Goal: Task Accomplishment & Management: Use online tool/utility

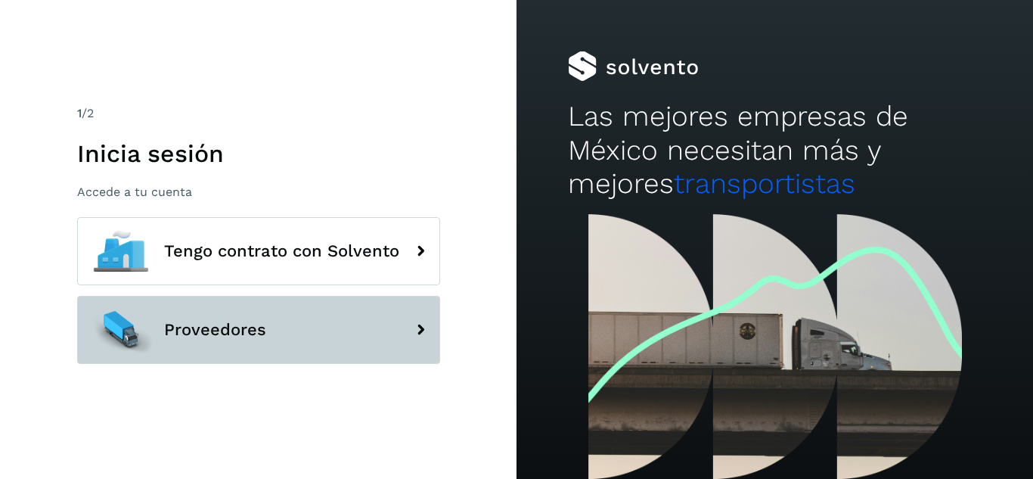
click at [175, 339] on span "Proveedores" at bounding box center [215, 330] width 102 height 18
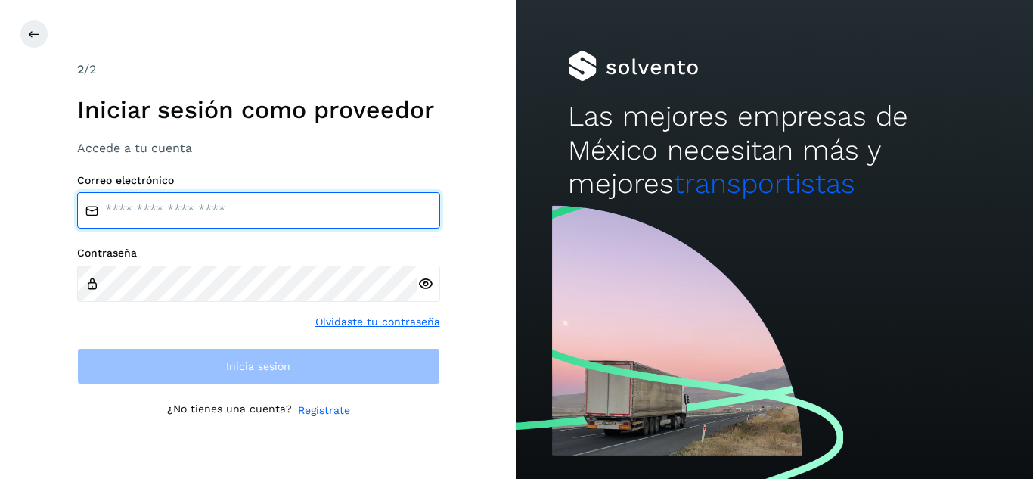
type input "**********"
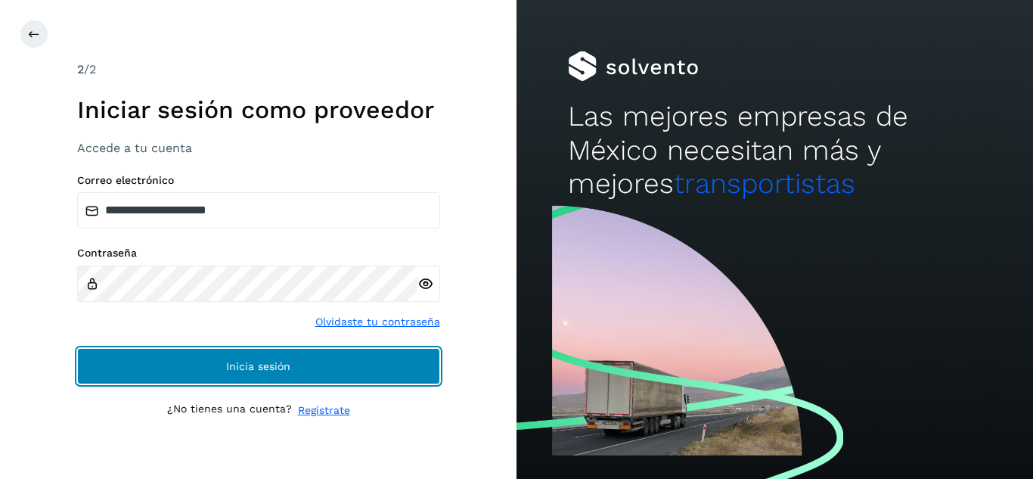
click at [189, 362] on button "Inicia sesión" at bounding box center [258, 366] width 363 height 36
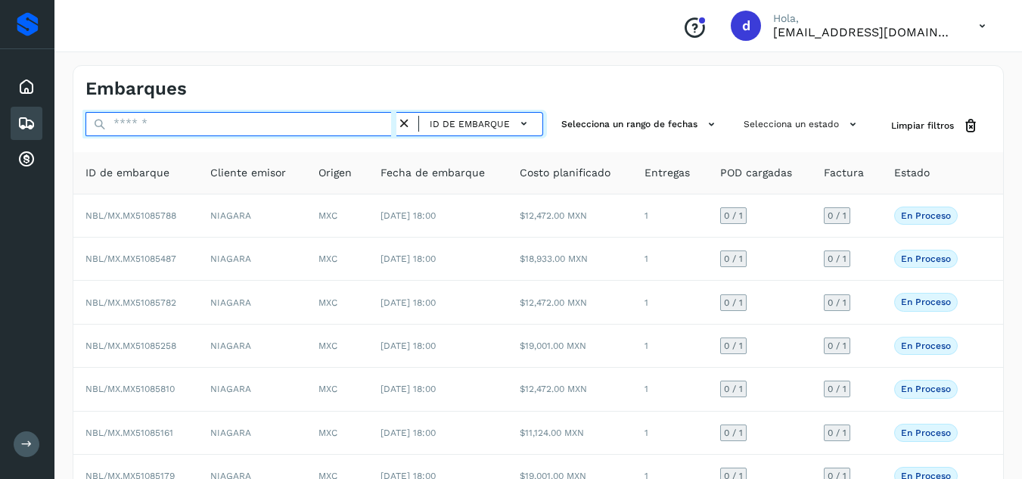
click at [343, 126] on input "text" at bounding box center [240, 124] width 311 height 24
type input "*"
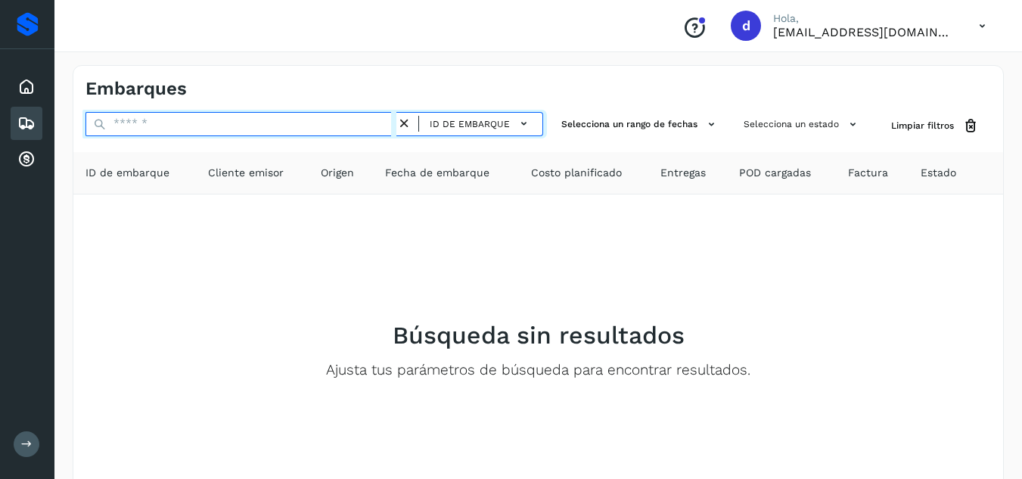
paste input "**********"
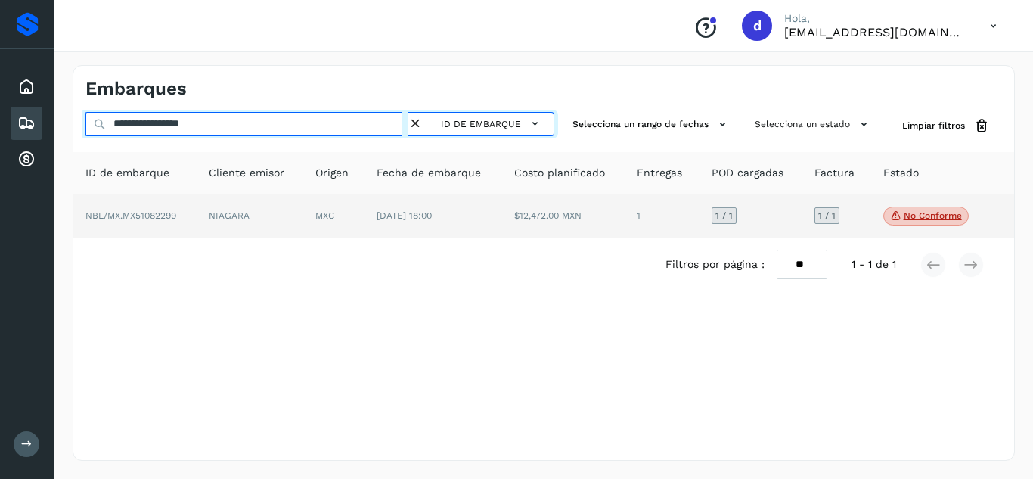
type input "**********"
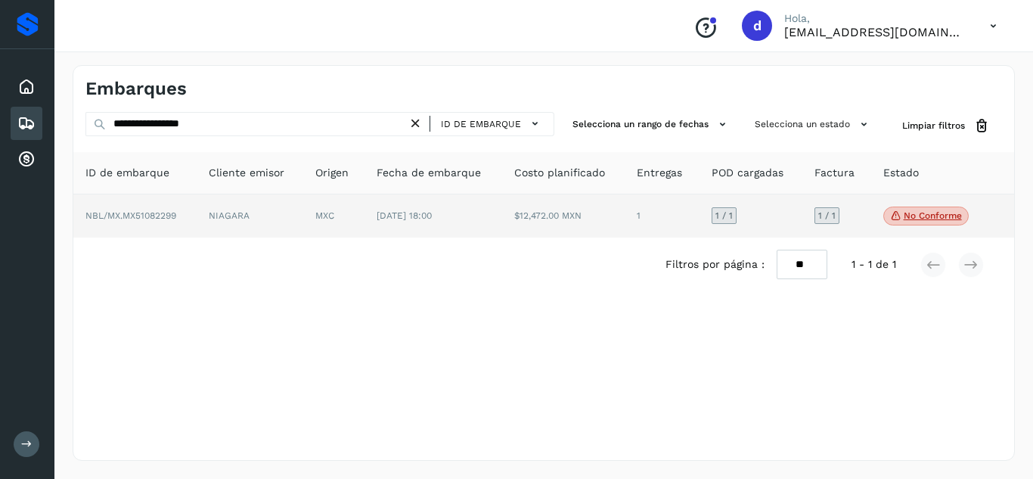
click at [155, 210] on td "NBL/MX.MX51082299" at bounding box center [134, 216] width 123 height 44
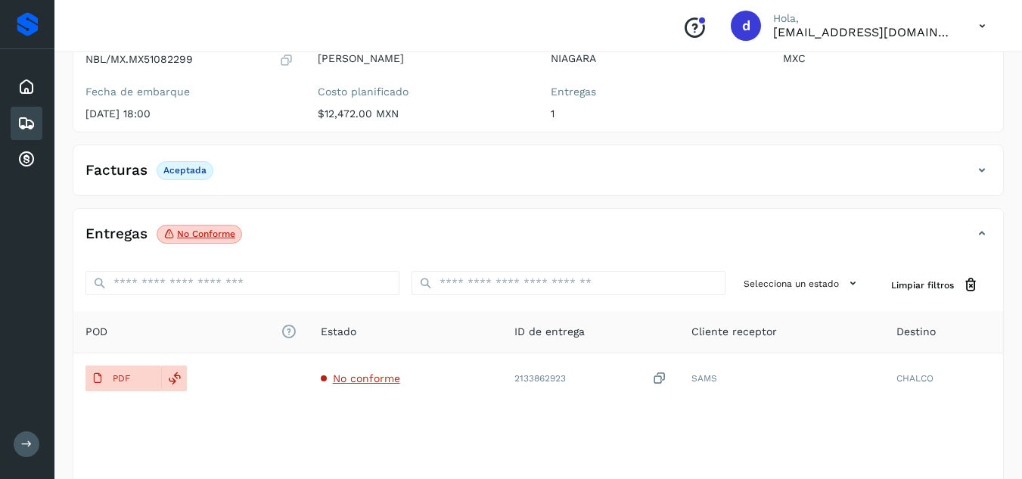
scroll to position [177, 0]
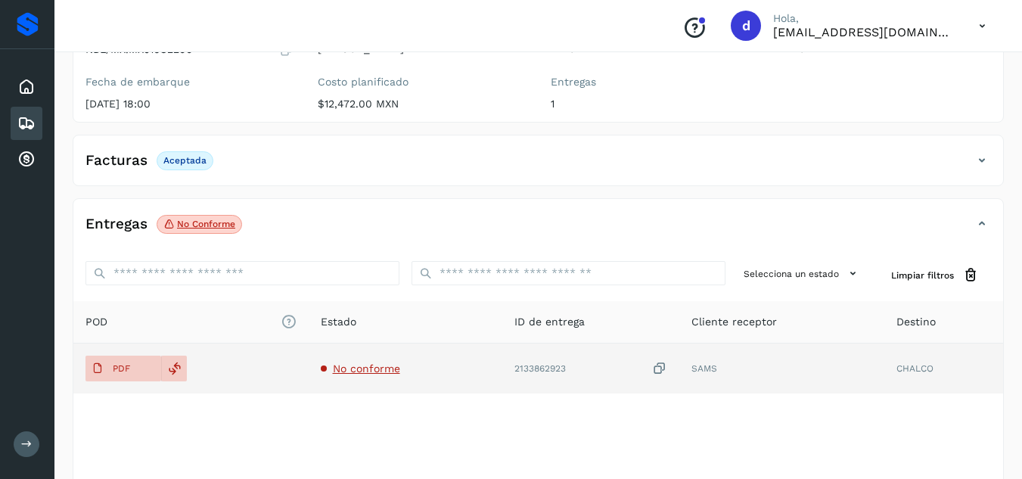
click at [395, 375] on td "No conforme" at bounding box center [406, 368] width 194 height 50
click at [390, 369] on span "No conforme" at bounding box center [366, 368] width 67 height 12
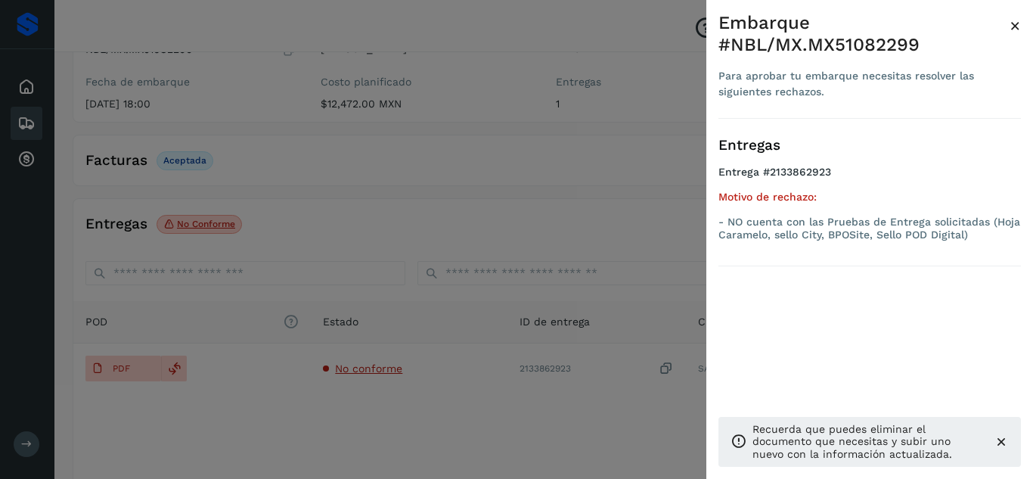
click at [357, 378] on div at bounding box center [516, 239] width 1033 height 479
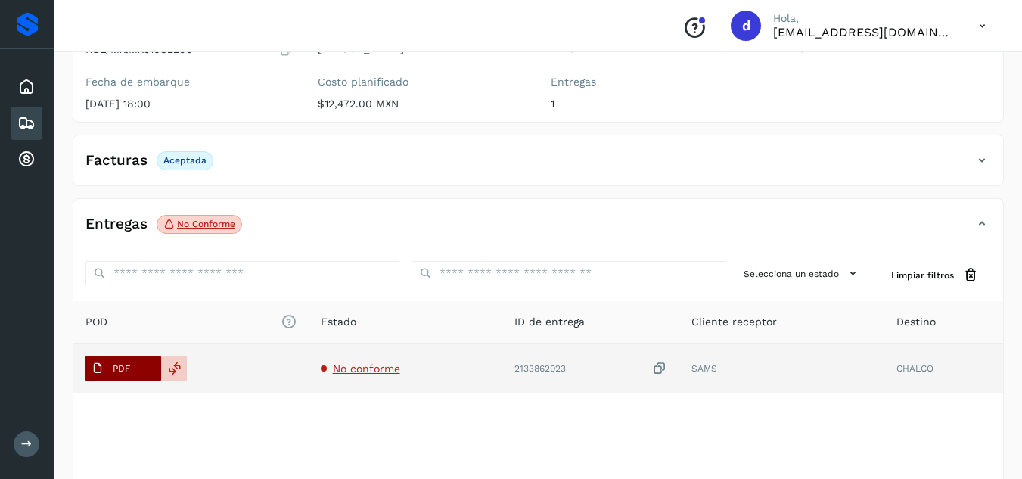
click at [124, 369] on p "PDF" at bounding box center [121, 368] width 17 height 11
click at [185, 374] on div at bounding box center [174, 369] width 26 height 26
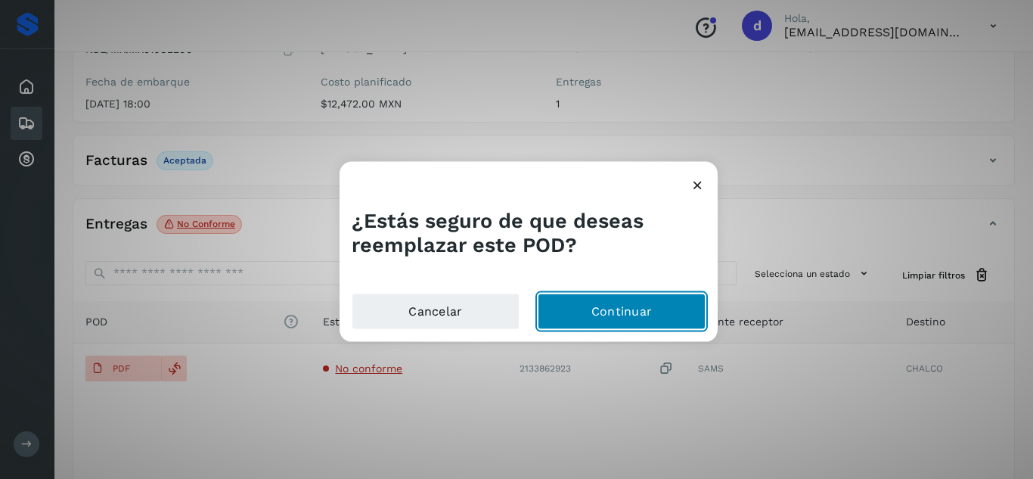
click at [604, 324] on button "Continuar" at bounding box center [622, 312] width 168 height 36
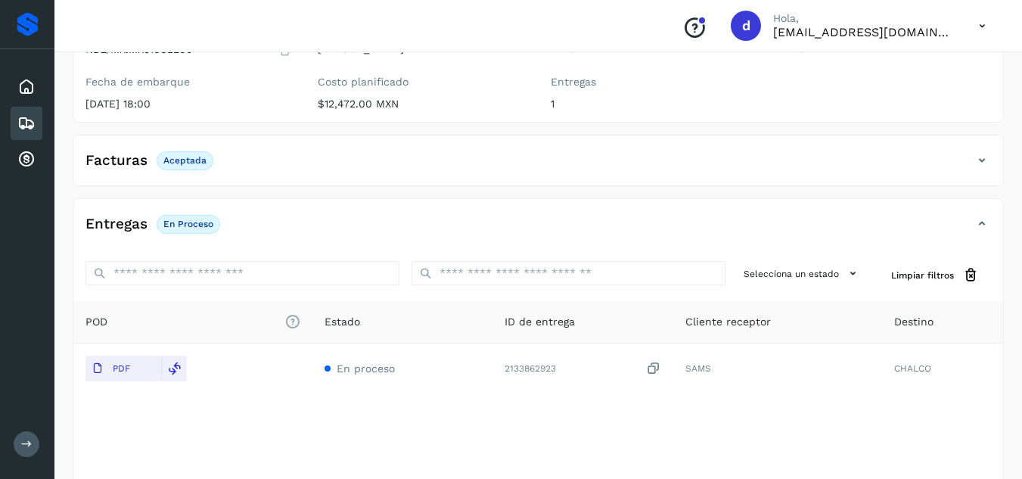
scroll to position [0, 0]
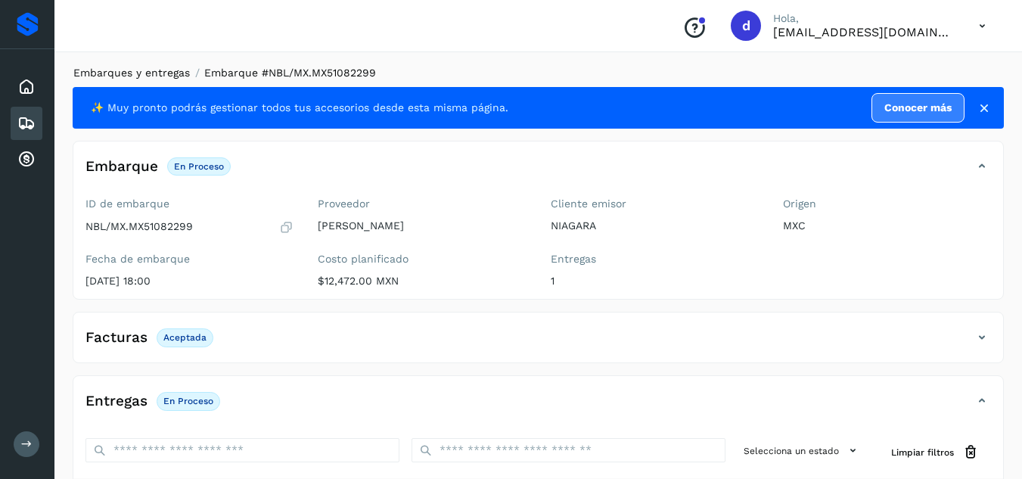
click at [143, 74] on link "Embarques y entregas" at bounding box center [131, 73] width 116 height 12
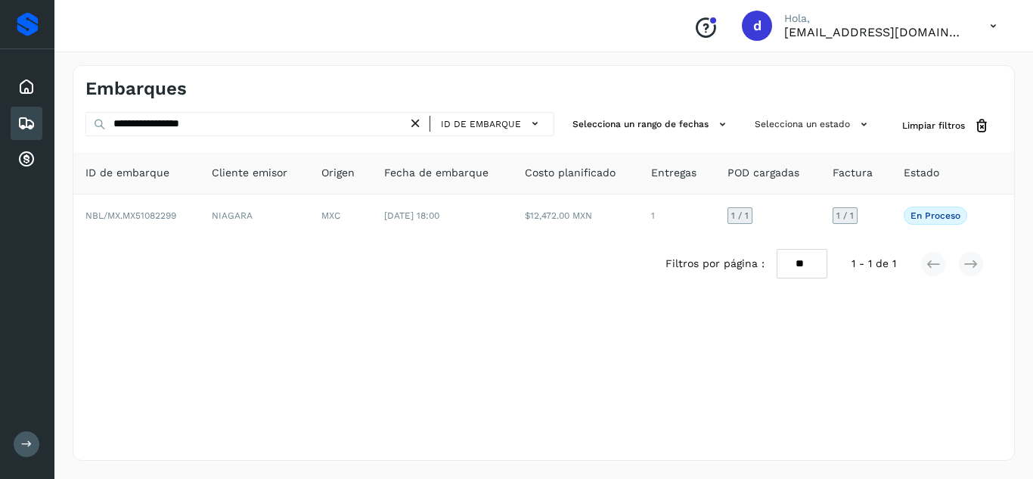
click at [422, 119] on icon at bounding box center [416, 124] width 16 height 16
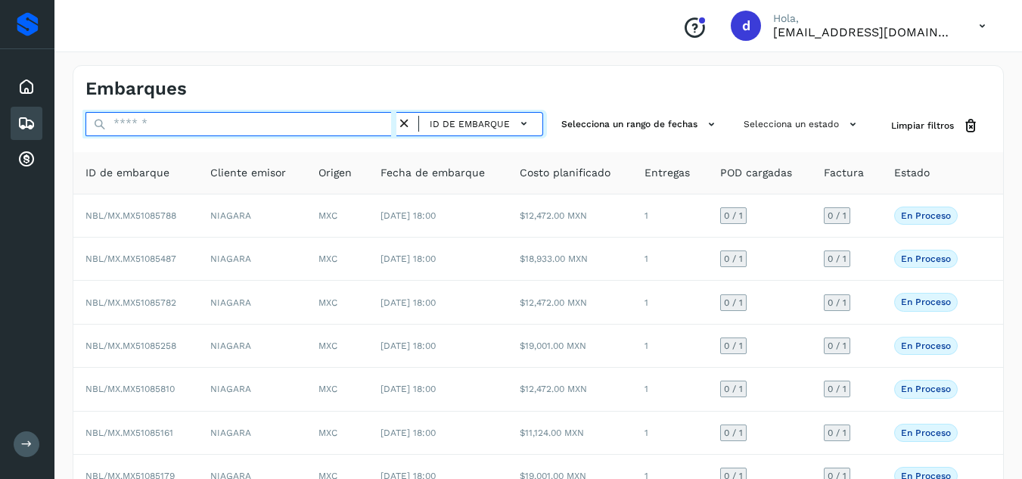
click at [150, 126] on input "text" at bounding box center [240, 124] width 311 height 24
paste input "**********"
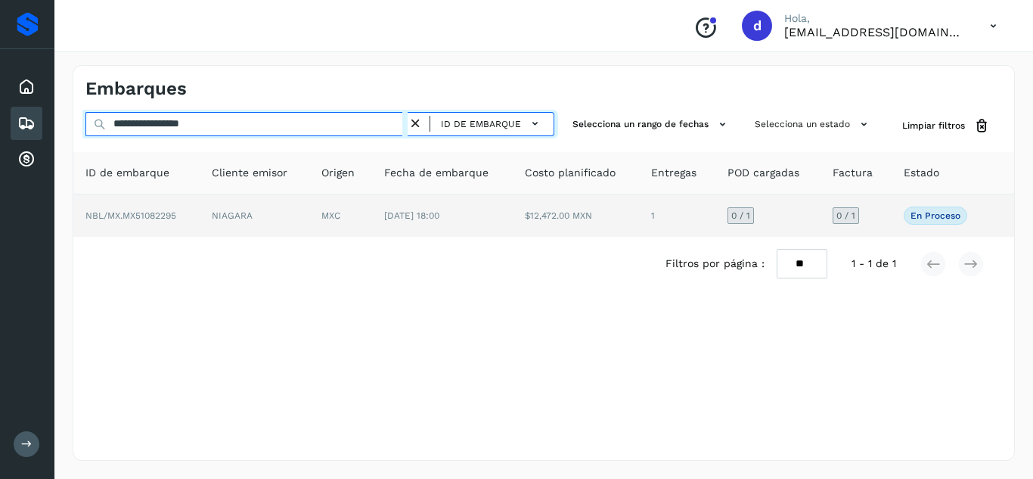
type input "**********"
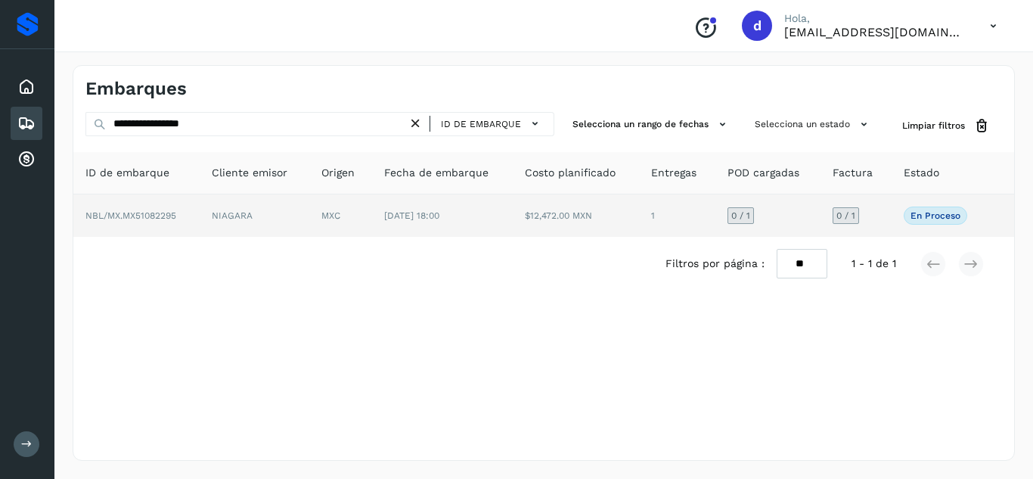
click at [175, 213] on span "NBL/MX.MX51082295" at bounding box center [130, 215] width 91 height 11
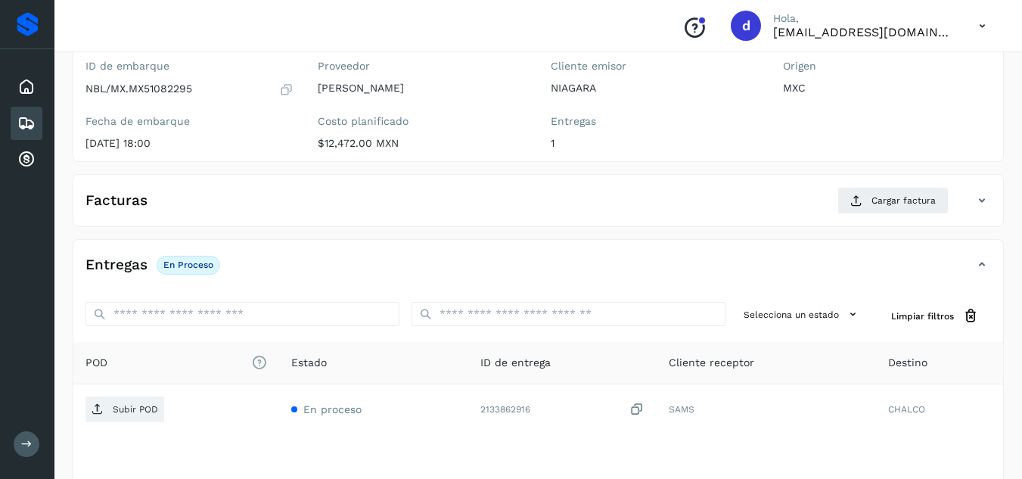
scroll to position [151, 0]
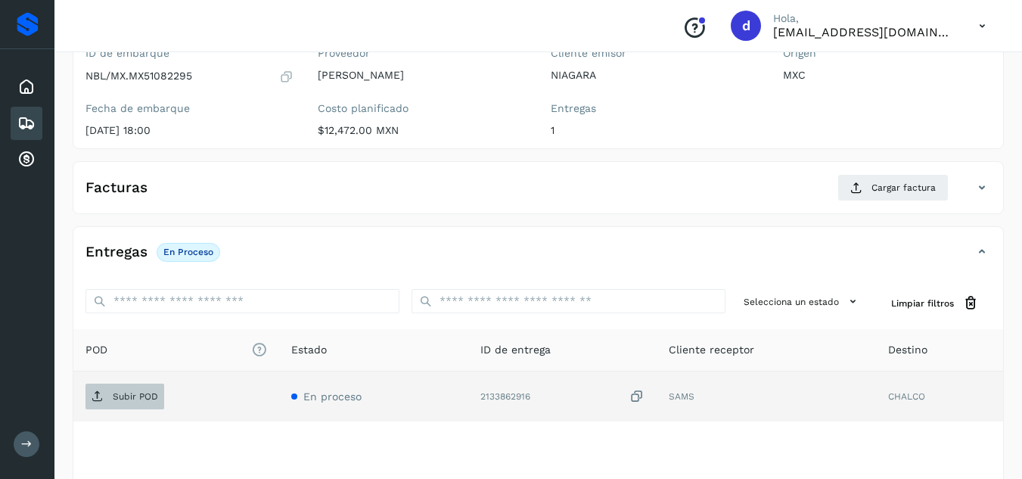
click at [117, 391] on p "Subir POD" at bounding box center [135, 396] width 45 height 11
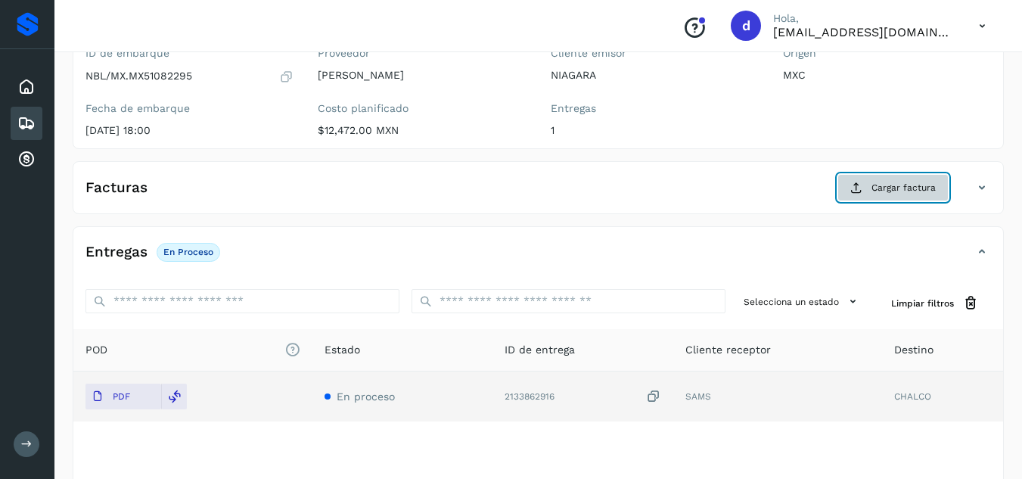
click at [867, 191] on button "Cargar factura" at bounding box center [892, 187] width 111 height 27
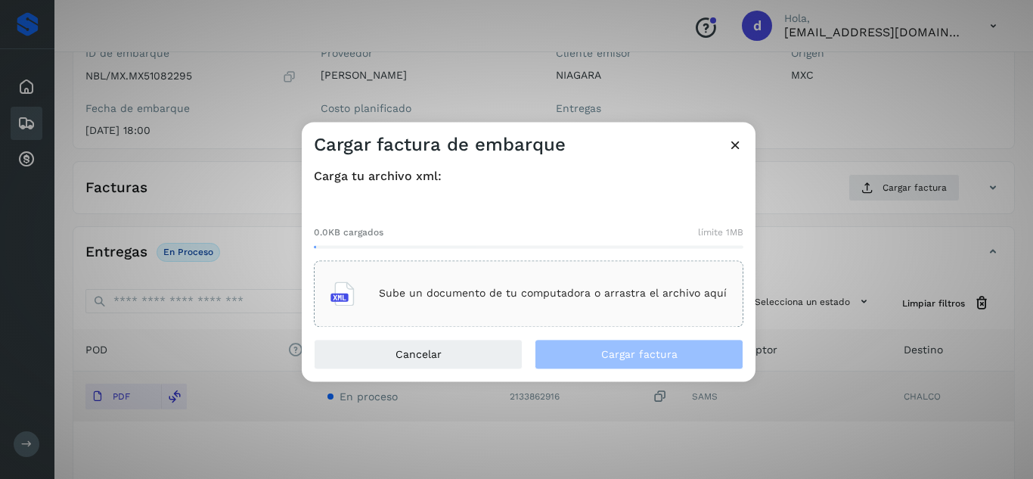
click at [630, 278] on div "Sube un documento de tu computadora o arrastra el archivo aquí" at bounding box center [529, 293] width 396 height 41
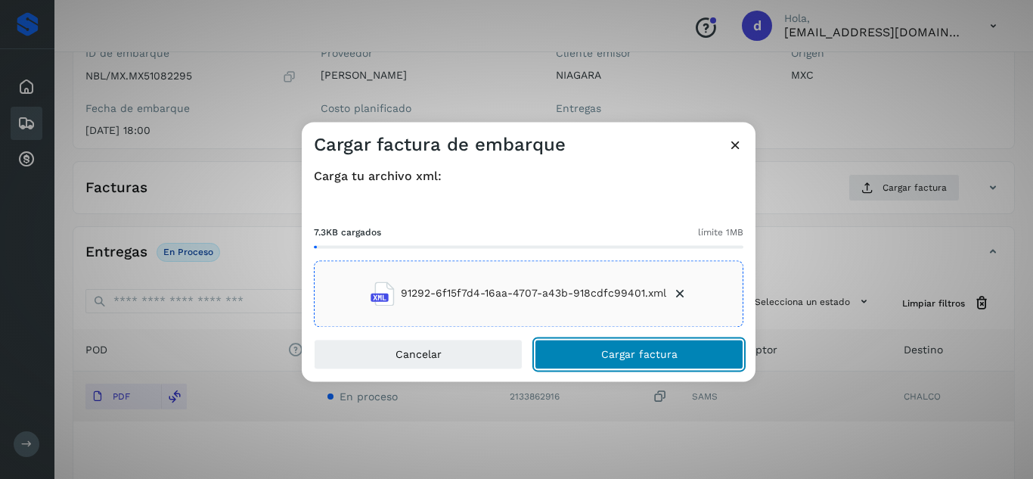
click at [576, 353] on button "Cargar factura" at bounding box center [639, 354] width 209 height 30
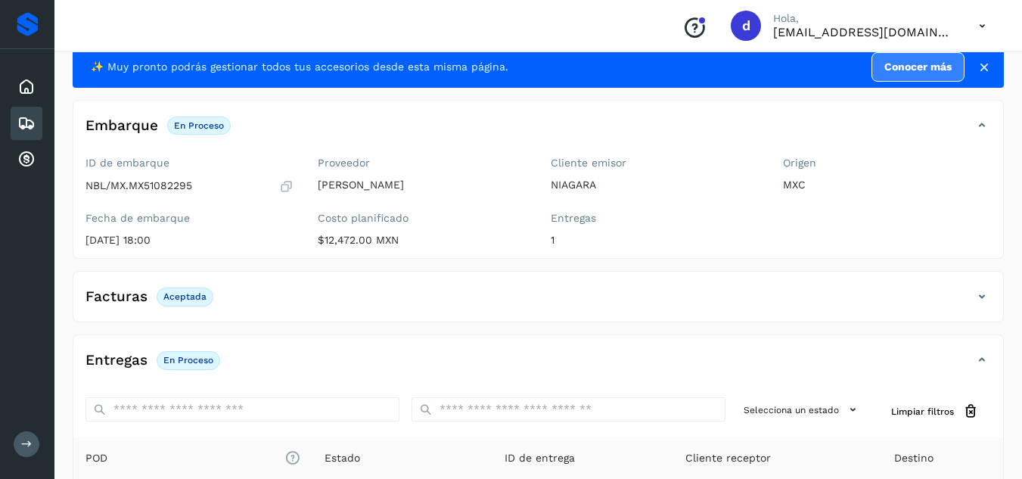
scroll to position [17, 0]
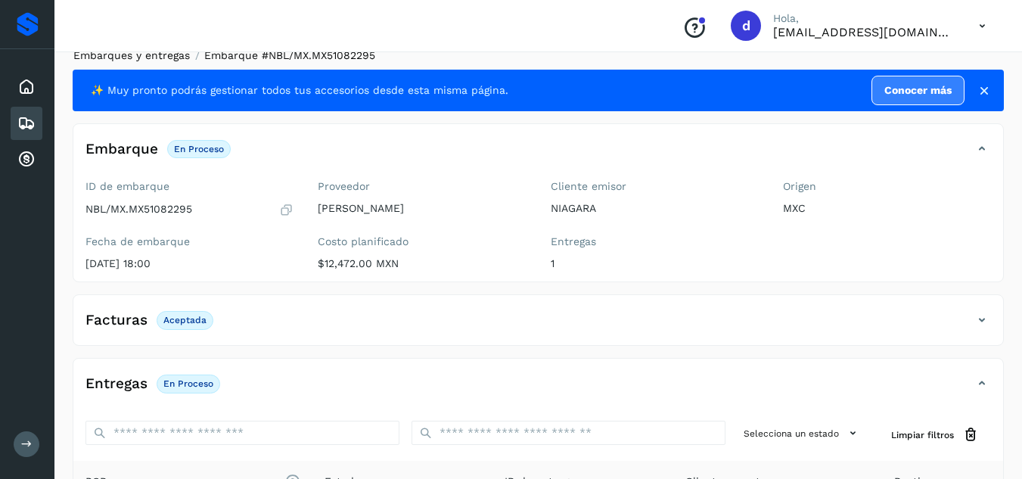
click at [179, 59] on link "Embarques y entregas" at bounding box center [131, 55] width 116 height 12
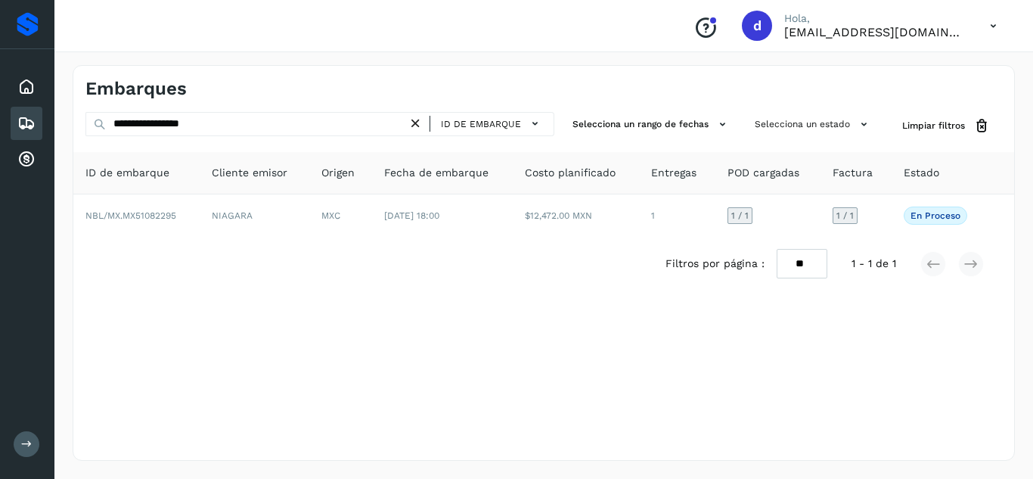
click at [419, 119] on icon at bounding box center [416, 124] width 16 height 16
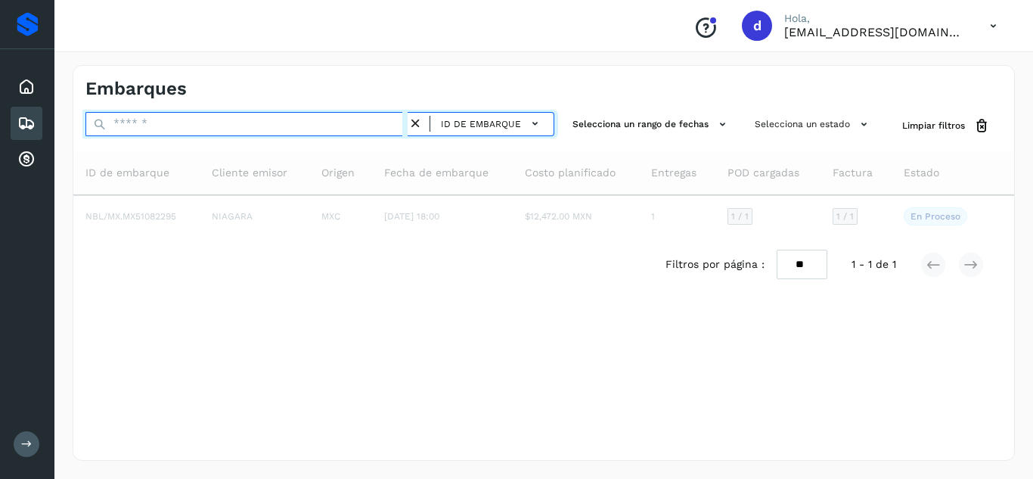
click at [379, 127] on input "text" at bounding box center [246, 124] width 322 height 24
paste input "**********"
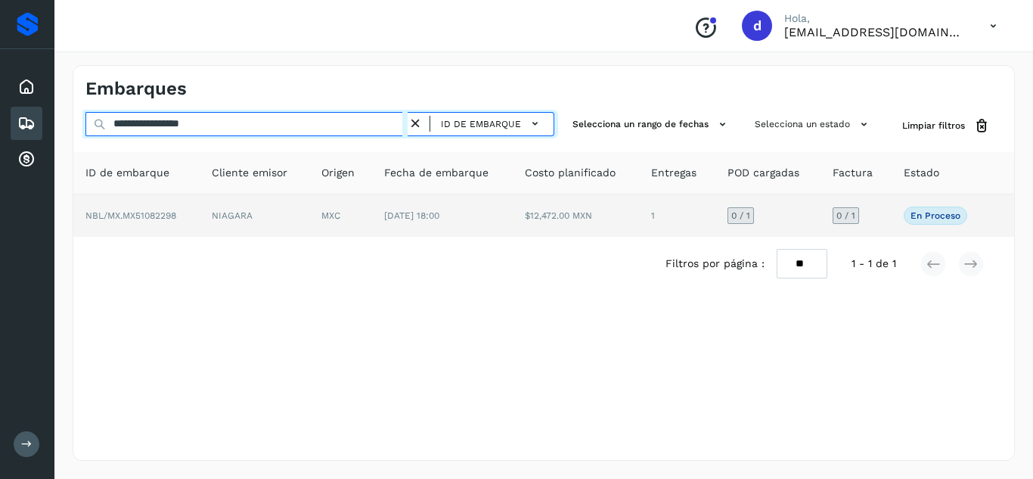
type input "**********"
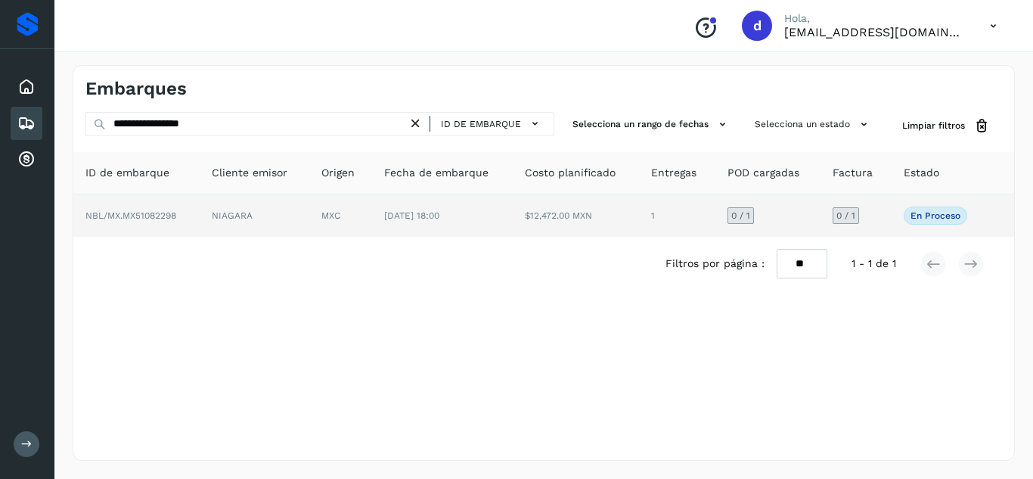
click at [172, 217] on span "NBL/MX.MX51082298" at bounding box center [130, 215] width 91 height 11
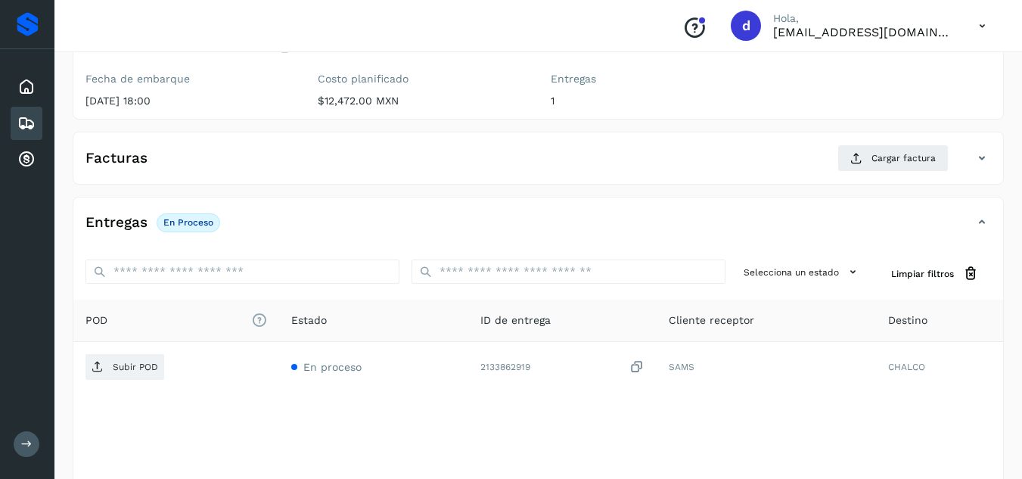
scroll to position [209, 0]
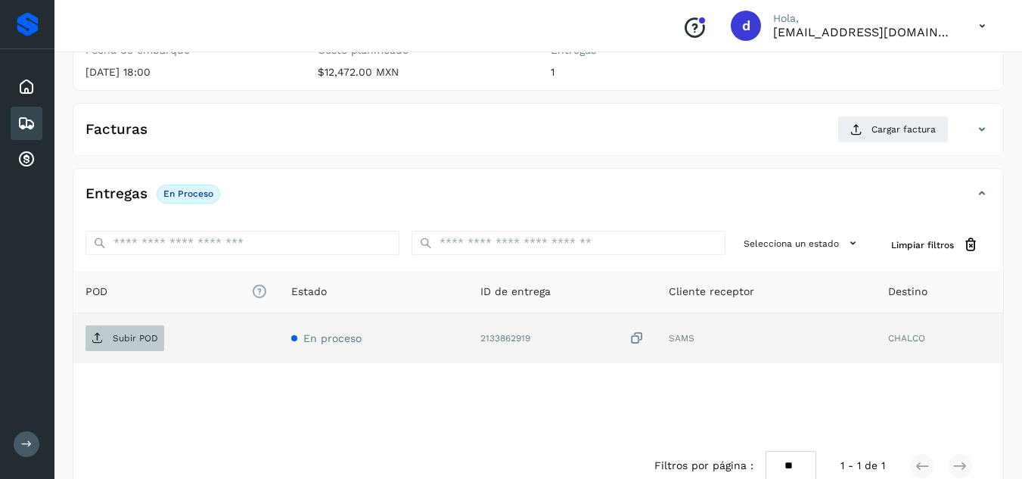
click at [135, 350] on button "Subir POD" at bounding box center [124, 338] width 79 height 26
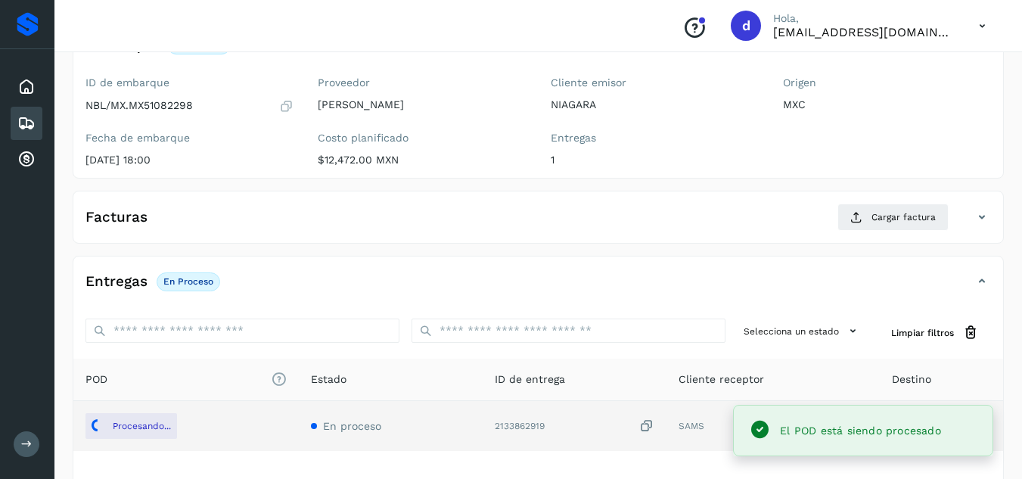
scroll to position [118, 0]
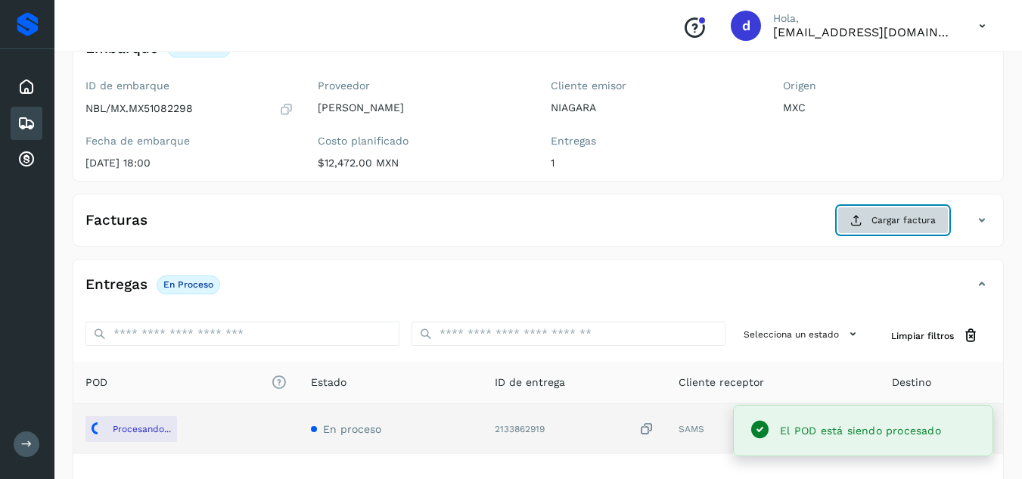
click at [909, 216] on span "Cargar factura" at bounding box center [903, 220] width 64 height 14
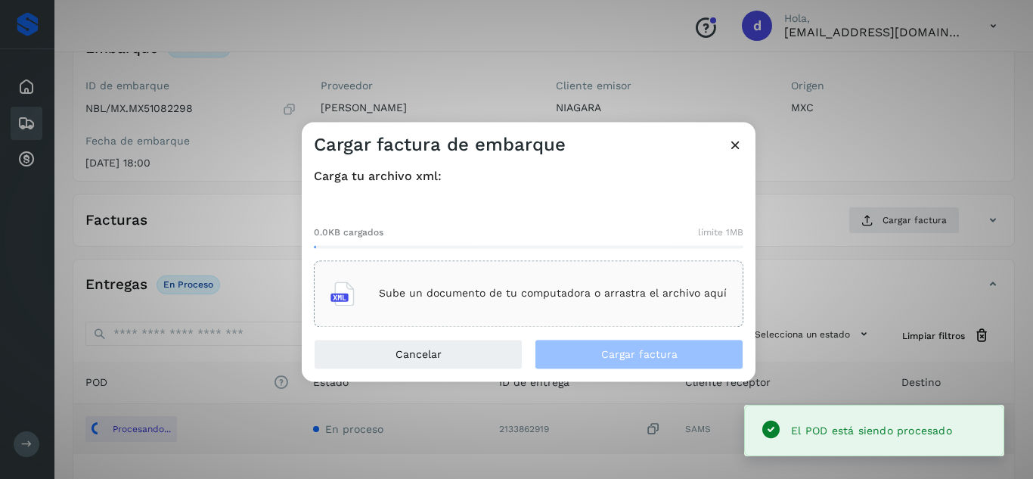
click at [566, 283] on div "Sube un documento de tu computadora o arrastra el archivo aquí" at bounding box center [529, 293] width 396 height 41
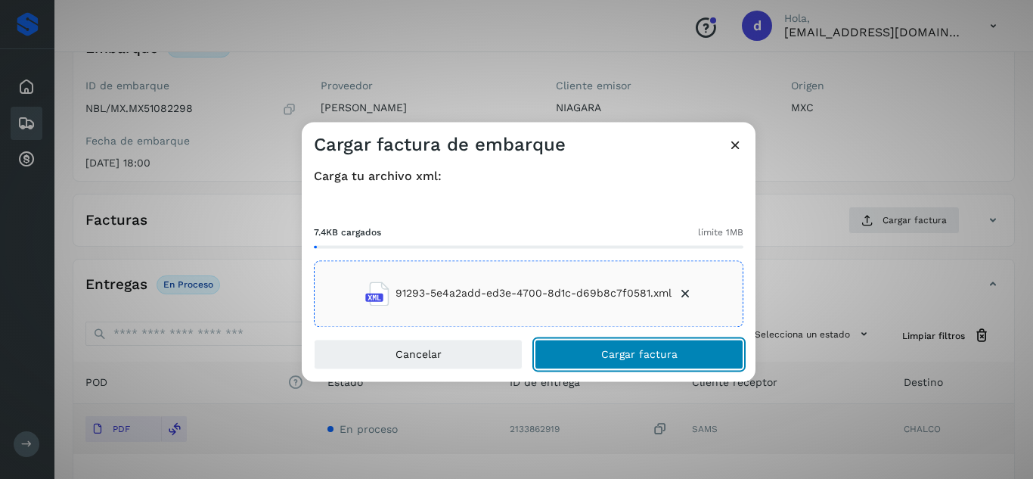
click at [707, 352] on button "Cargar factura" at bounding box center [639, 354] width 209 height 30
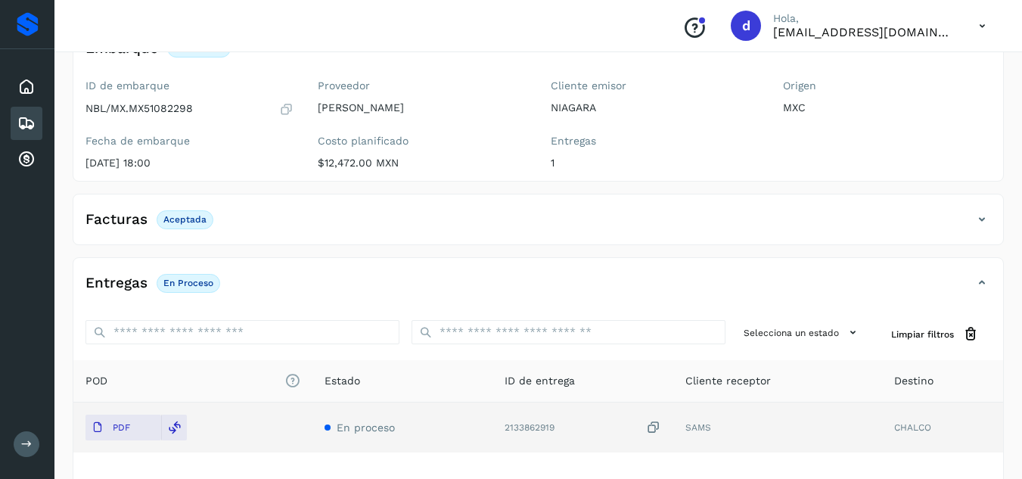
click at [974, 186] on div "✨ Muy pronto podrás gestionar todos tus accesorios desde esta misma página. Con…" at bounding box center [538, 275] width 931 height 613
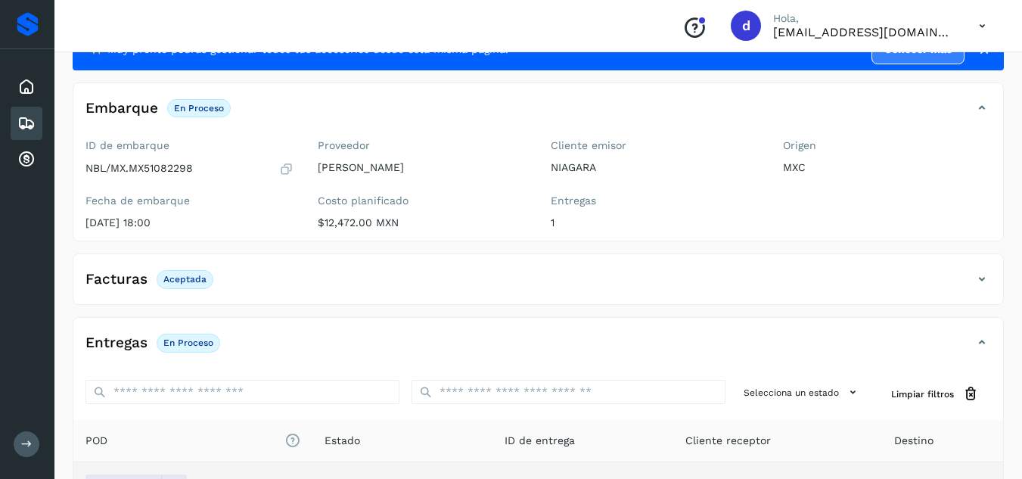
scroll to position [0, 0]
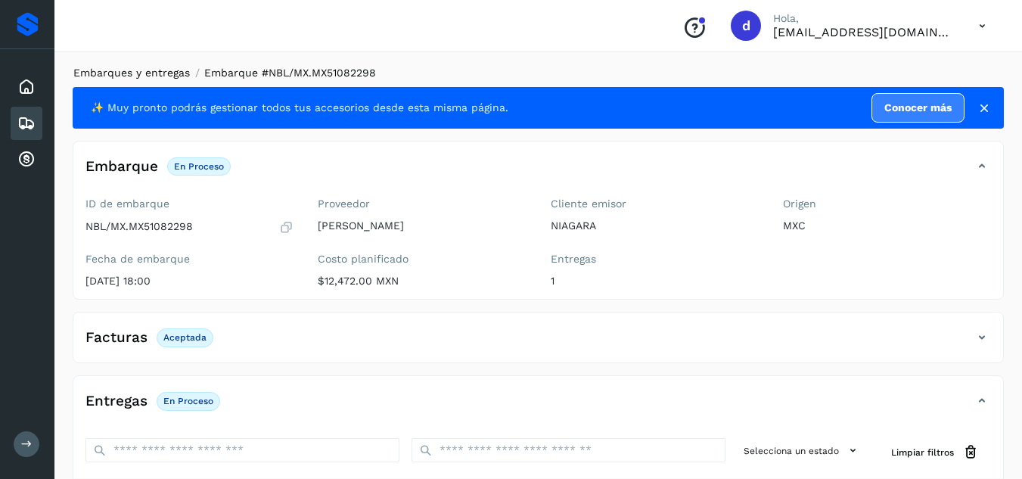
click at [162, 73] on link "Embarques y entregas" at bounding box center [131, 73] width 116 height 12
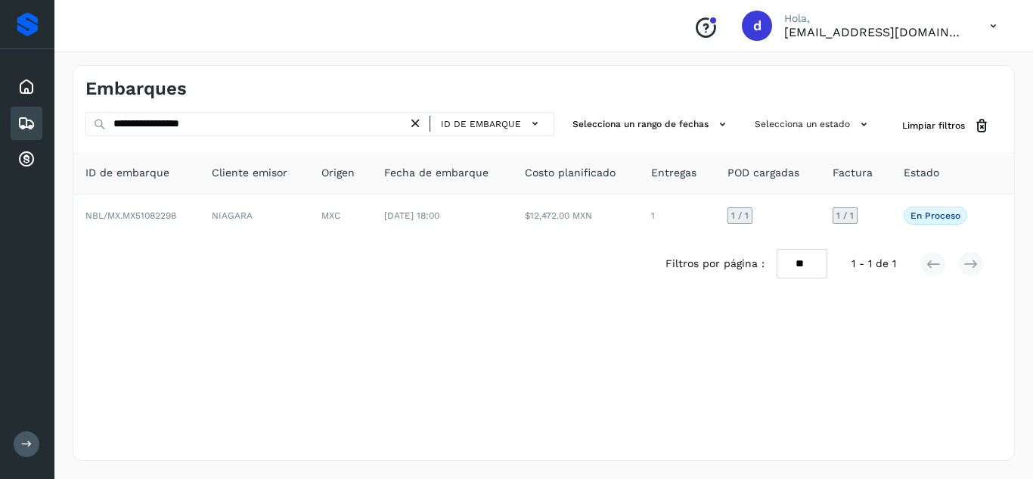
click at [421, 120] on icon at bounding box center [416, 124] width 16 height 16
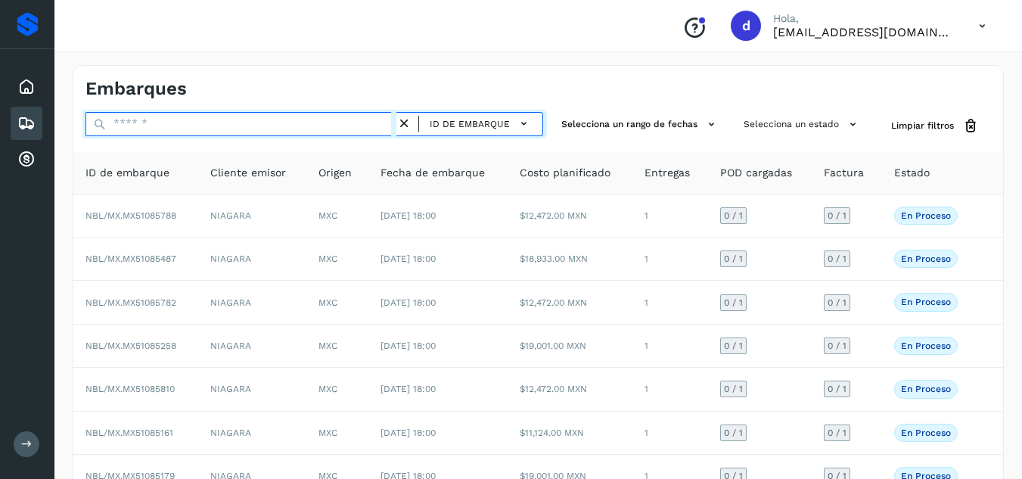
click at [378, 121] on input "text" at bounding box center [240, 124] width 311 height 24
paste input "**********"
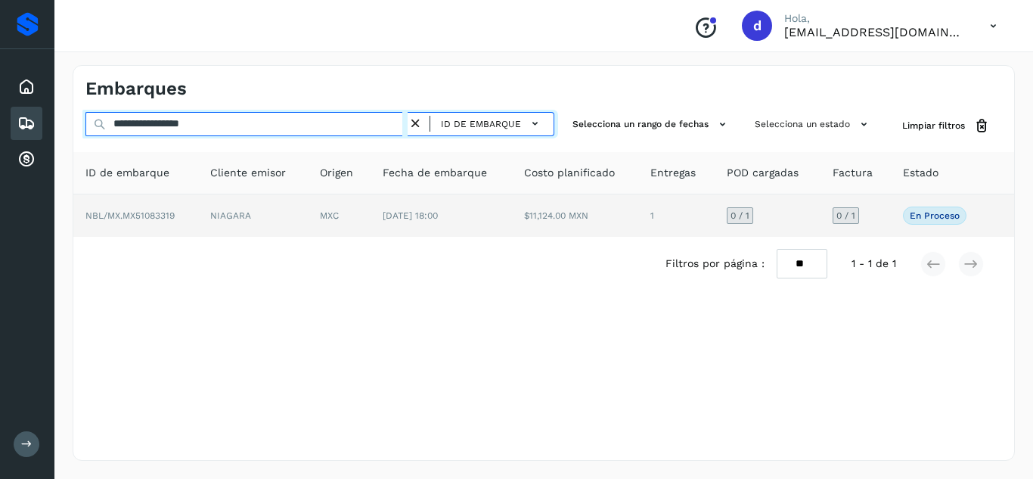
type input "**********"
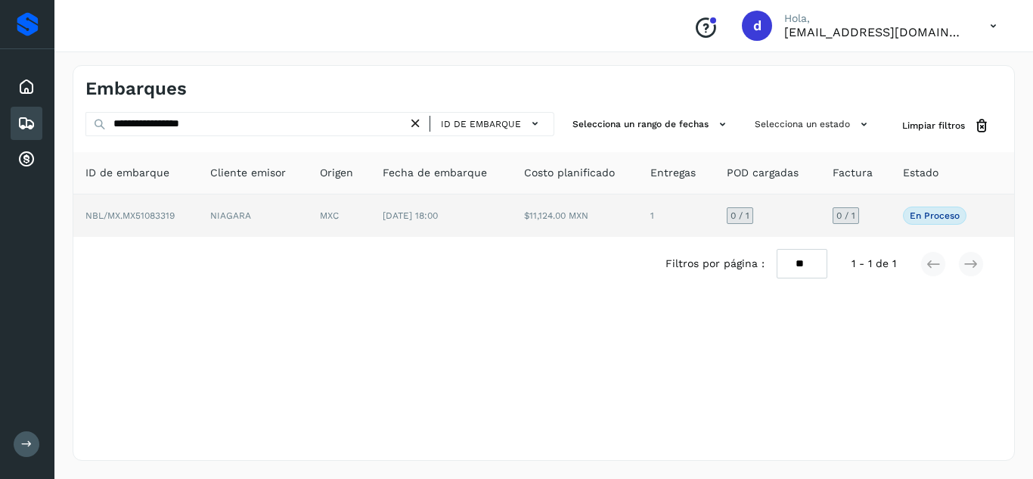
click at [137, 216] on span "NBL/MX.MX51083319" at bounding box center [129, 215] width 89 height 11
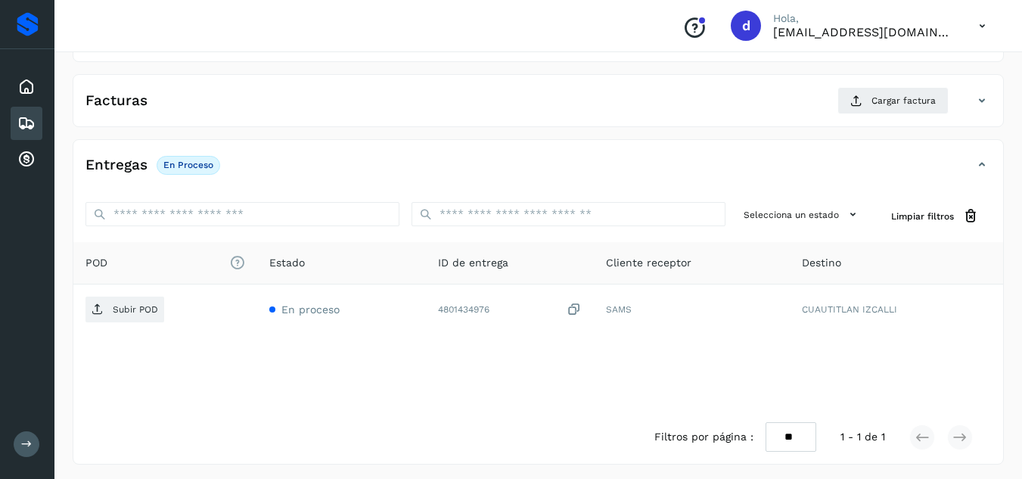
scroll to position [241, 0]
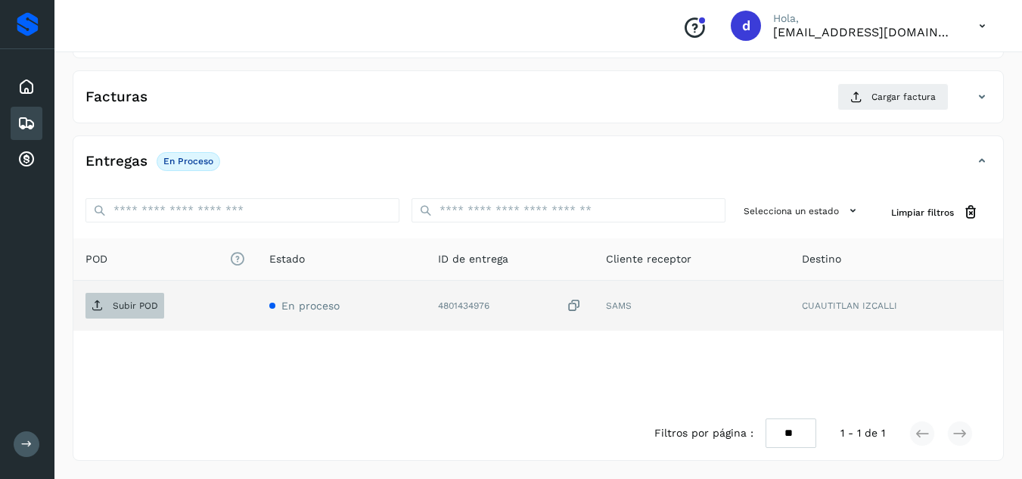
click at [148, 315] on span "Subir POD" at bounding box center [124, 306] width 79 height 24
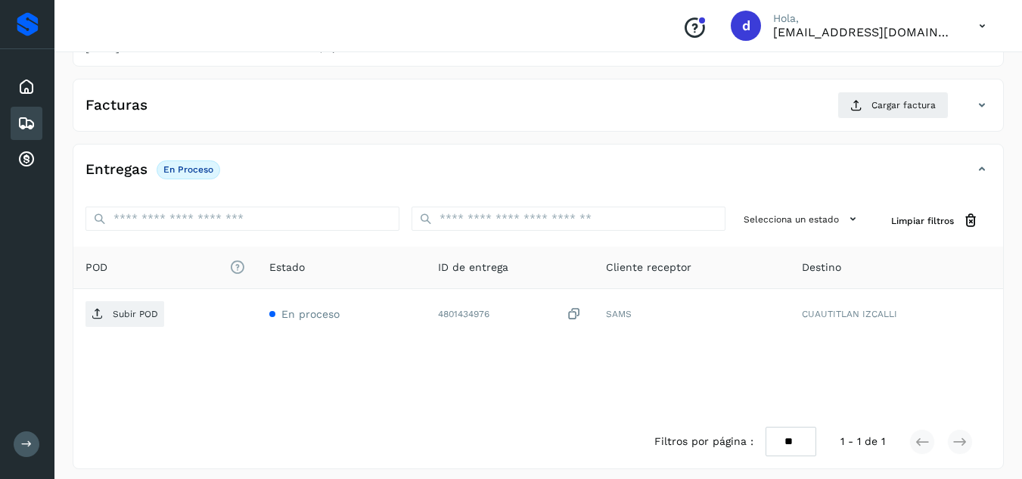
scroll to position [240, 0]
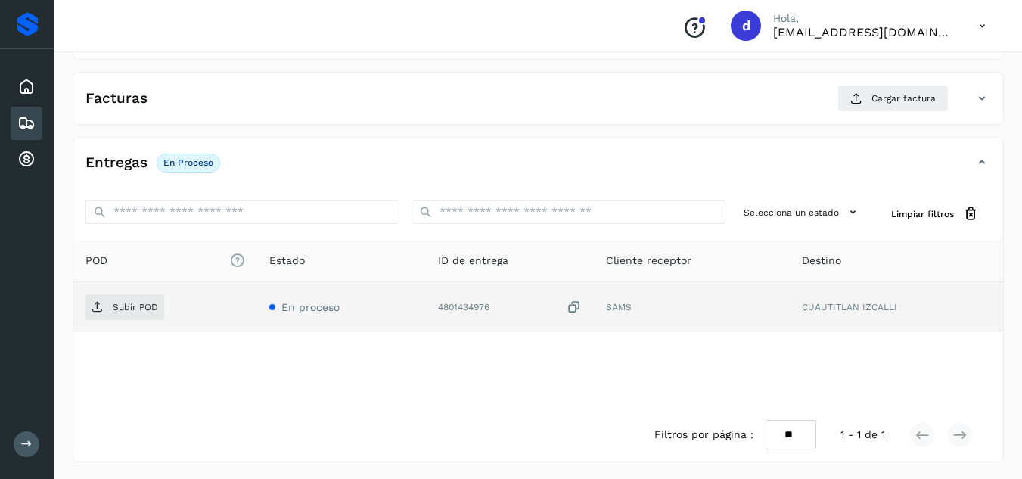
click at [143, 322] on td "Subir POD" at bounding box center [165, 307] width 184 height 50
click at [142, 306] on p "Subir POD" at bounding box center [135, 307] width 45 height 11
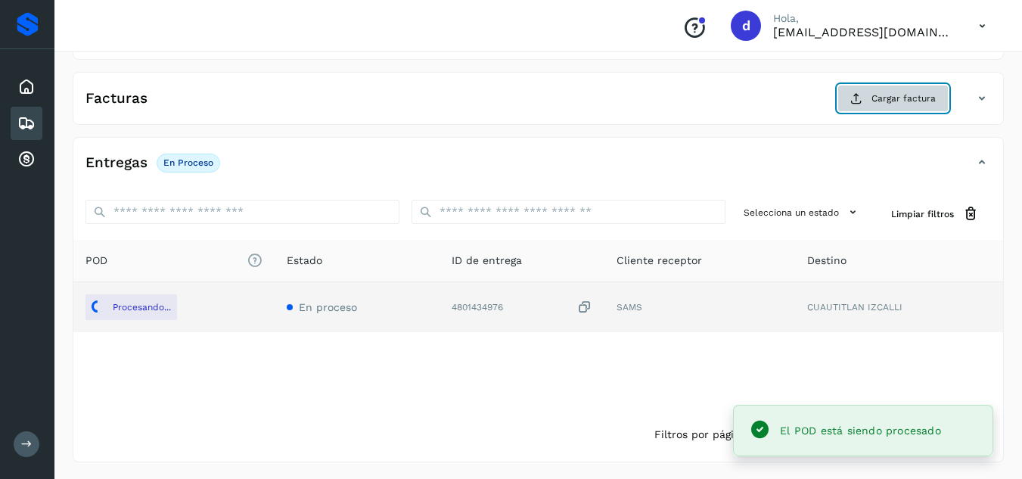
click at [898, 108] on button "Cargar factura" at bounding box center [892, 98] width 111 height 27
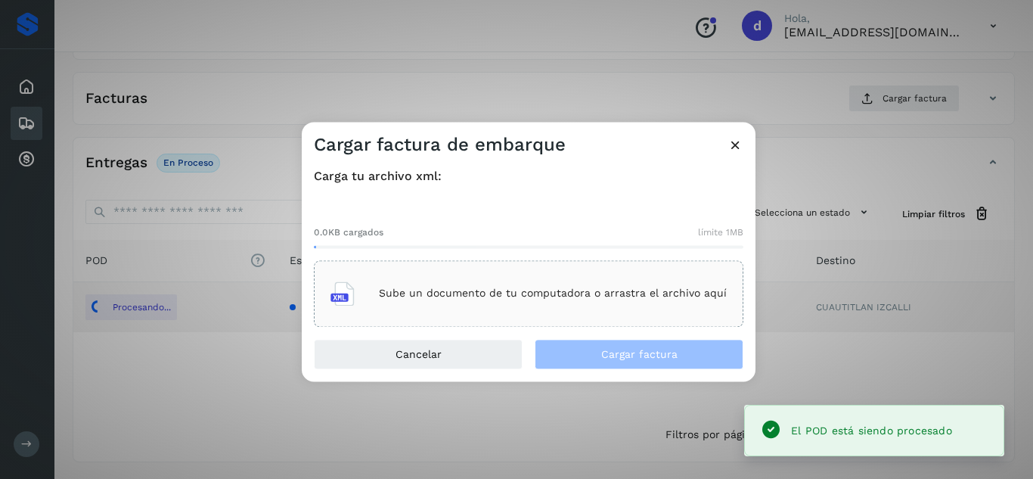
click at [682, 281] on div "Sube un documento de tu computadora o arrastra el archivo aquí" at bounding box center [529, 293] width 396 height 41
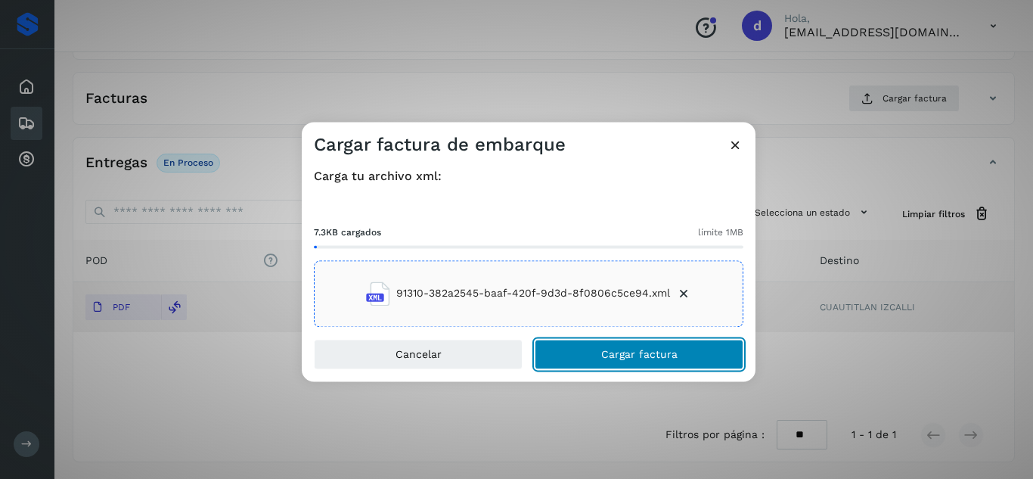
click at [645, 356] on span "Cargar factura" at bounding box center [639, 354] width 76 height 11
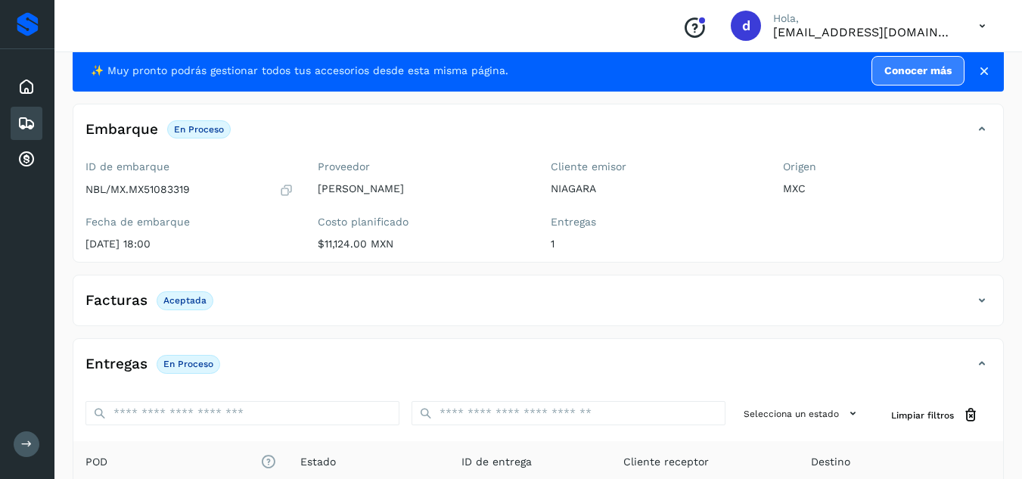
scroll to position [0, 0]
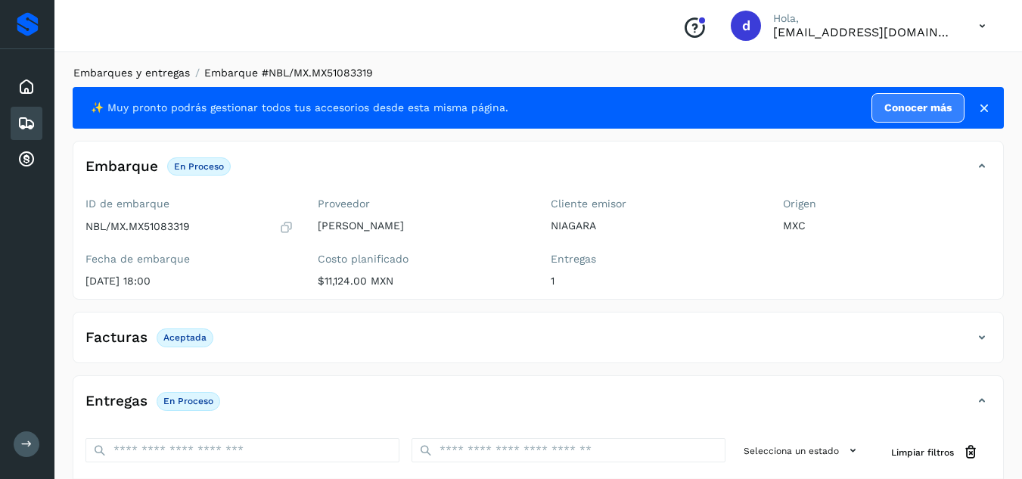
click at [154, 74] on link "Embarques y entregas" at bounding box center [131, 73] width 116 height 12
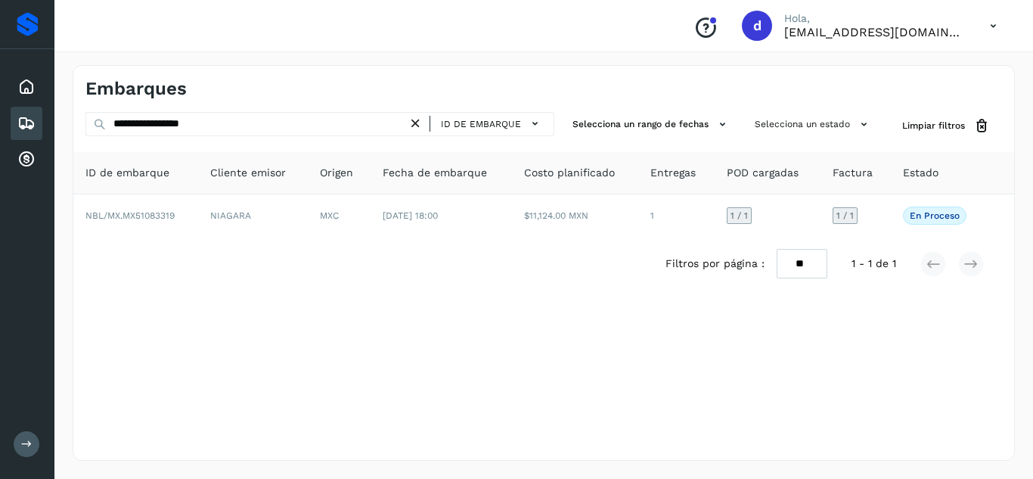
click at [421, 128] on icon at bounding box center [416, 124] width 16 height 16
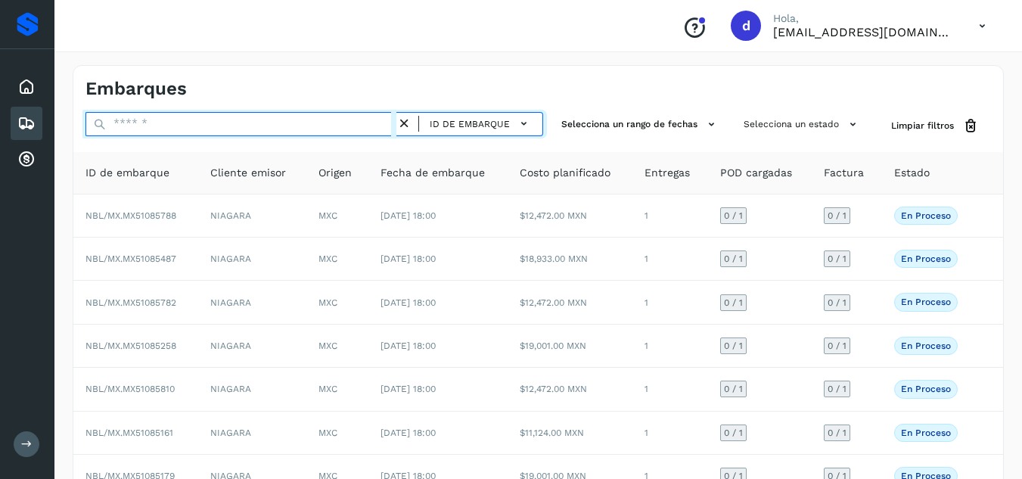
click at [375, 125] on input "text" at bounding box center [240, 124] width 311 height 24
paste input "**********"
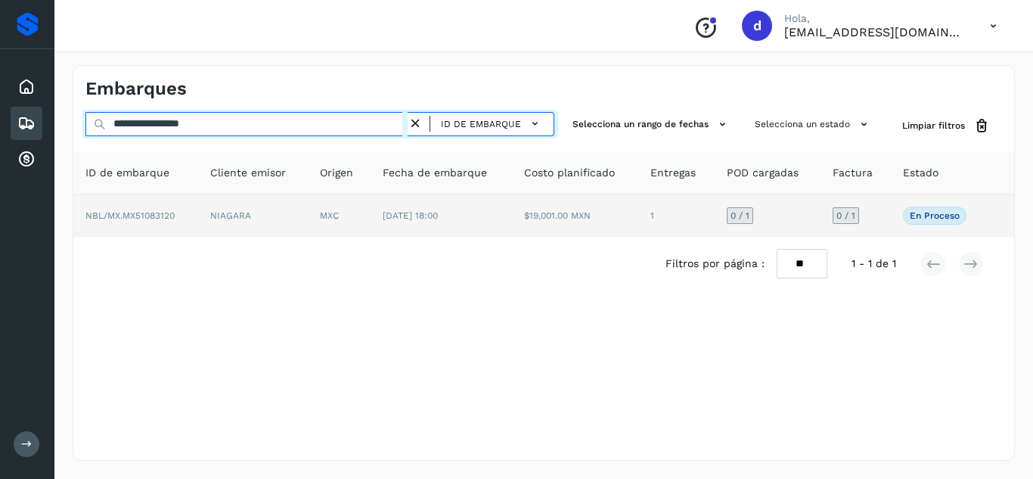
type input "**********"
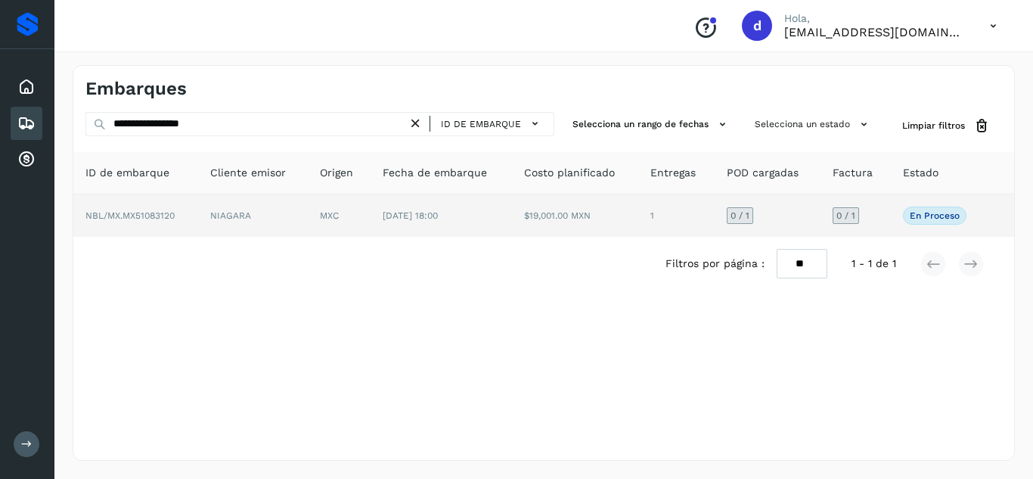
click at [169, 213] on span "NBL/MX.MX51083120" at bounding box center [129, 215] width 89 height 11
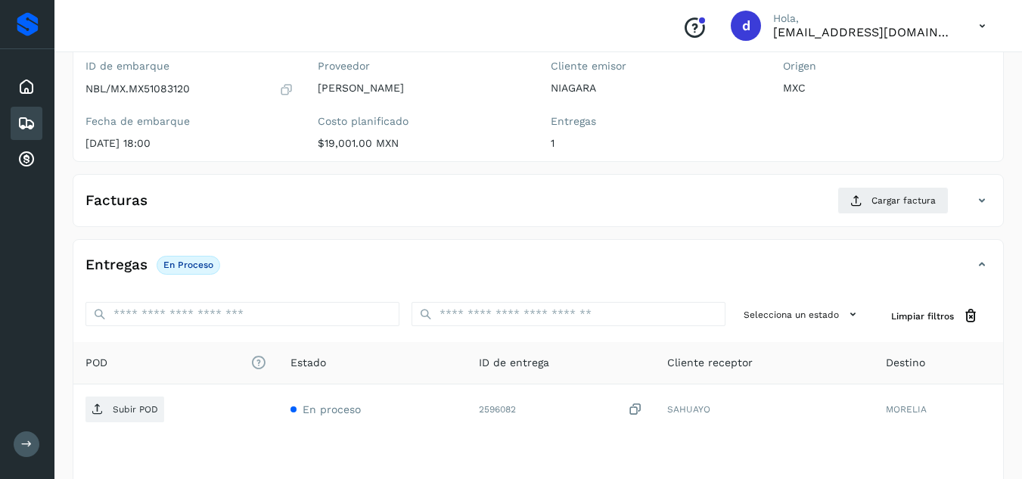
scroll to position [191, 0]
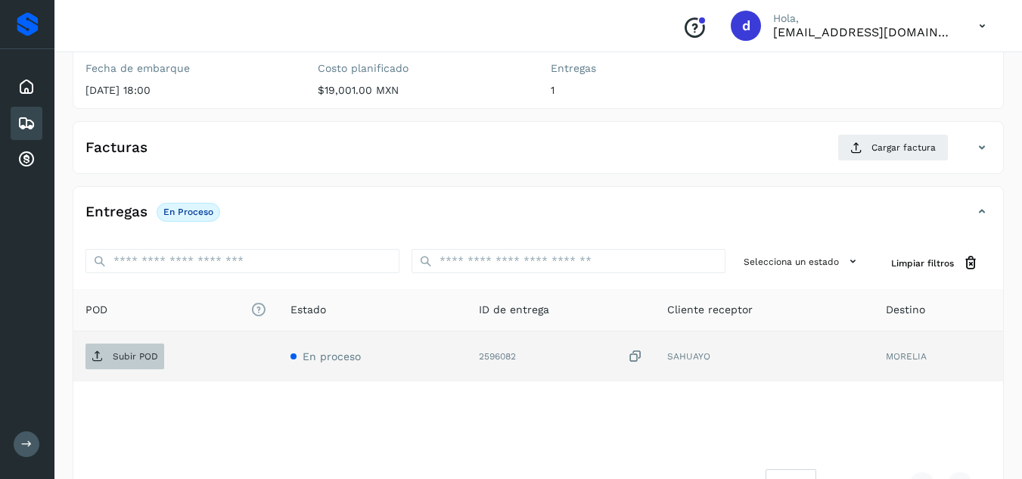
click at [128, 355] on p "Subir POD" at bounding box center [135, 356] width 45 height 11
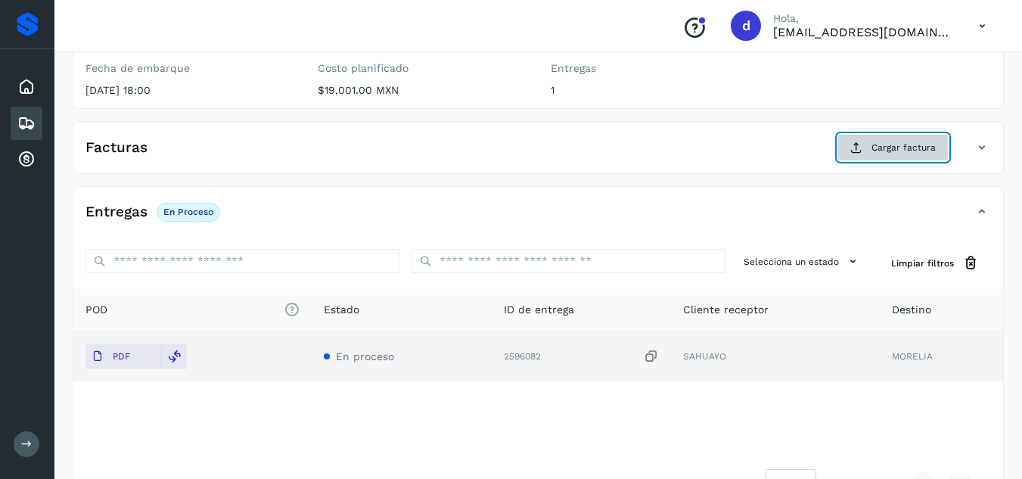
click at [887, 159] on button "Cargar factura" at bounding box center [892, 147] width 111 height 27
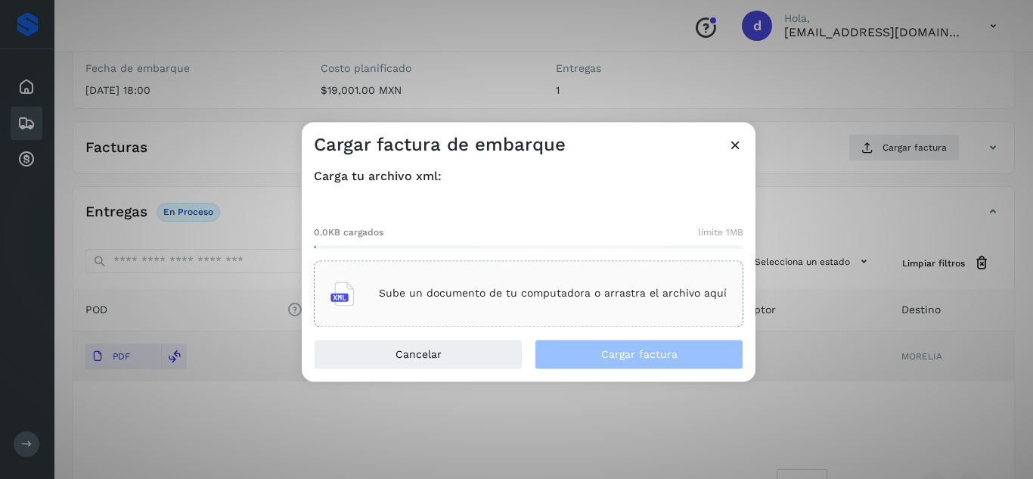
click at [702, 278] on div "Sube un documento de tu computadora o arrastra el archivo aquí" at bounding box center [529, 293] width 396 height 41
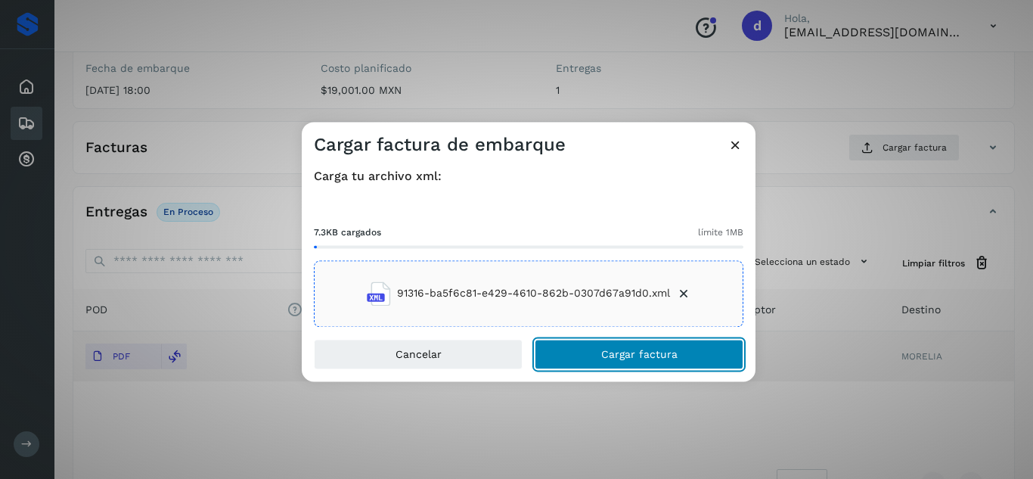
click at [592, 349] on button "Cargar factura" at bounding box center [639, 354] width 209 height 30
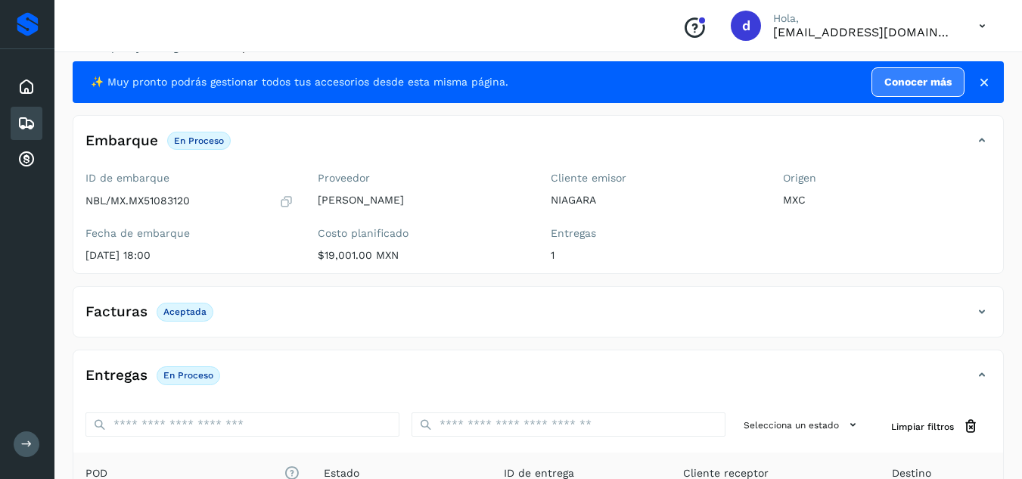
scroll to position [0, 0]
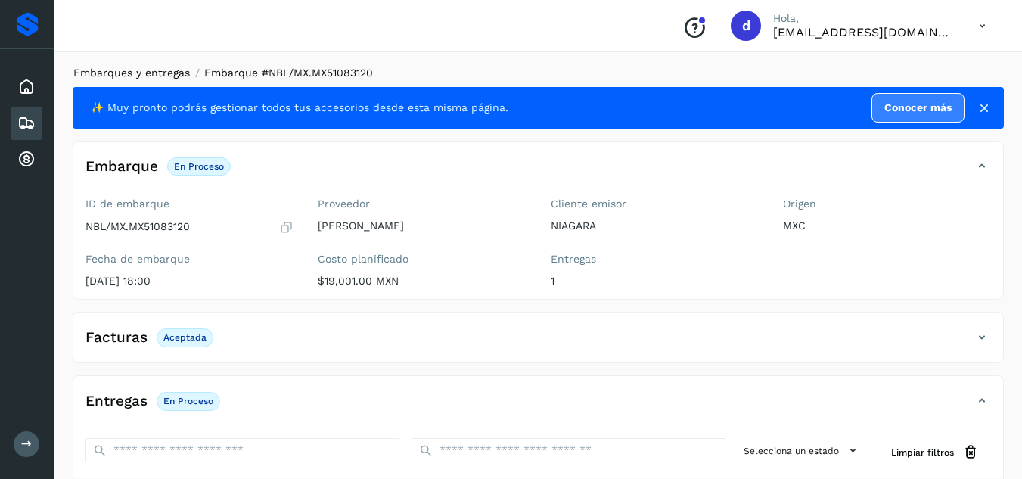
click at [168, 77] on link "Embarques y entregas" at bounding box center [131, 73] width 116 height 12
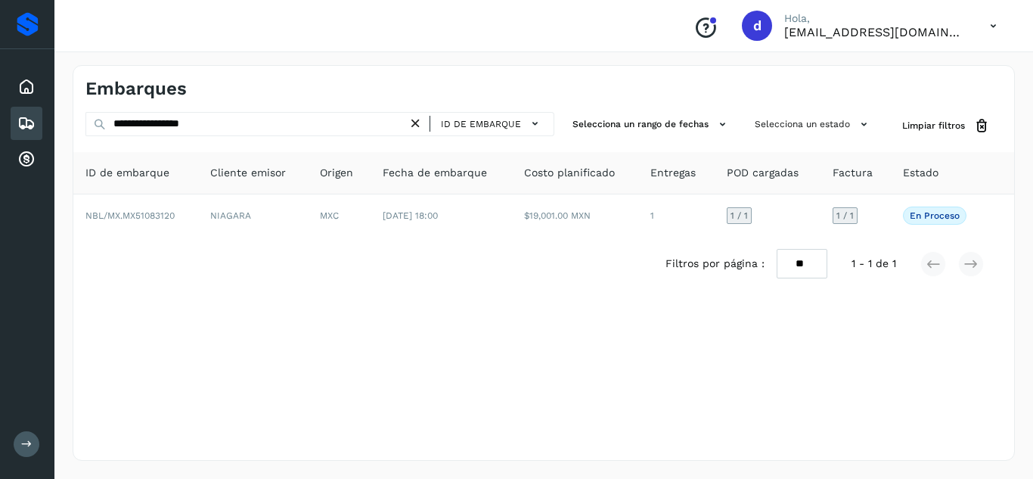
click at [414, 129] on icon at bounding box center [416, 124] width 16 height 16
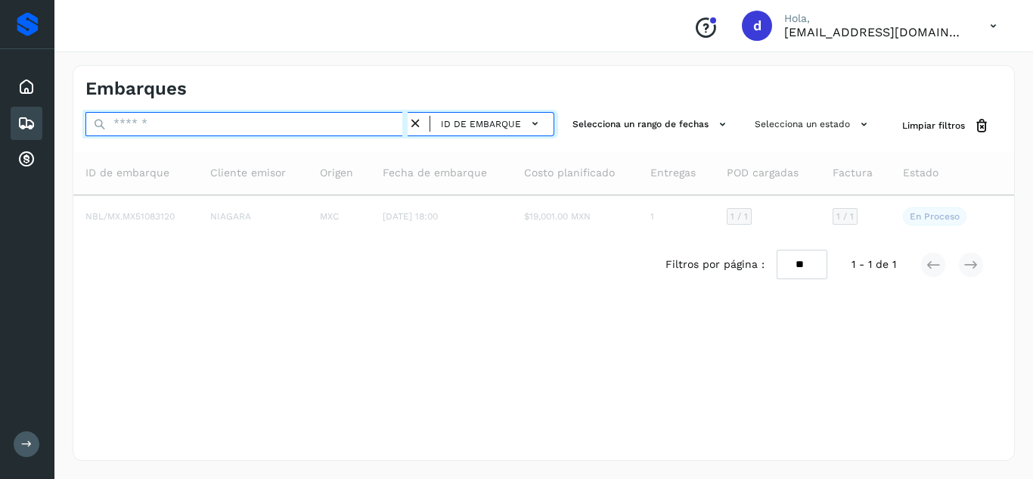
click at [377, 128] on input "text" at bounding box center [246, 124] width 322 height 24
paste input "**********"
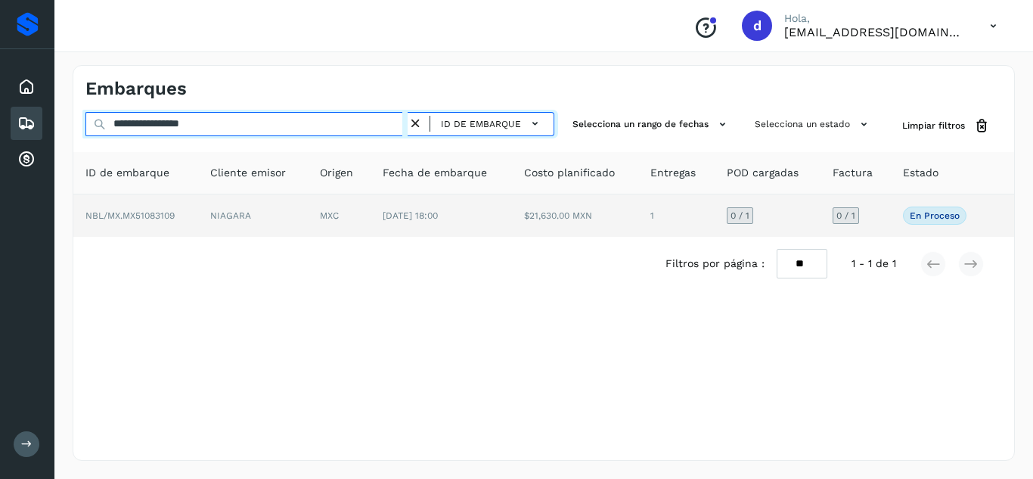
type input "**********"
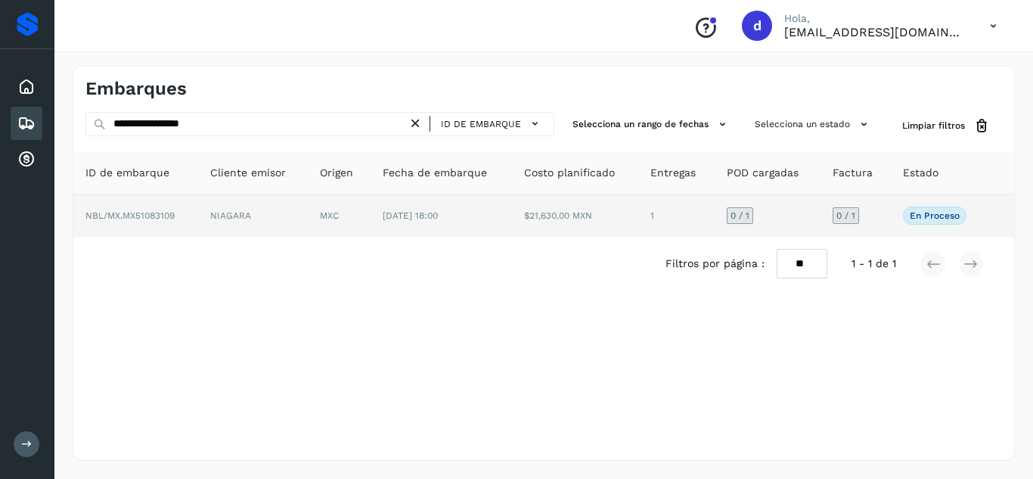
click at [159, 210] on span "NBL/MX.MX51083109" at bounding box center [129, 215] width 89 height 11
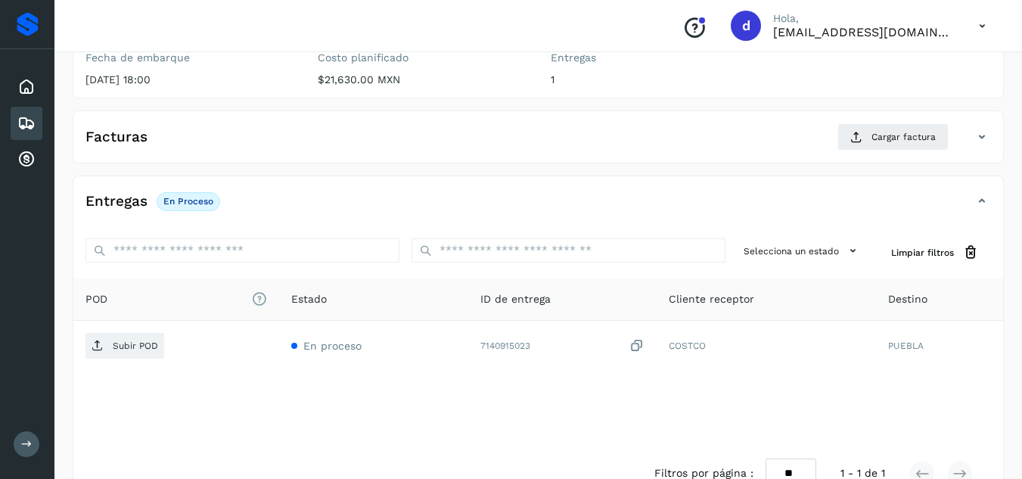
scroll to position [203, 0]
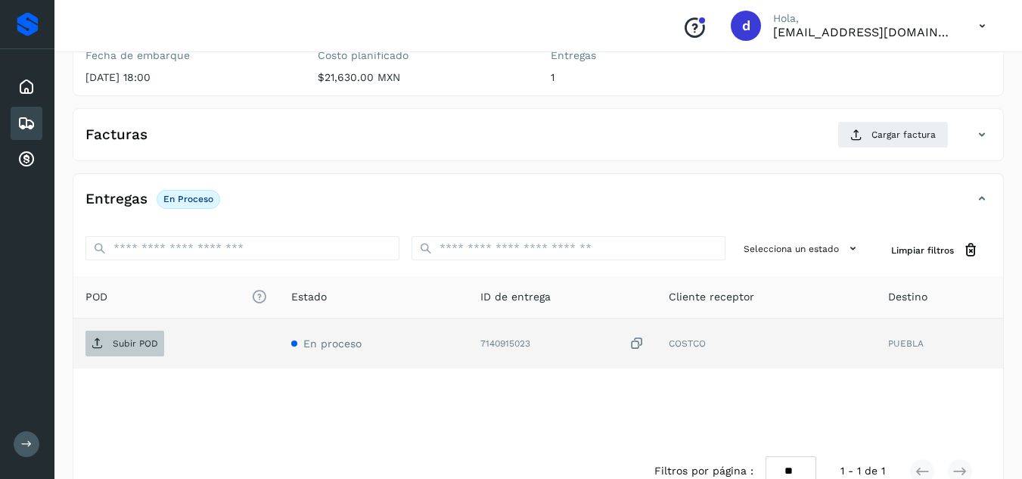
click at [139, 343] on p "Subir POD" at bounding box center [135, 343] width 45 height 11
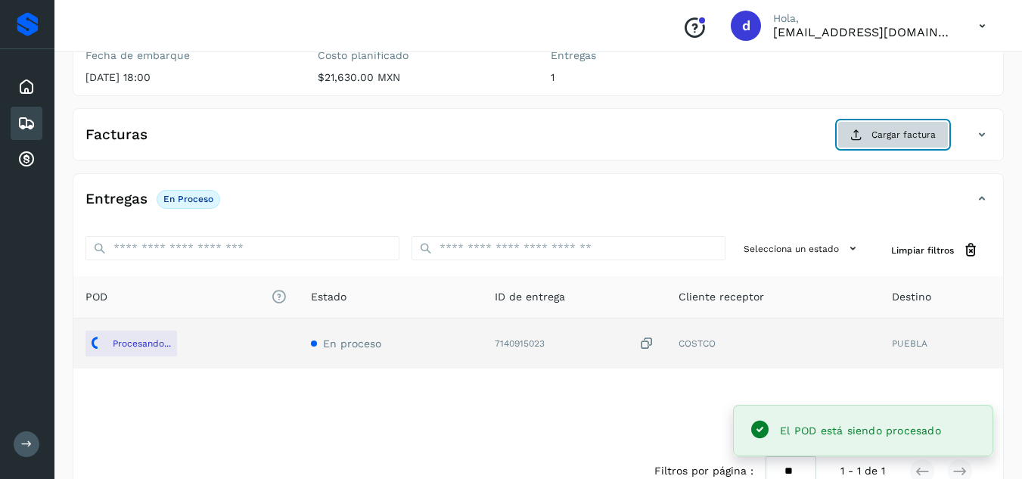
click at [854, 127] on button "Cargar factura" at bounding box center [892, 134] width 111 height 27
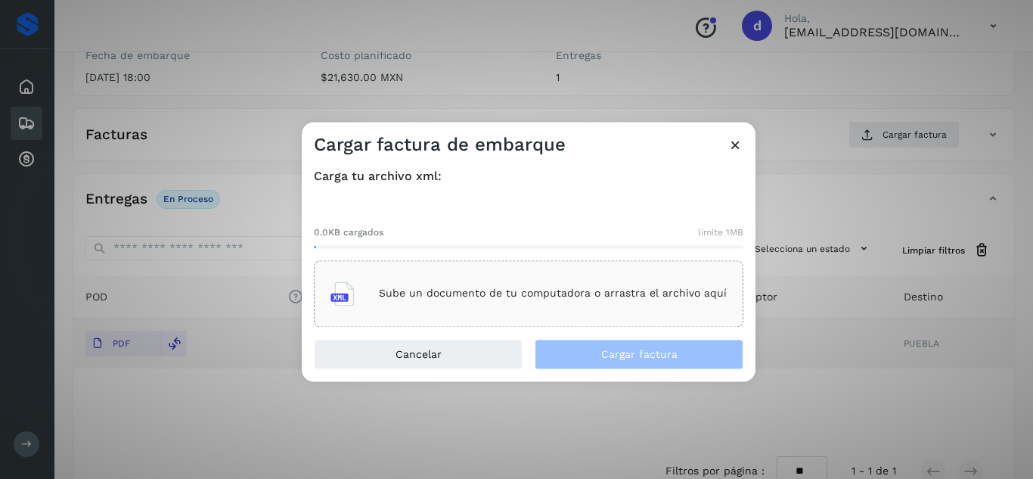
click at [613, 272] on div "Sube un documento de tu computadora o arrastra el archivo aquí" at bounding box center [529, 293] width 430 height 67
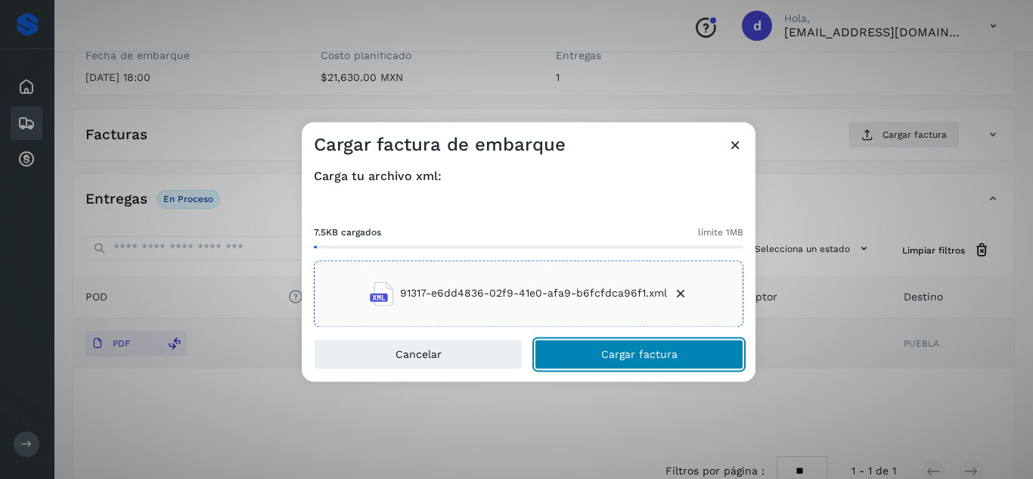
click at [632, 343] on button "Cargar factura" at bounding box center [639, 354] width 209 height 30
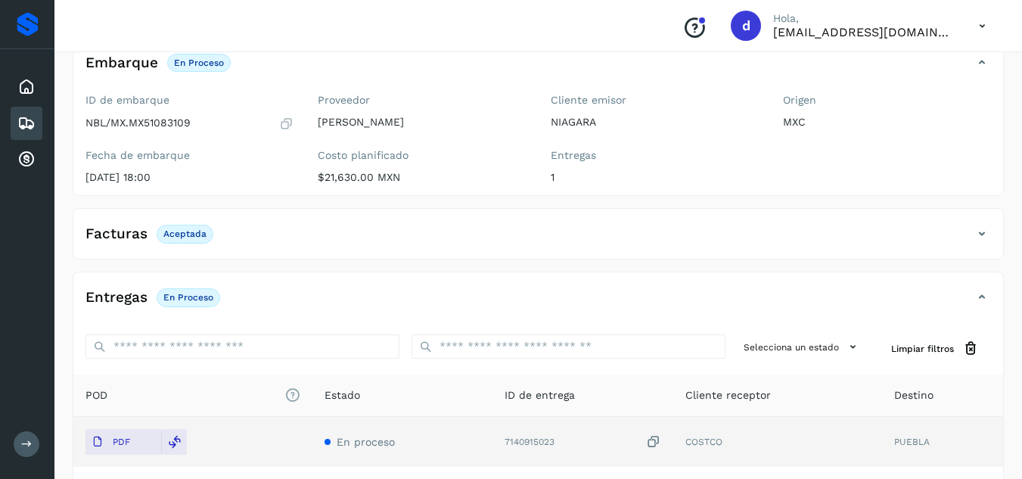
scroll to position [0, 0]
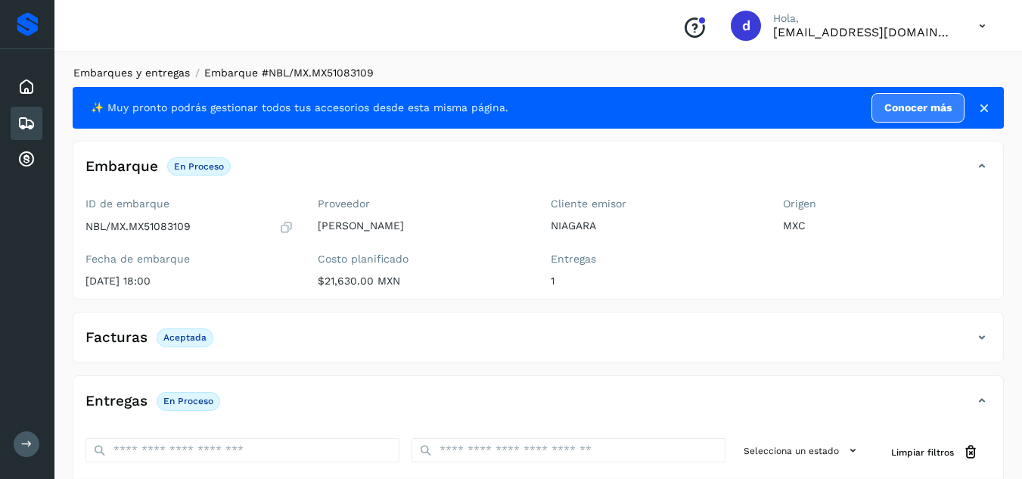
click at [175, 73] on link "Embarques y entregas" at bounding box center [131, 73] width 116 height 12
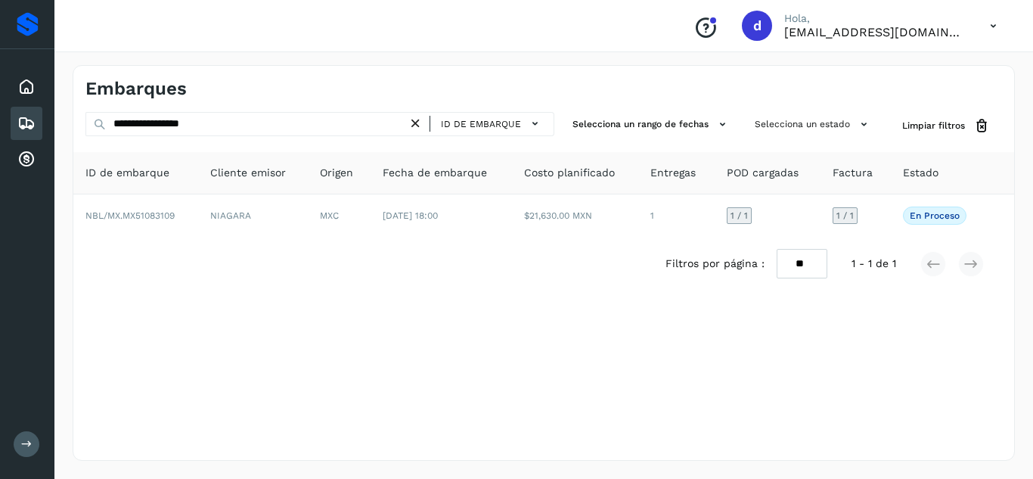
click at [421, 124] on icon at bounding box center [416, 124] width 16 height 16
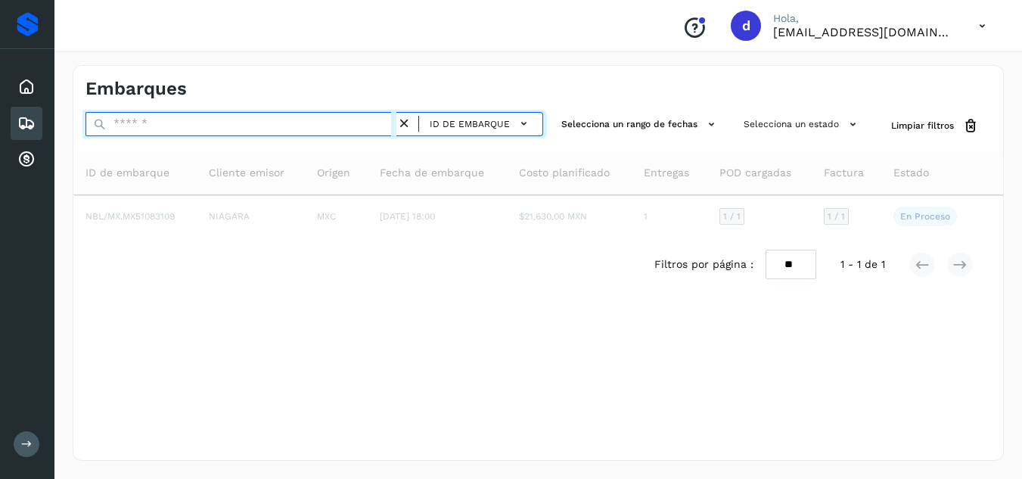
click at [375, 132] on input "text" at bounding box center [240, 124] width 311 height 24
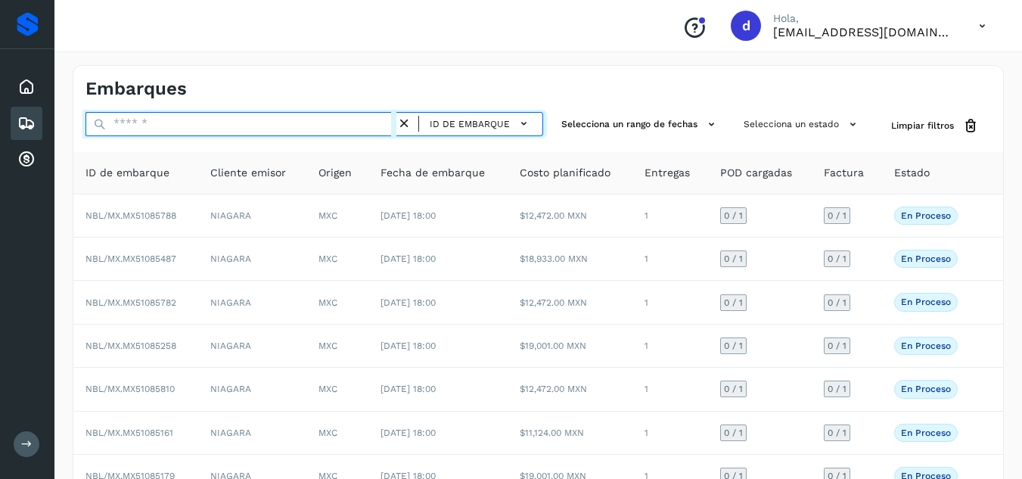
paste input "**********"
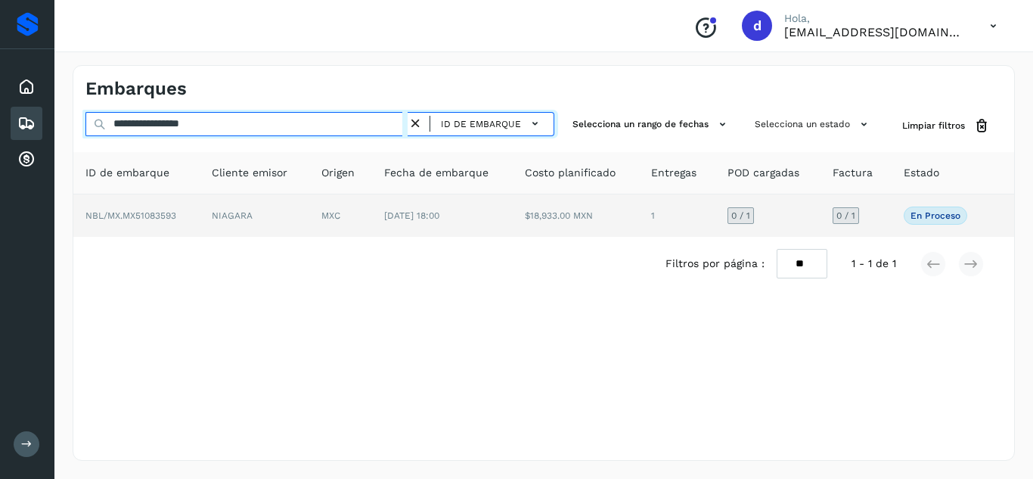
type input "**********"
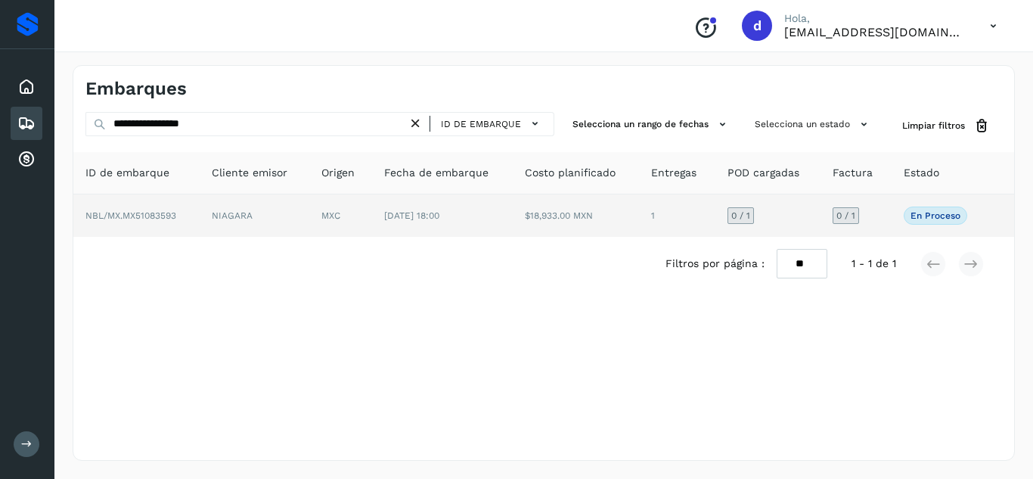
click at [165, 216] on span "NBL/MX.MX51083593" at bounding box center [130, 215] width 91 height 11
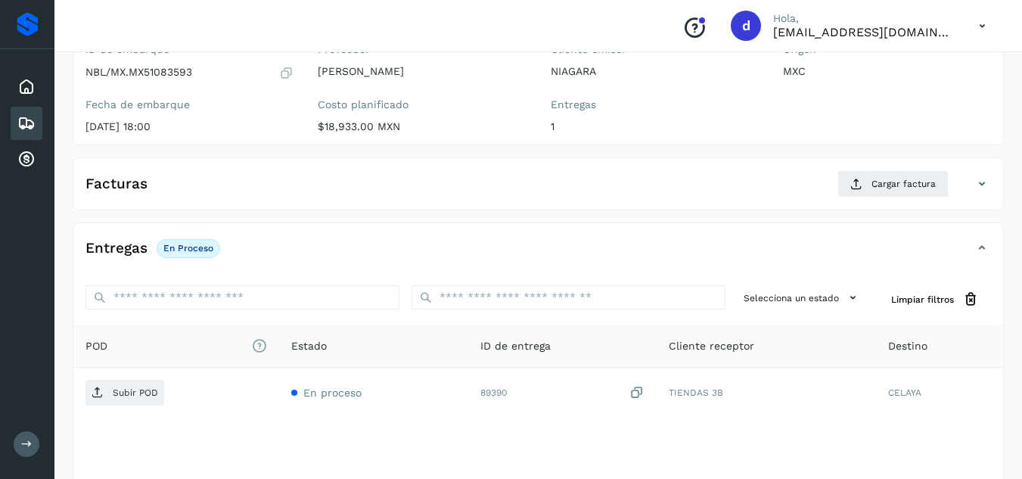
scroll to position [156, 0]
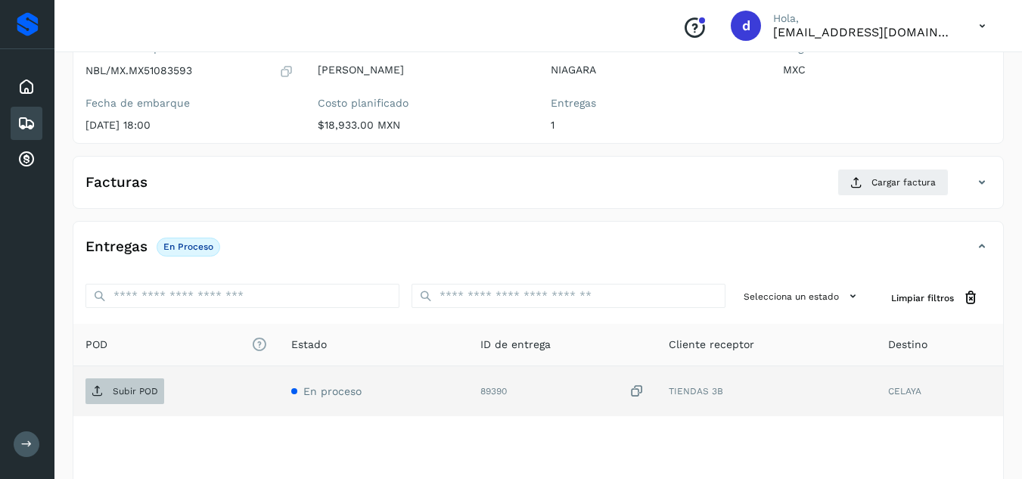
click at [115, 384] on span "Subir POD" at bounding box center [124, 391] width 79 height 24
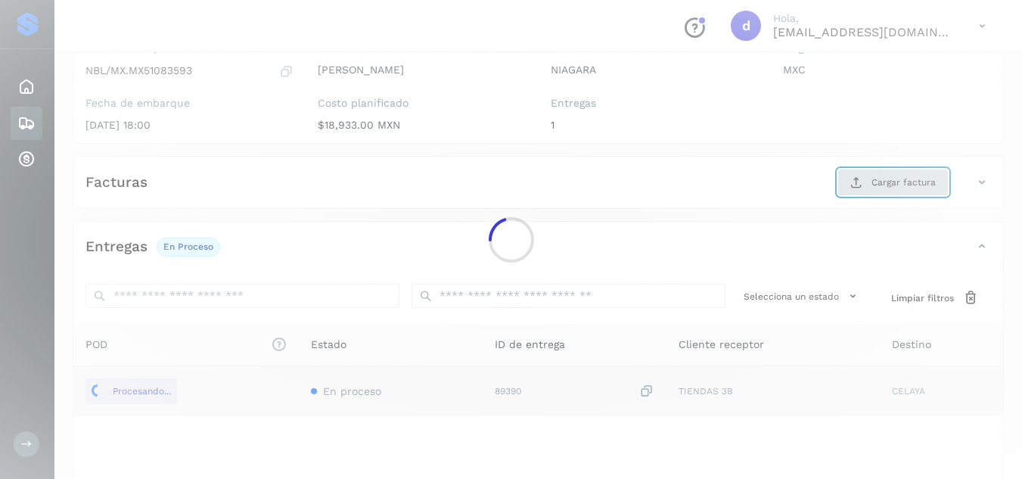
click at [866, 187] on main "Proveedores Inicio Embarques Cuentas por cobrar Salir Conoce nuestros beneficio…" at bounding box center [511, 204] width 1022 height 720
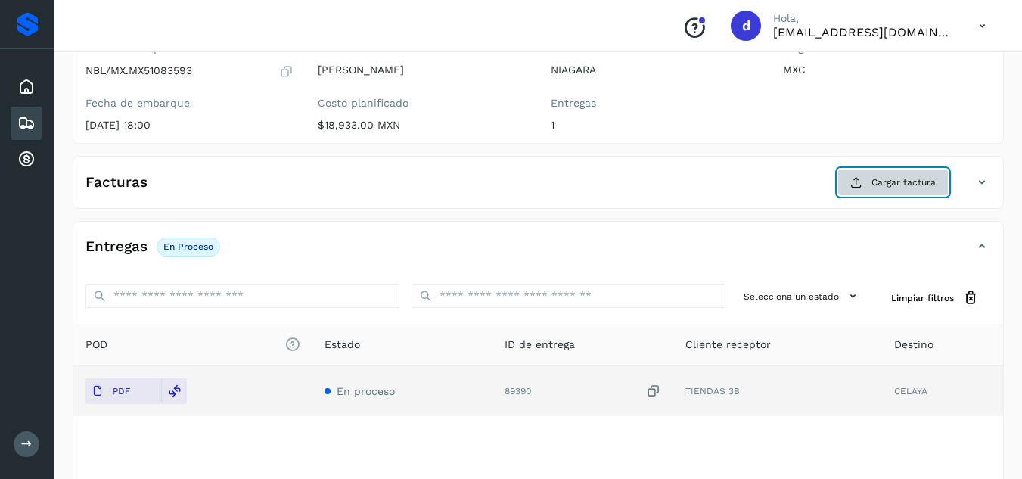
click at [862, 183] on icon at bounding box center [856, 182] width 12 height 12
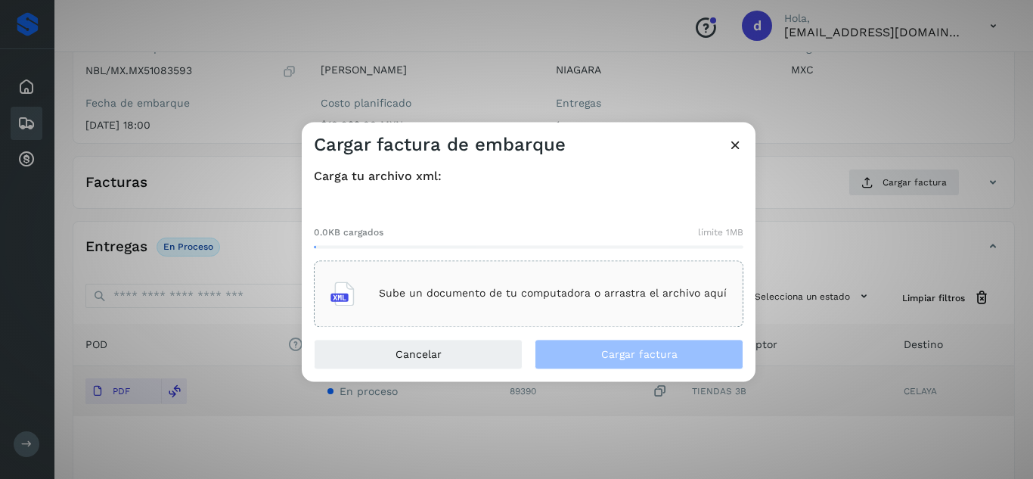
click at [641, 315] on div "Sube un documento de tu computadora o arrastra el archivo aquí" at bounding box center [529, 293] width 430 height 67
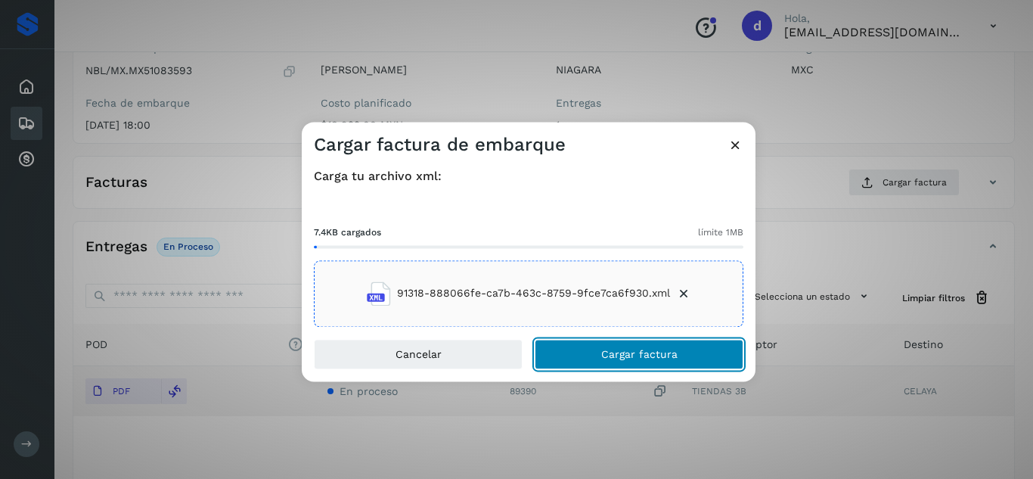
click at [629, 351] on span "Cargar factura" at bounding box center [639, 354] width 76 height 11
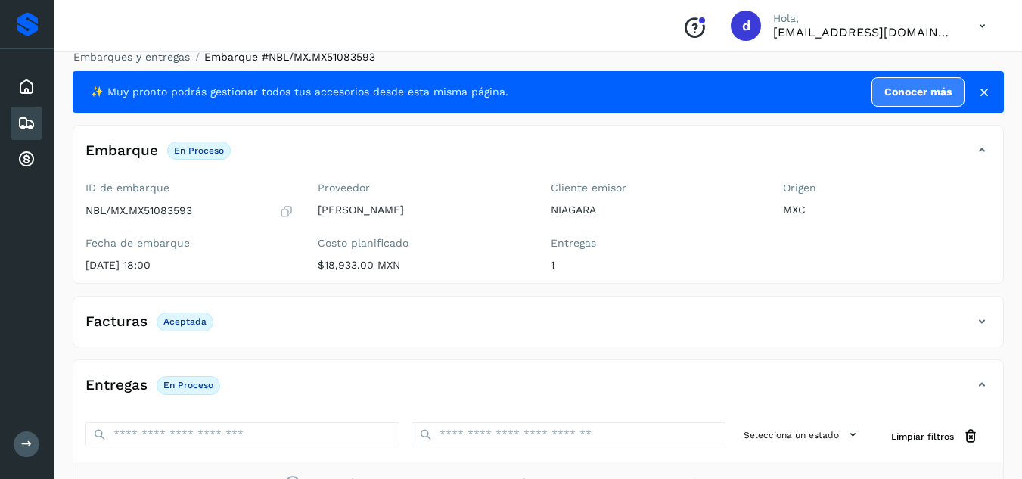
scroll to position [14, 0]
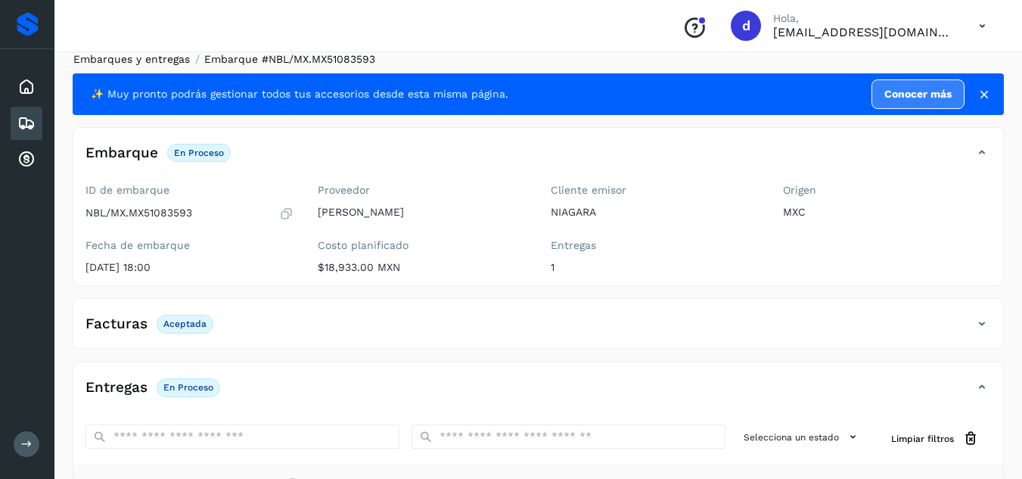
click at [168, 61] on link "Embarques y entregas" at bounding box center [131, 59] width 116 height 12
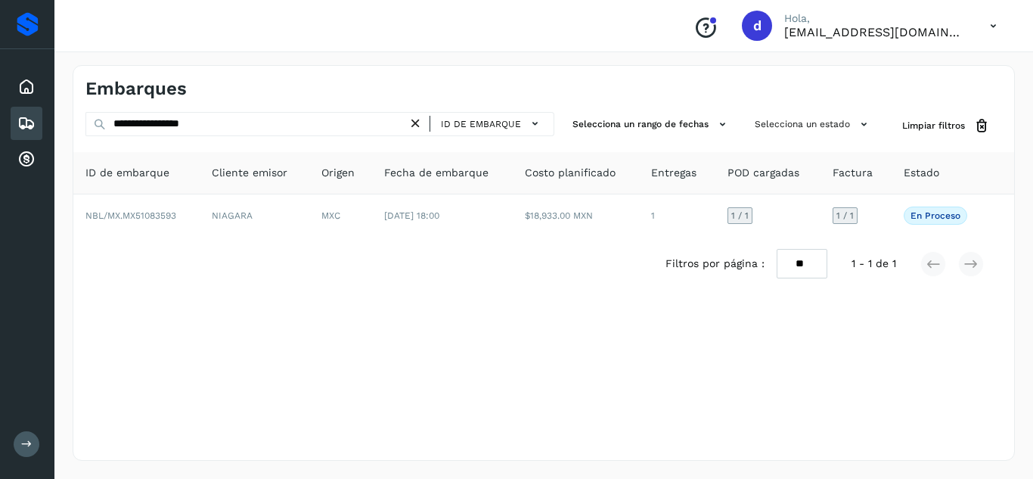
click at [419, 120] on icon at bounding box center [416, 124] width 16 height 16
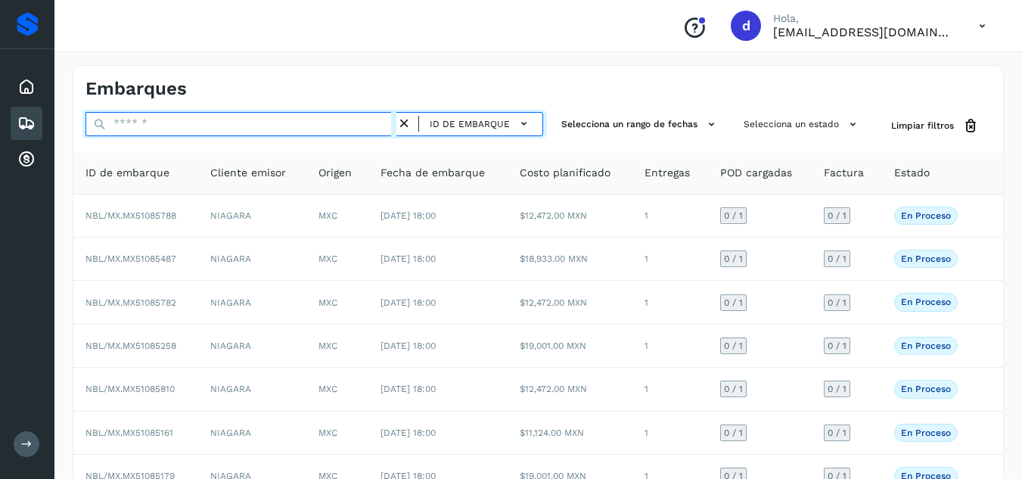
click at [385, 127] on input "text" at bounding box center [240, 124] width 311 height 24
paste input "**********"
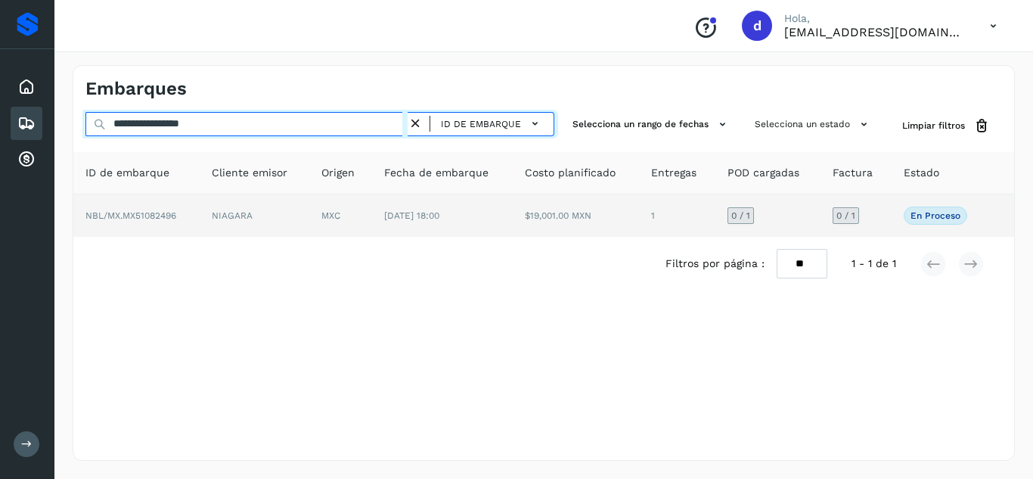
type input "**********"
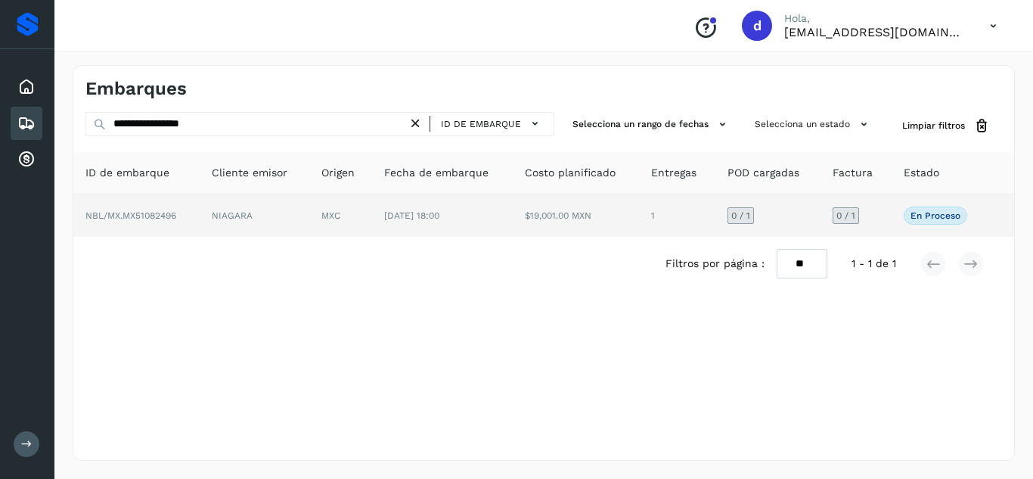
click at [172, 205] on td "NBL/MX.MX51082496" at bounding box center [136, 215] width 126 height 42
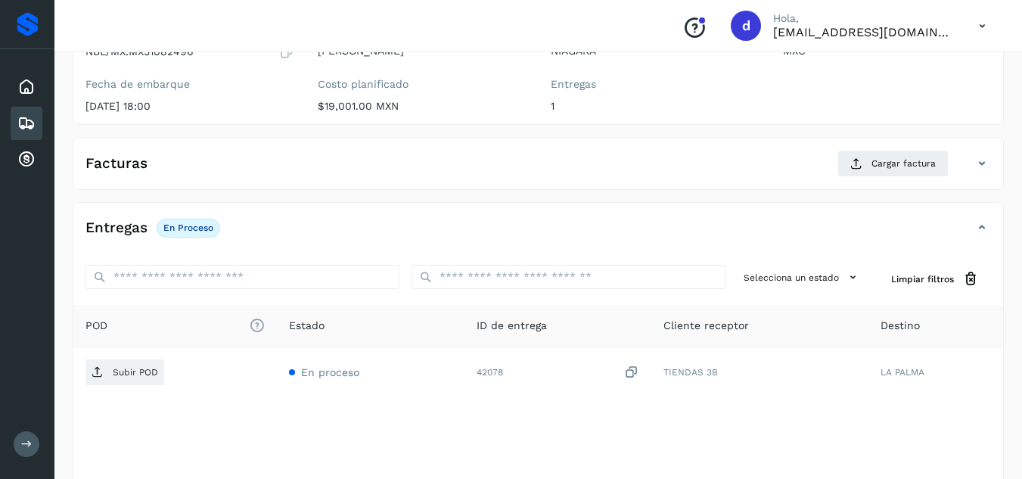
scroll to position [213, 0]
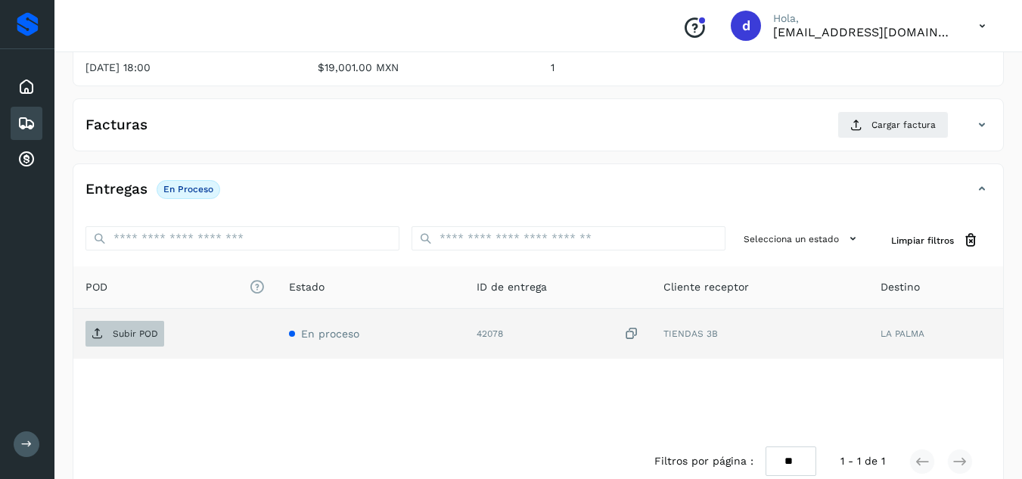
click at [127, 337] on p "Subir POD" at bounding box center [135, 333] width 45 height 11
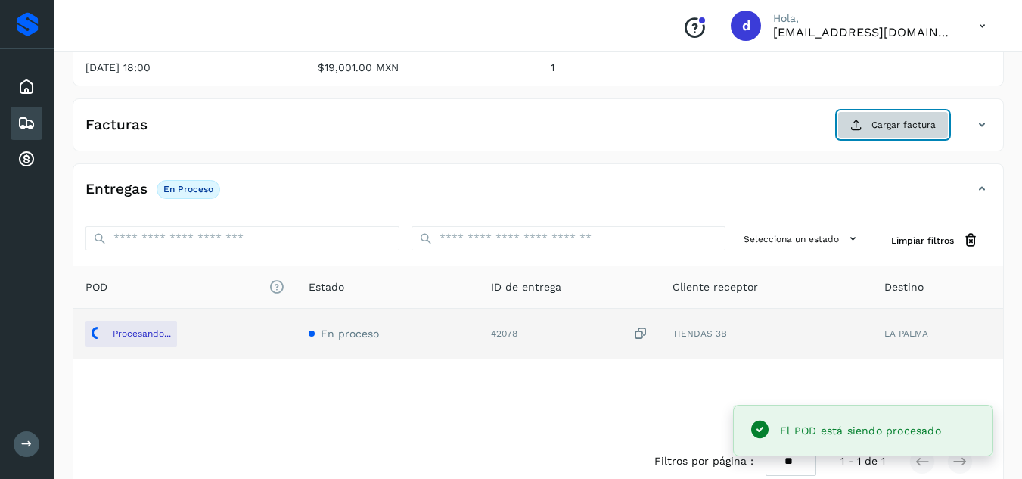
click at [890, 129] on span "Cargar factura" at bounding box center [903, 125] width 64 height 14
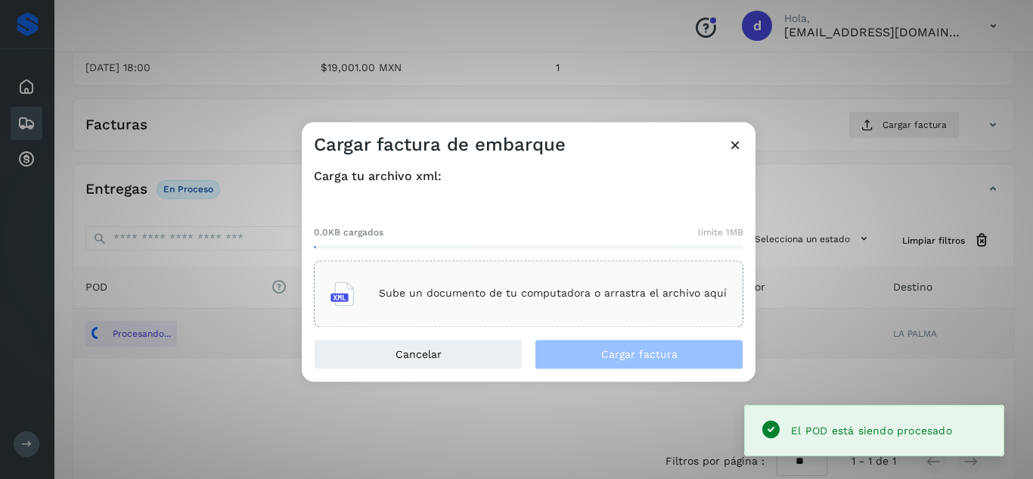
click at [687, 300] on p "Sube un documento de tu computadora o arrastra el archivo aquí" at bounding box center [553, 293] width 348 height 13
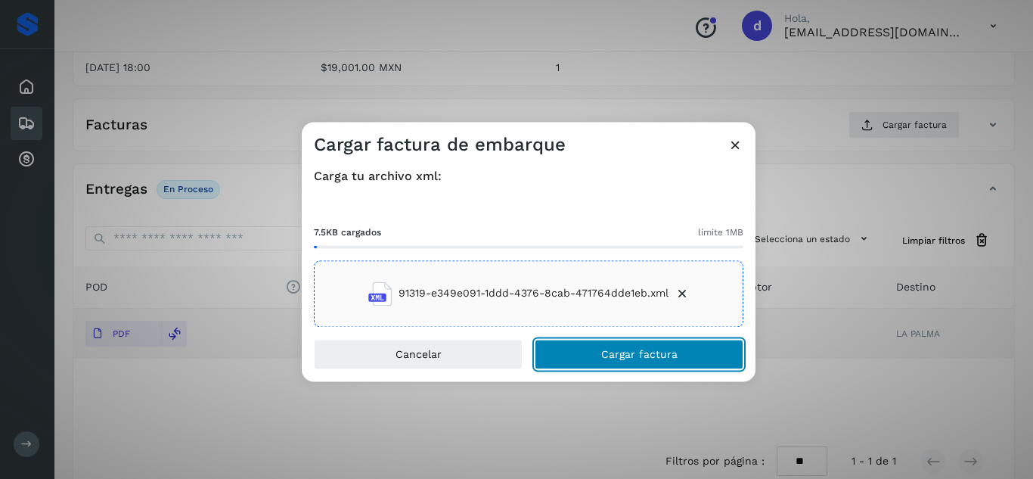
click at [600, 348] on button "Cargar factura" at bounding box center [639, 354] width 209 height 30
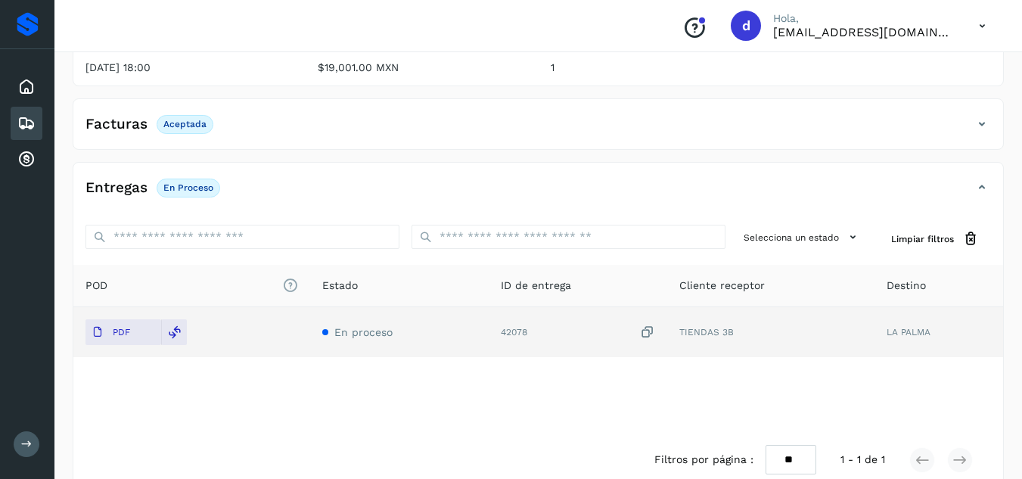
scroll to position [0, 0]
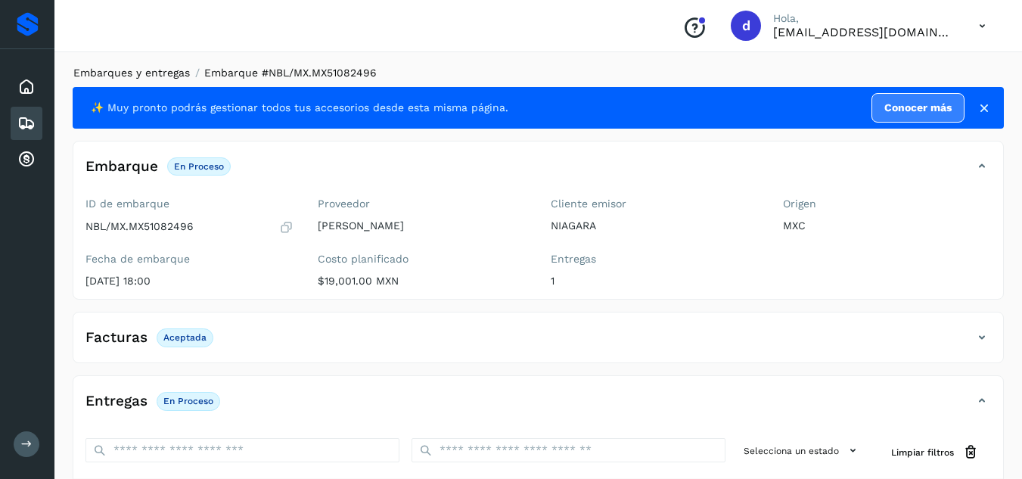
drag, startPoint x: 176, startPoint y: 80, endPoint x: 176, endPoint y: 70, distance: 10.6
click at [176, 70] on li "Embarques y entregas" at bounding box center [127, 73] width 126 height 16
click at [175, 76] on link "Embarques y entregas" at bounding box center [131, 73] width 116 height 12
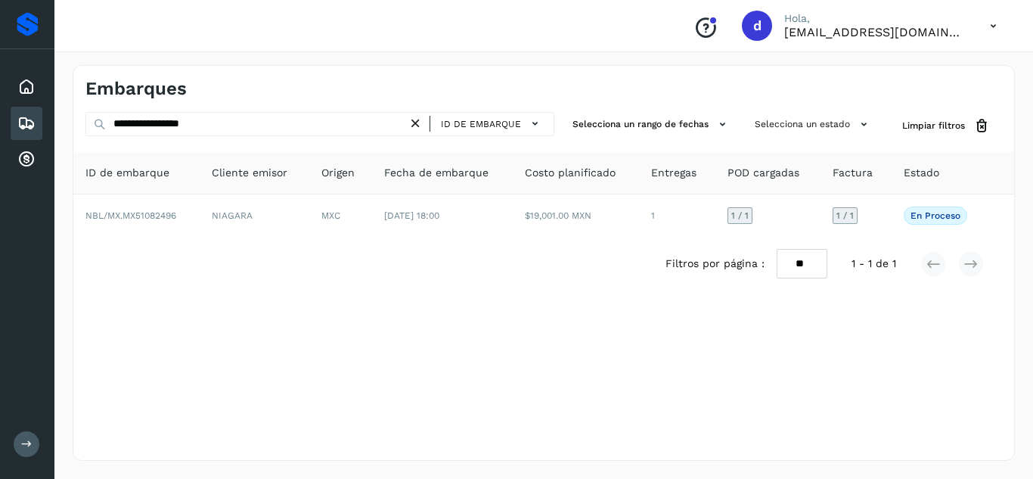
click at [421, 123] on icon at bounding box center [416, 124] width 16 height 16
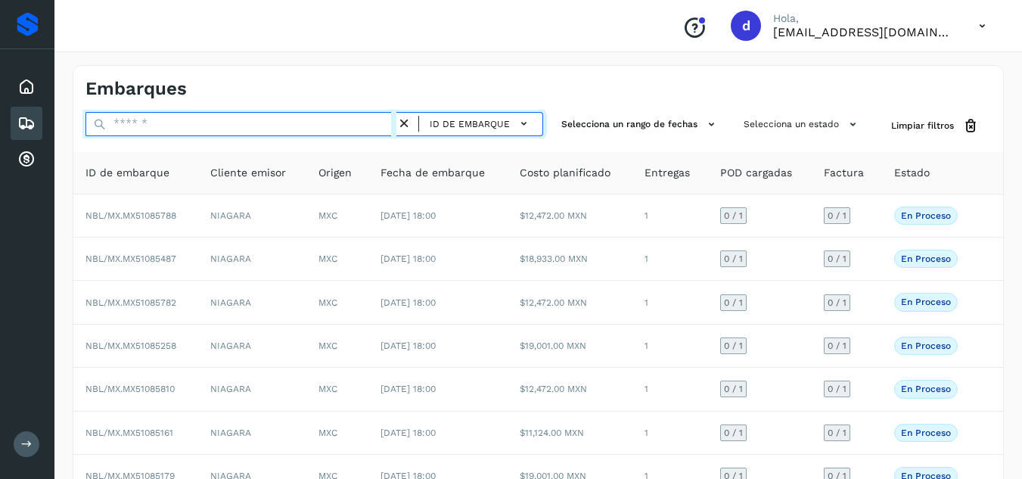
click at [377, 123] on input "text" at bounding box center [240, 124] width 311 height 24
paste input "**********"
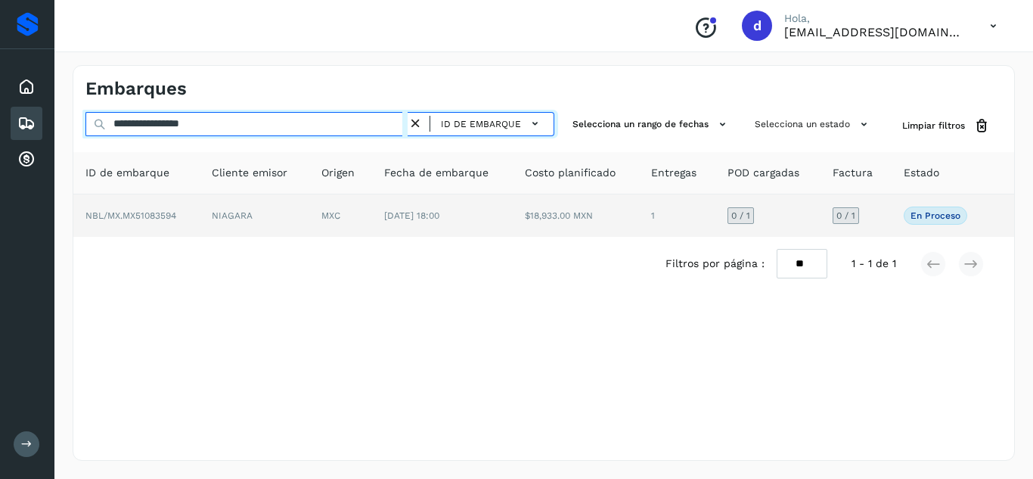
type input "**********"
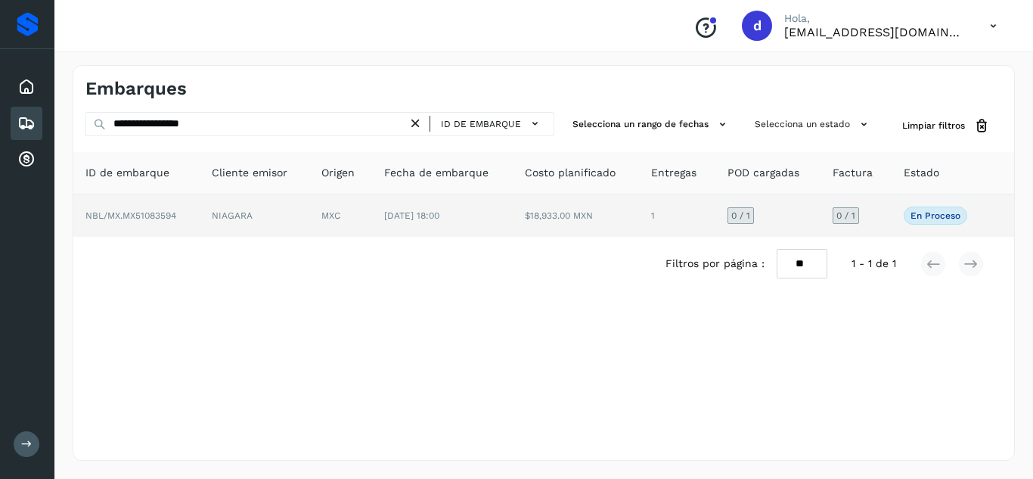
click at [176, 213] on span "NBL/MX.MX51083594" at bounding box center [130, 215] width 91 height 11
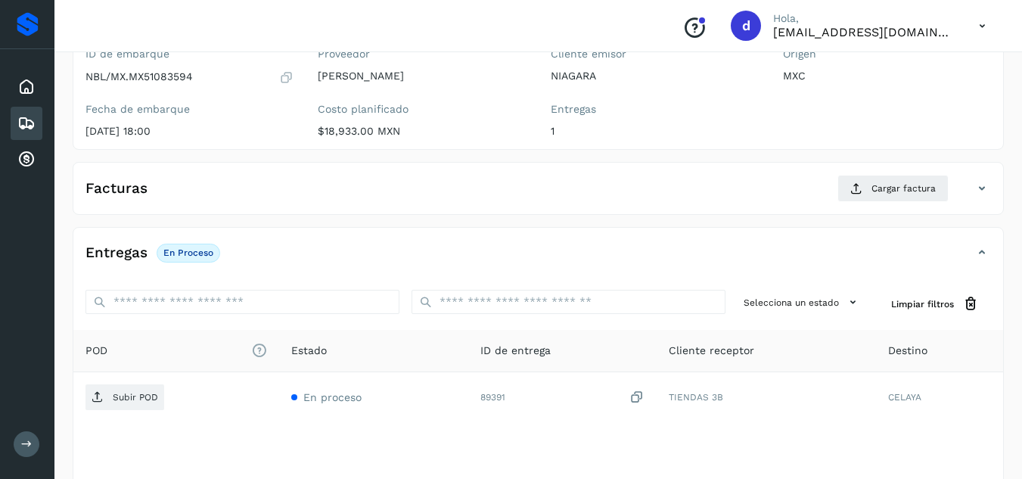
scroll to position [177, 0]
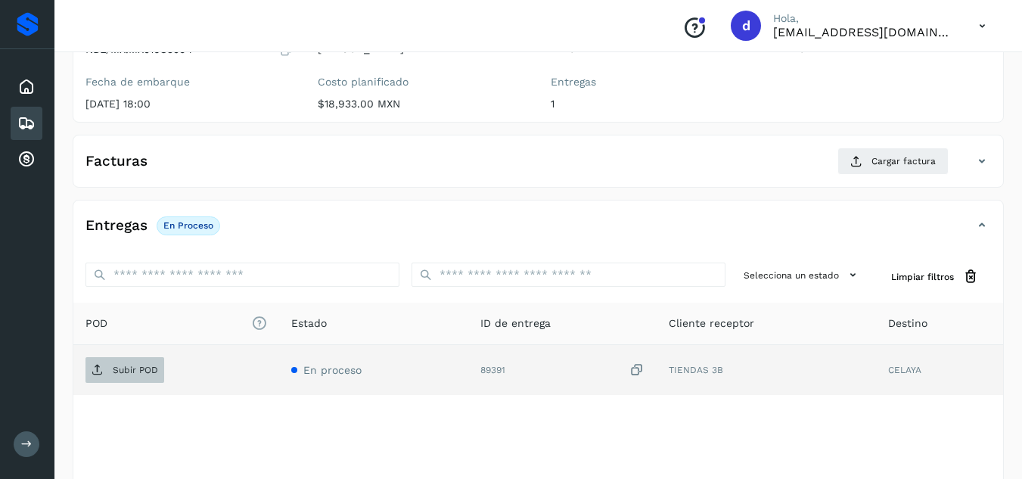
click at [98, 368] on icon at bounding box center [98, 370] width 12 height 12
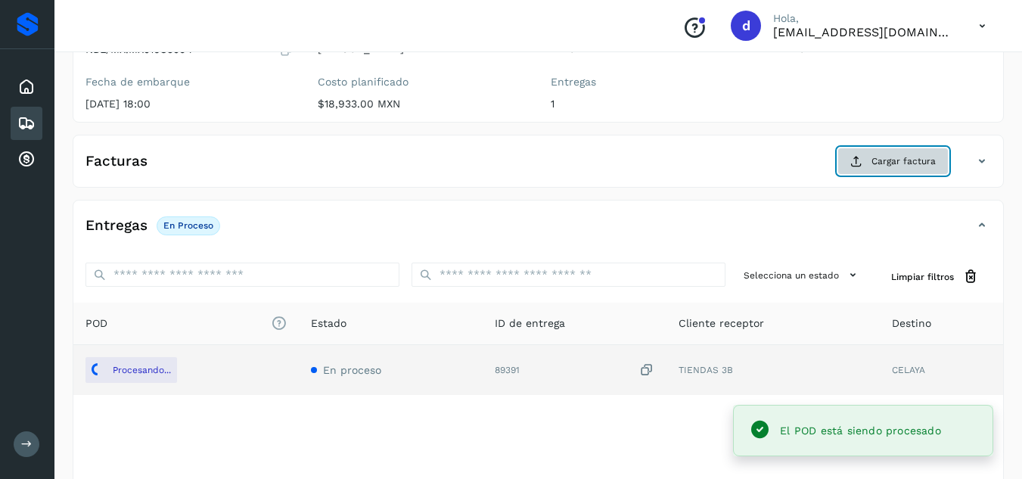
click at [908, 156] on span "Cargar factura" at bounding box center [903, 161] width 64 height 14
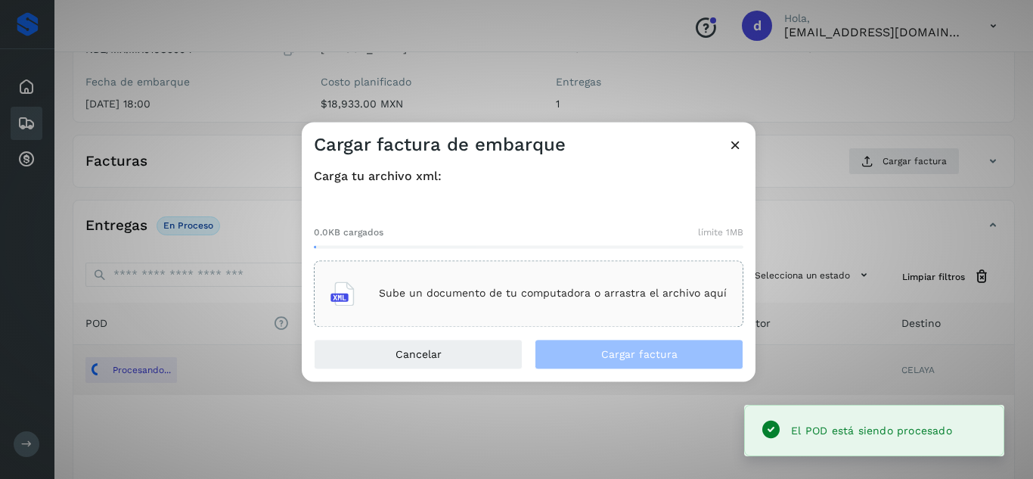
click at [655, 306] on div "Sube un documento de tu computadora o arrastra el archivo aquí" at bounding box center [529, 293] width 396 height 41
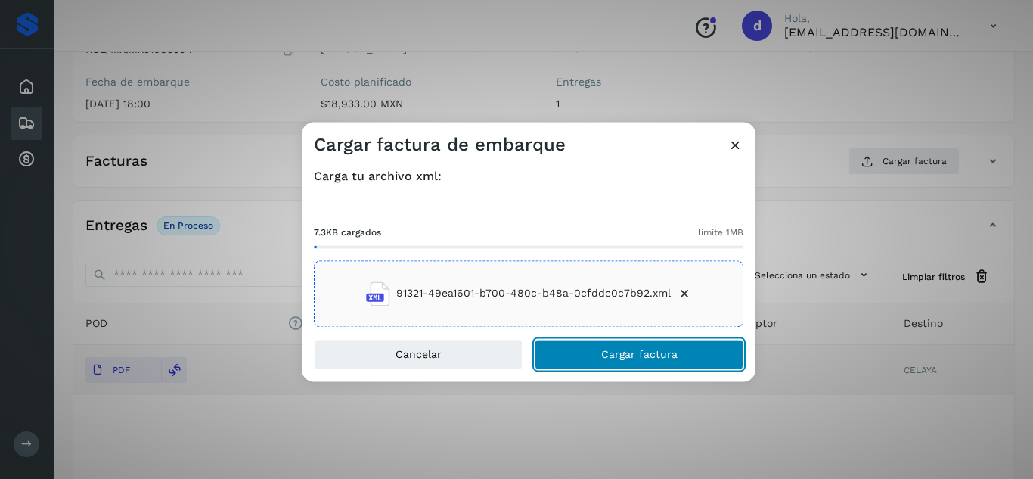
click at [602, 352] on span "Cargar factura" at bounding box center [639, 354] width 76 height 11
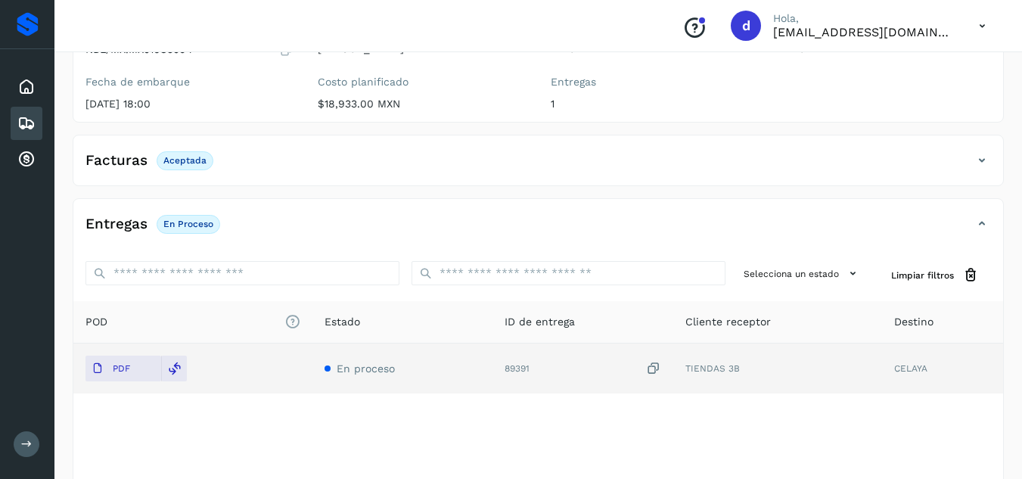
scroll to position [0, 0]
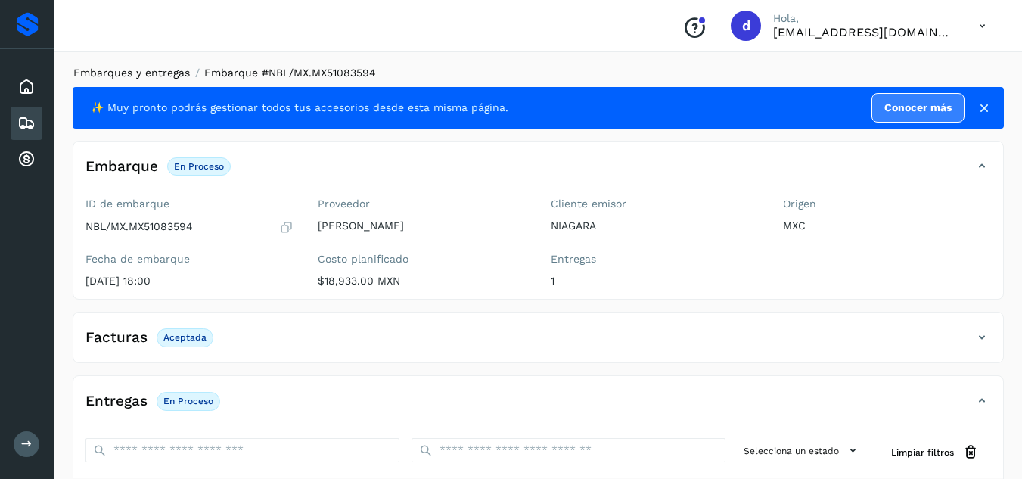
click at [134, 68] on link "Embarques y entregas" at bounding box center [131, 73] width 116 height 12
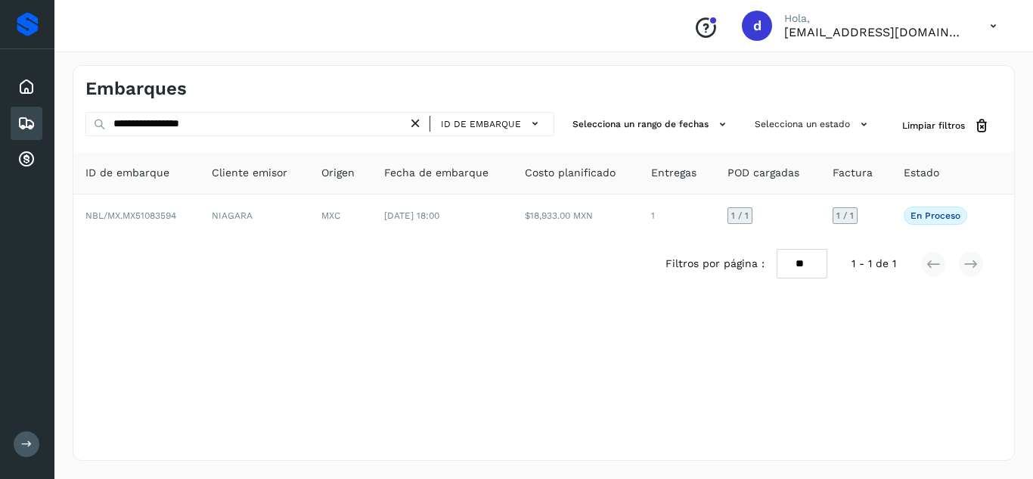
click at [419, 129] on icon at bounding box center [416, 124] width 16 height 16
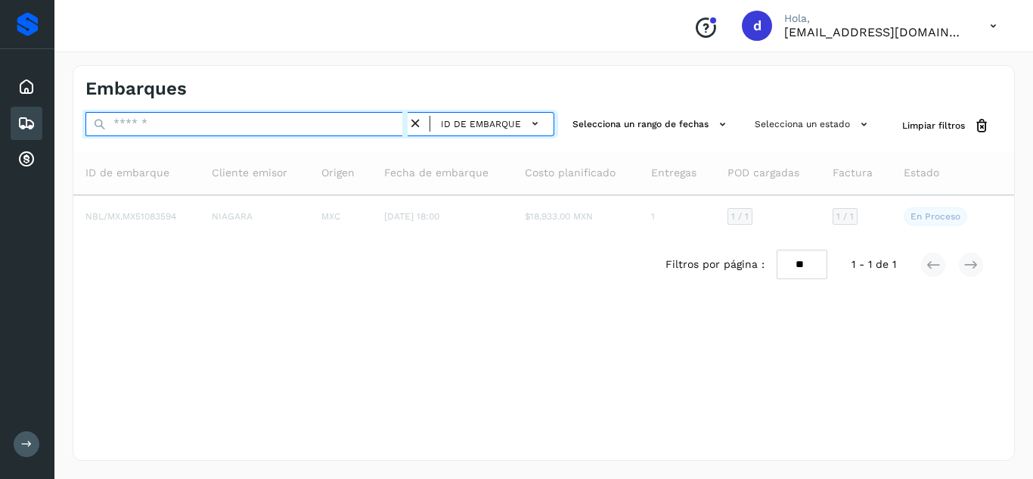
click at [377, 133] on input "text" at bounding box center [246, 124] width 322 height 24
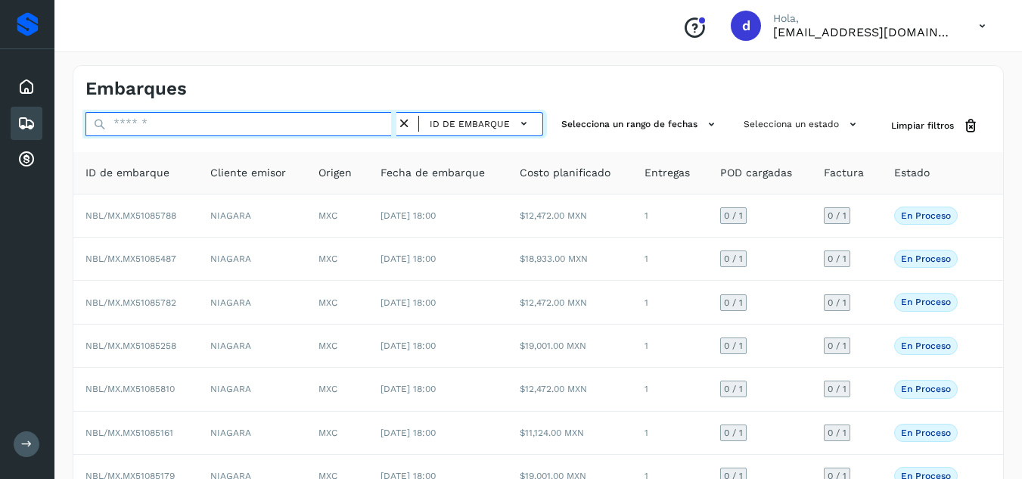
paste input "**********"
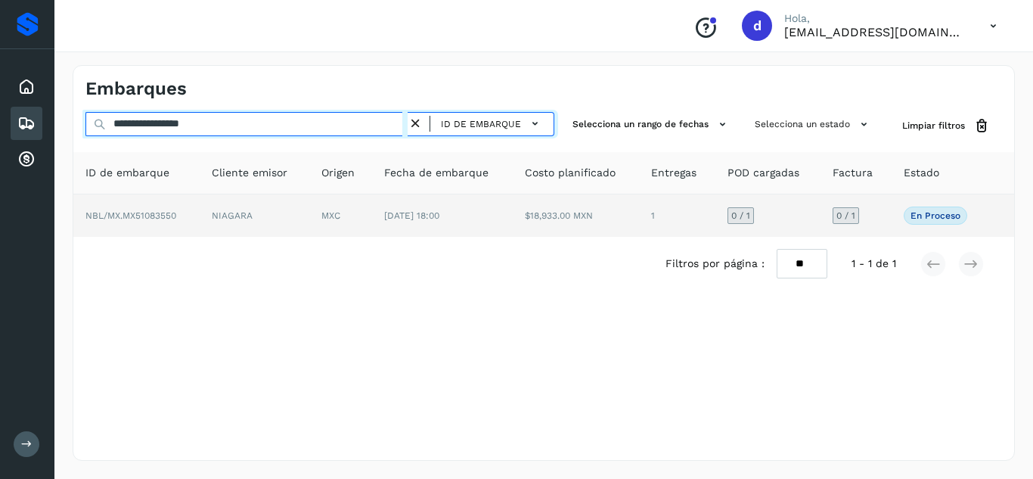
type input "**********"
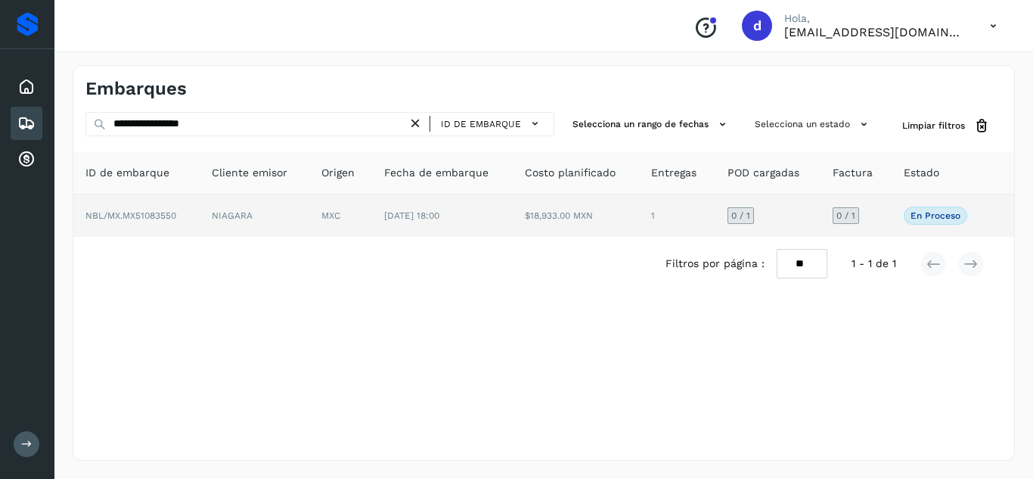
click at [172, 214] on span "NBL/MX.MX51083550" at bounding box center [130, 215] width 91 height 11
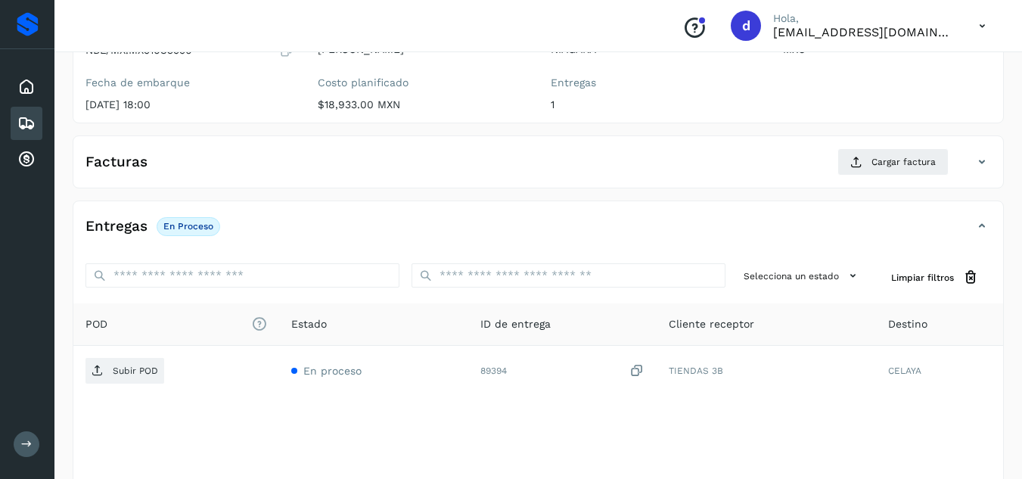
scroll to position [179, 0]
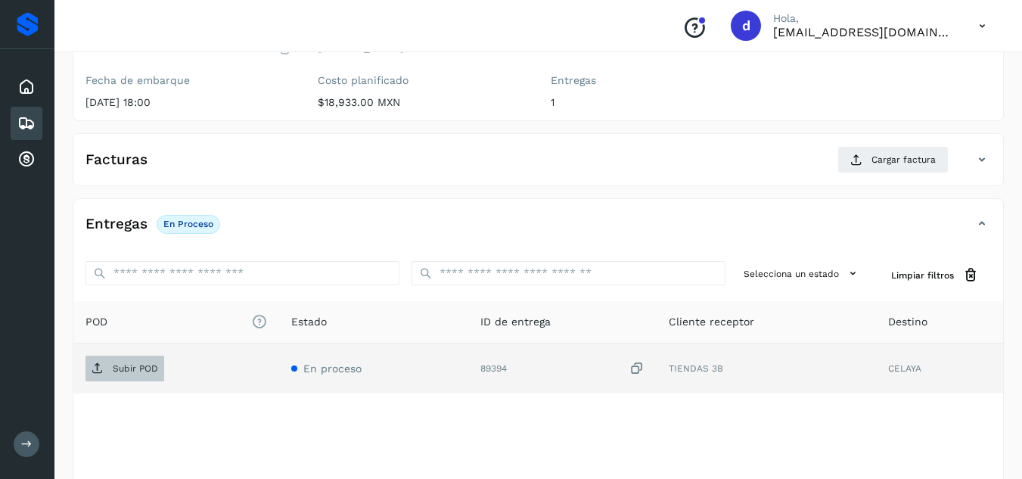
click at [145, 364] on p "Subir POD" at bounding box center [135, 368] width 45 height 11
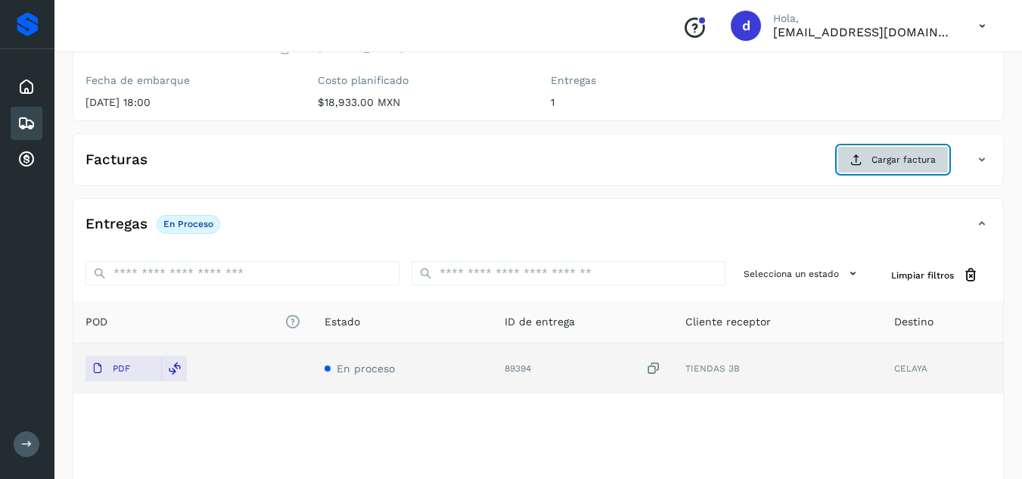
click at [882, 163] on span "Cargar factura" at bounding box center [903, 160] width 64 height 14
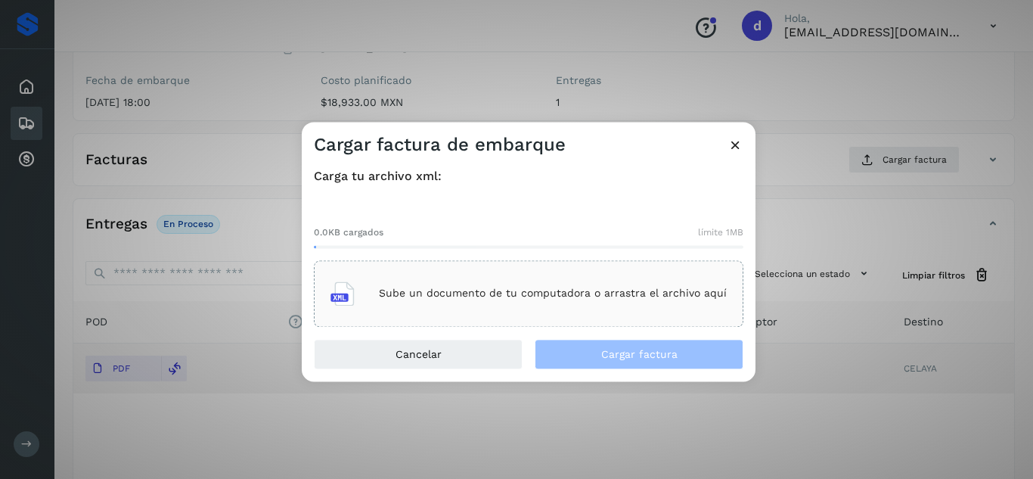
click at [683, 288] on p "Sube un documento de tu computadora o arrastra el archivo aquí" at bounding box center [553, 293] width 348 height 13
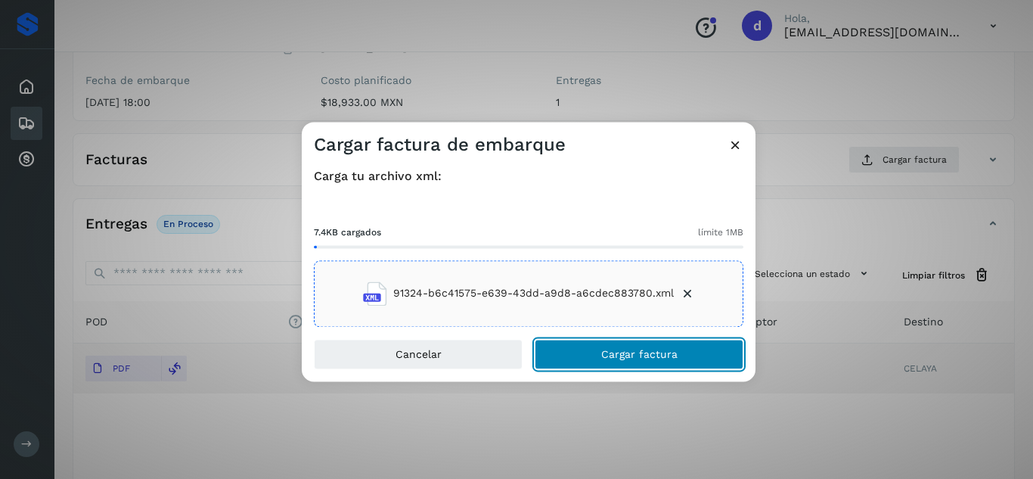
click at [613, 343] on button "Cargar factura" at bounding box center [639, 354] width 209 height 30
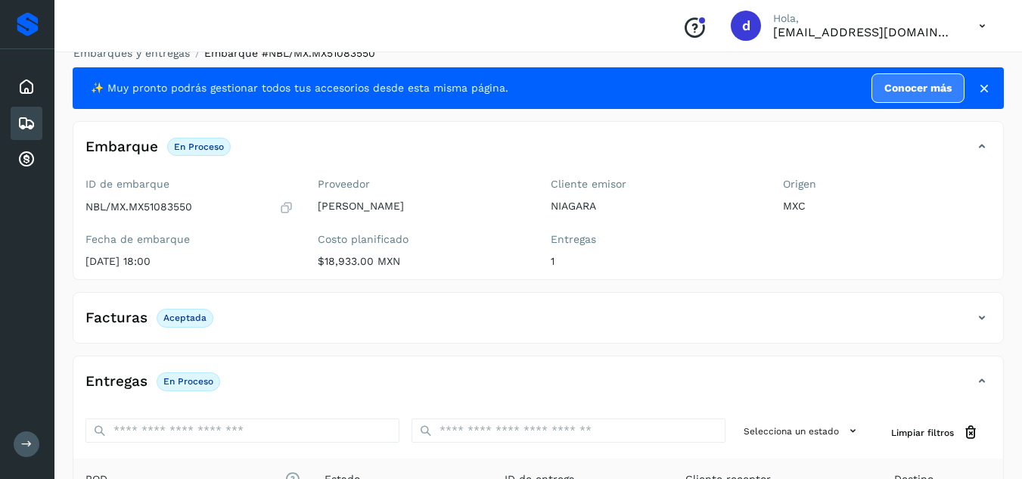
scroll to position [0, 0]
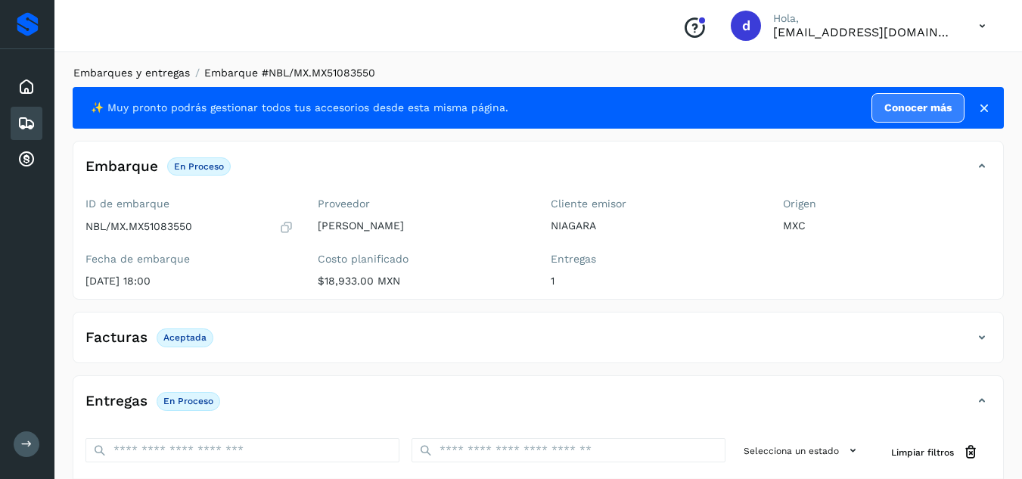
click at [120, 72] on link "Embarques y entregas" at bounding box center [131, 73] width 116 height 12
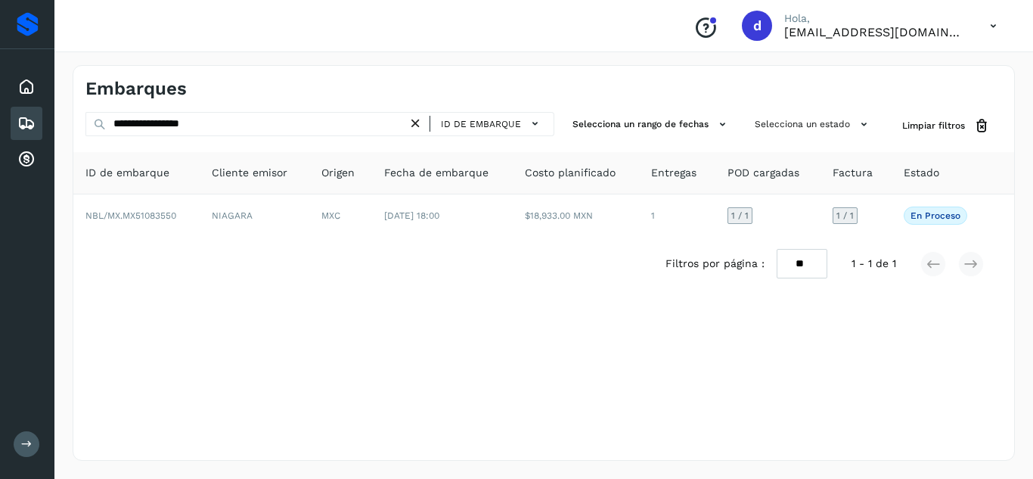
click at [421, 122] on icon at bounding box center [416, 124] width 16 height 16
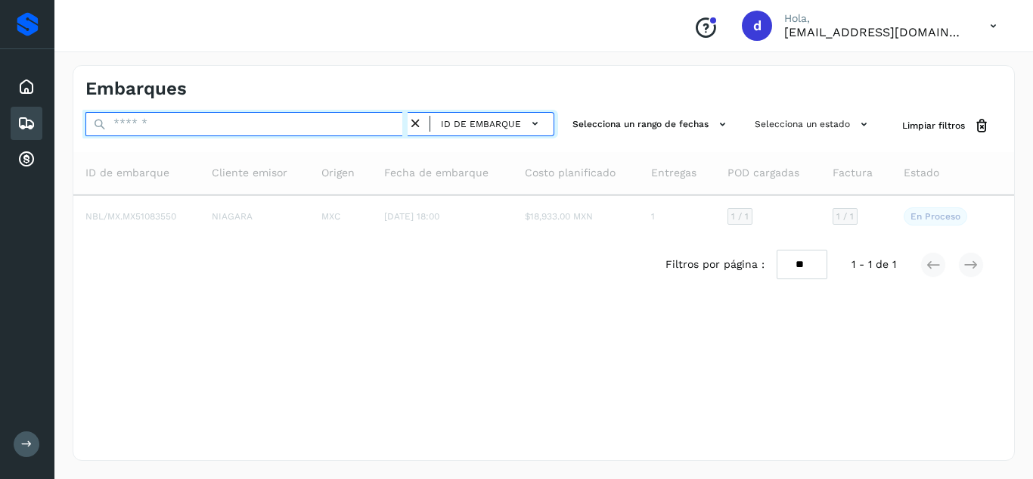
click at [376, 128] on input "text" at bounding box center [246, 124] width 322 height 24
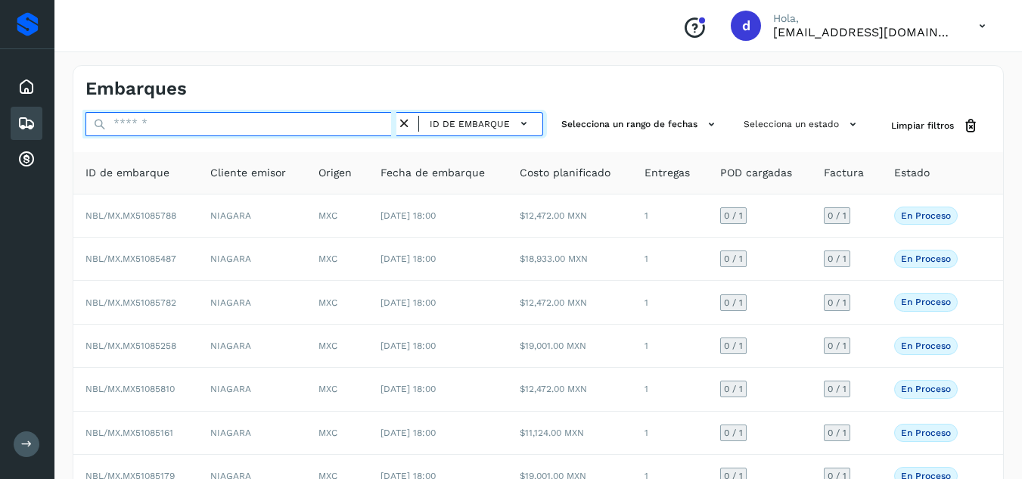
paste input "**********"
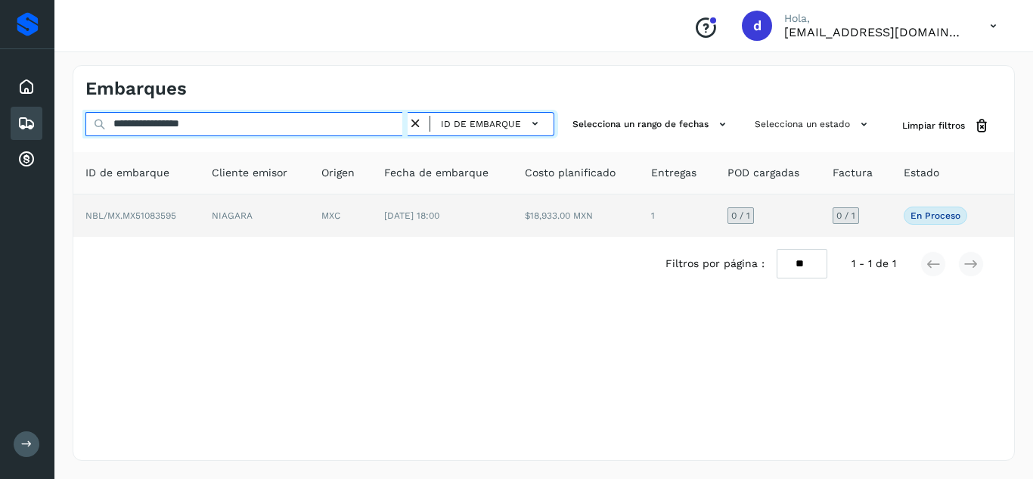
type input "**********"
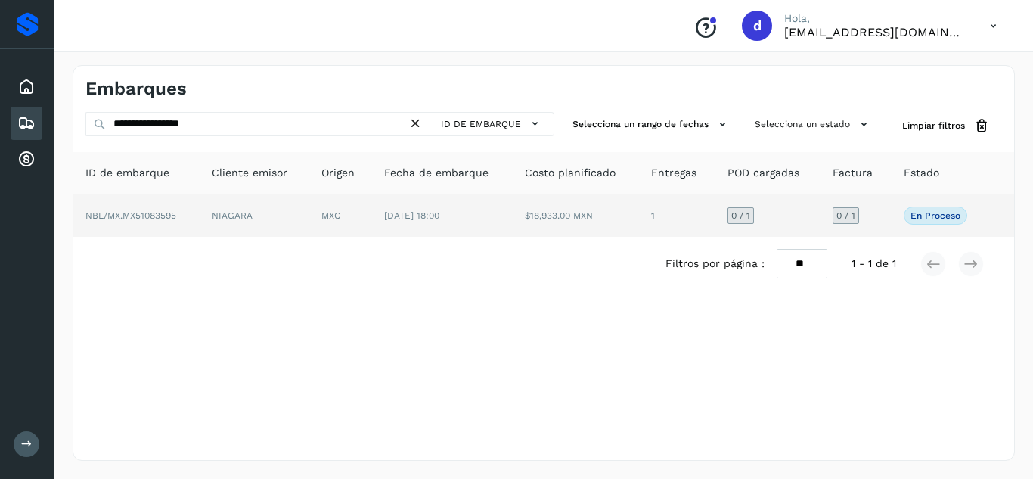
click at [165, 219] on span "NBL/MX.MX51083595" at bounding box center [130, 215] width 91 height 11
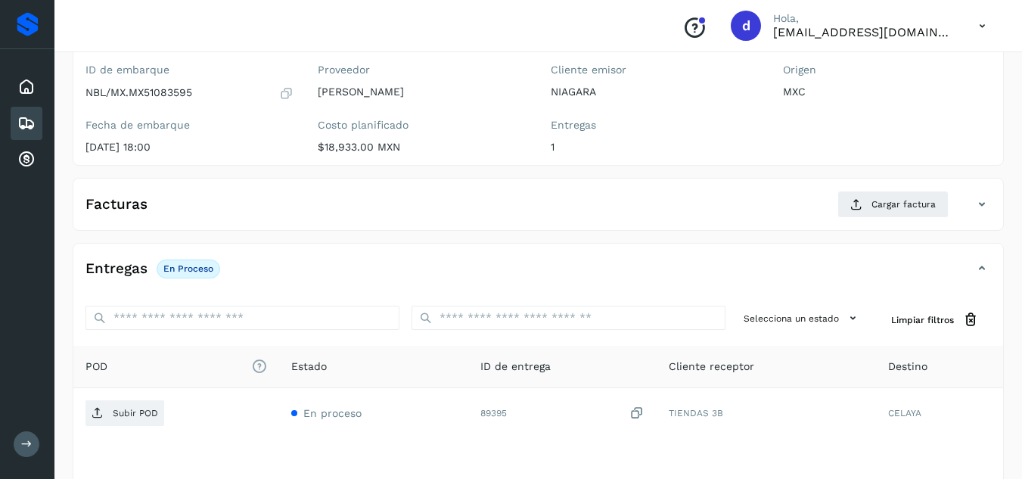
scroll to position [157, 0]
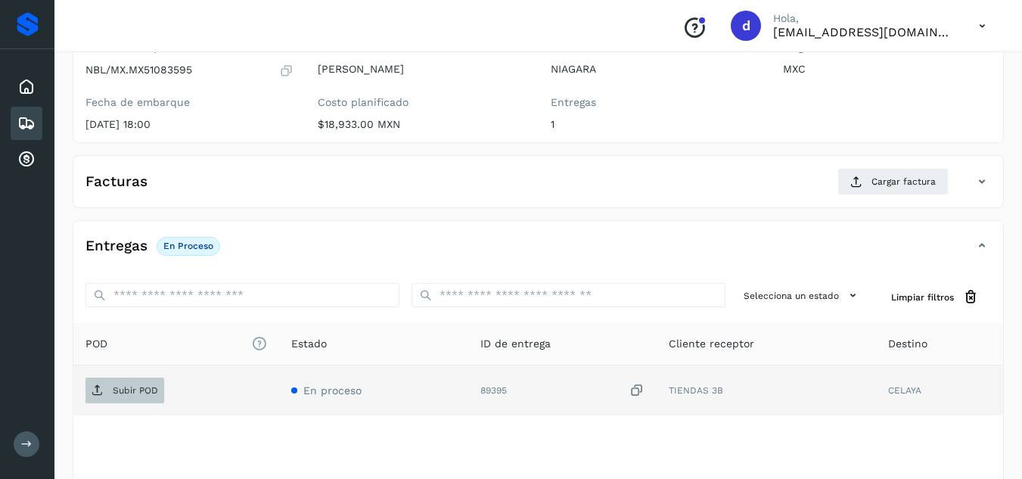
click at [113, 390] on p "Subir POD" at bounding box center [135, 390] width 45 height 11
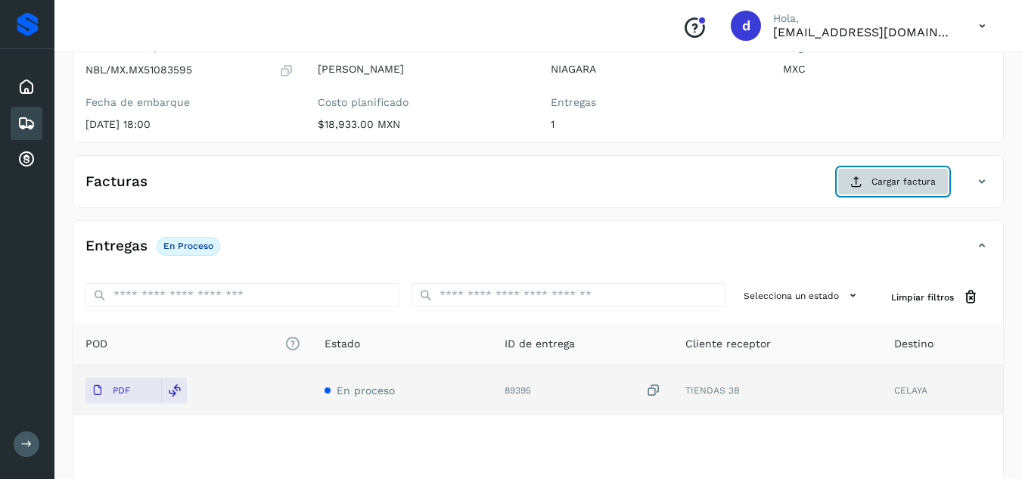
click at [932, 189] on button "Cargar factura" at bounding box center [892, 181] width 111 height 27
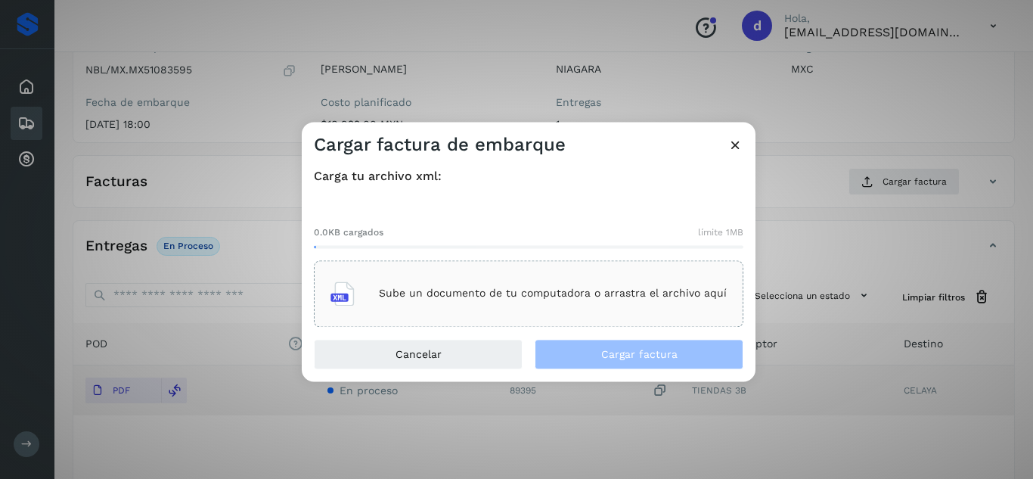
click at [684, 272] on div "Sube un documento de tu computadora o arrastra el archivo aquí" at bounding box center [529, 293] width 430 height 67
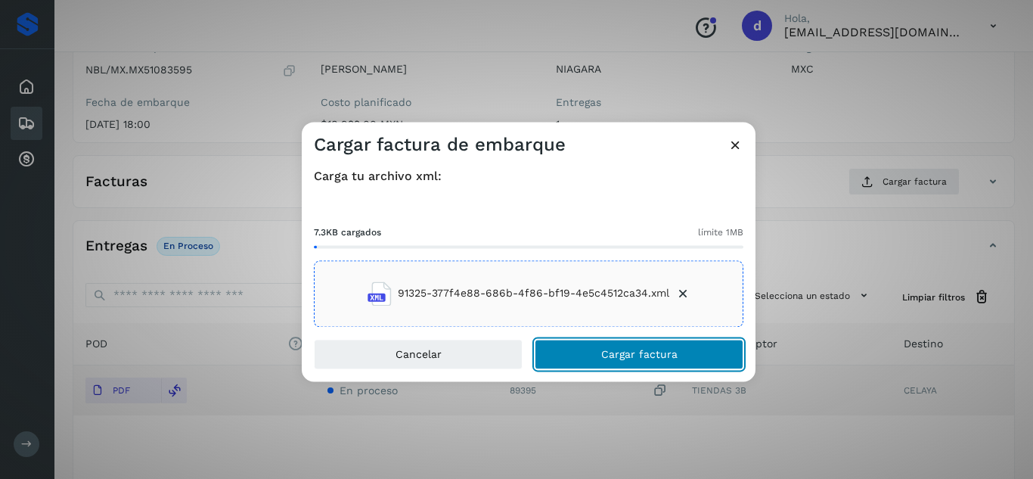
click at [673, 351] on span "Cargar factura" at bounding box center [639, 354] width 76 height 11
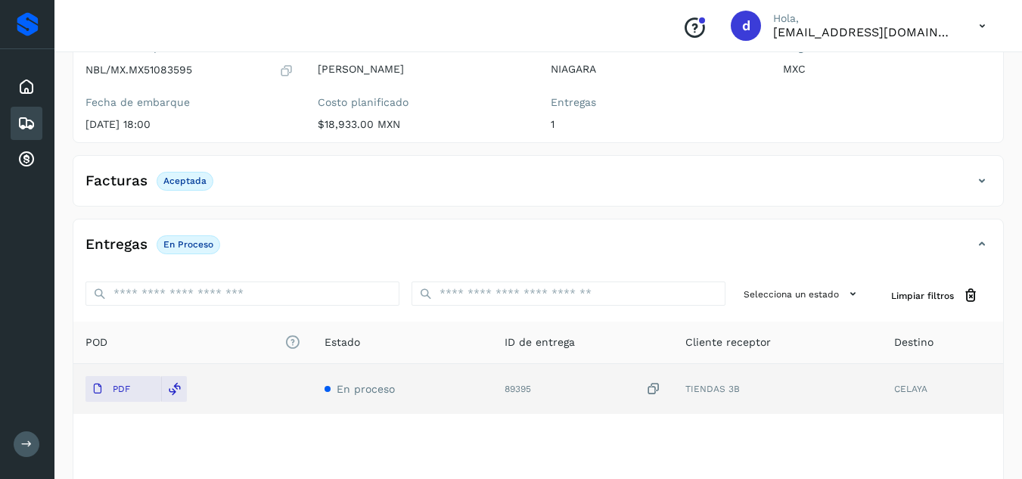
scroll to position [0, 0]
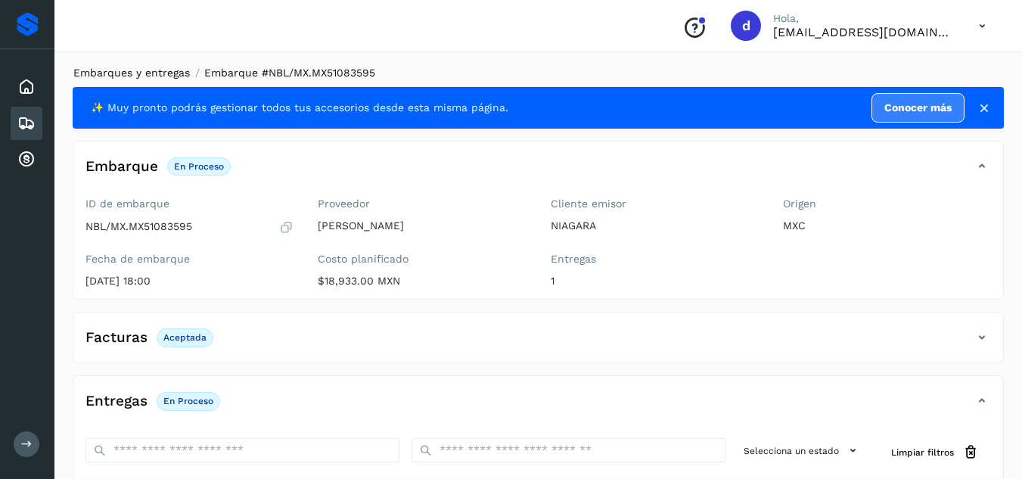
click at [157, 76] on link "Embarques y entregas" at bounding box center [131, 73] width 116 height 12
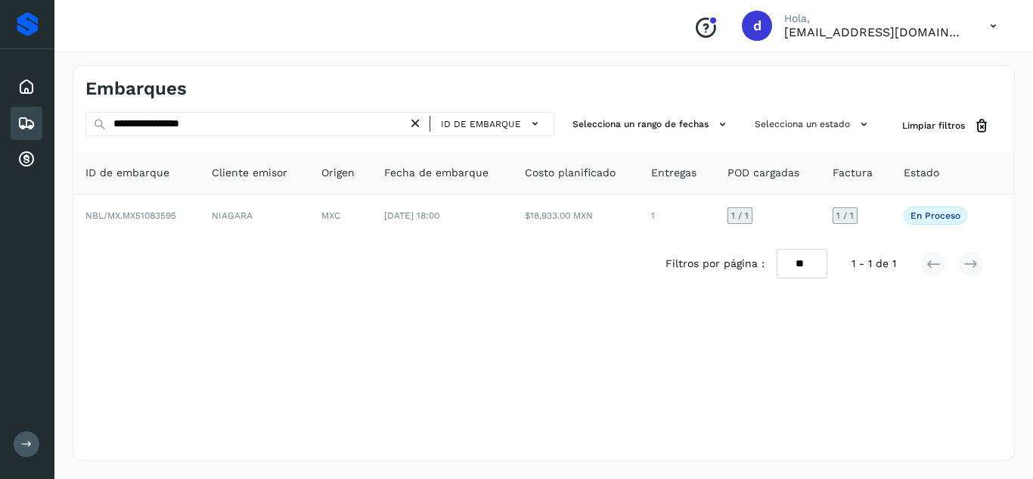
click at [420, 120] on icon at bounding box center [416, 124] width 16 height 16
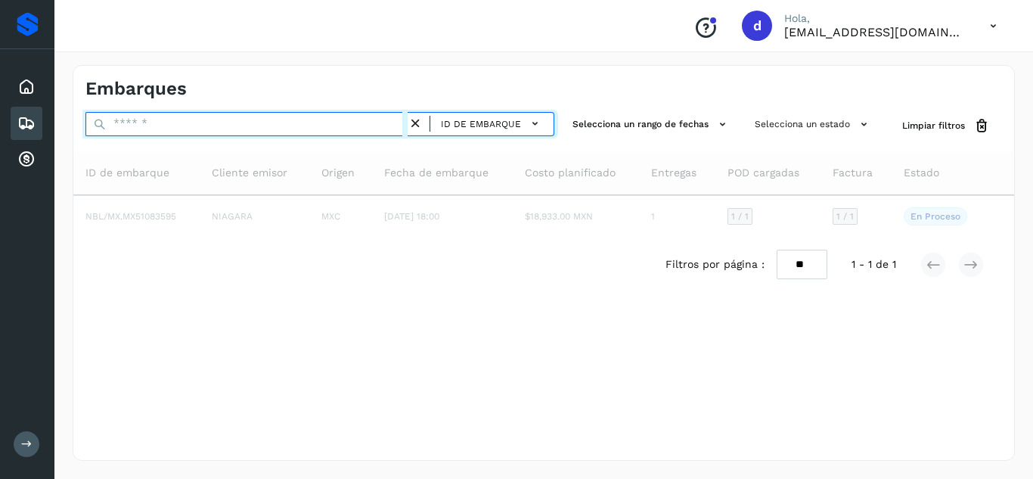
click at [368, 122] on input "text" at bounding box center [246, 124] width 322 height 24
paste input "**********"
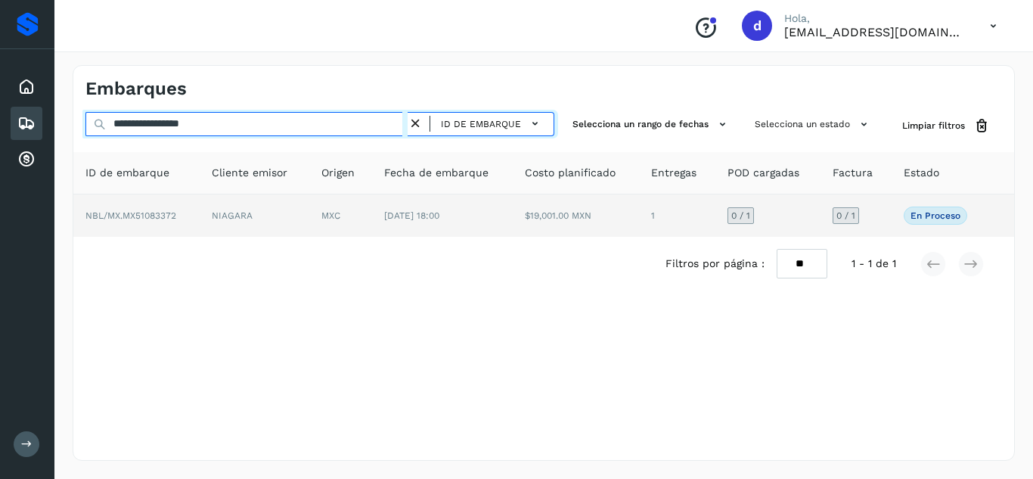
type input "**********"
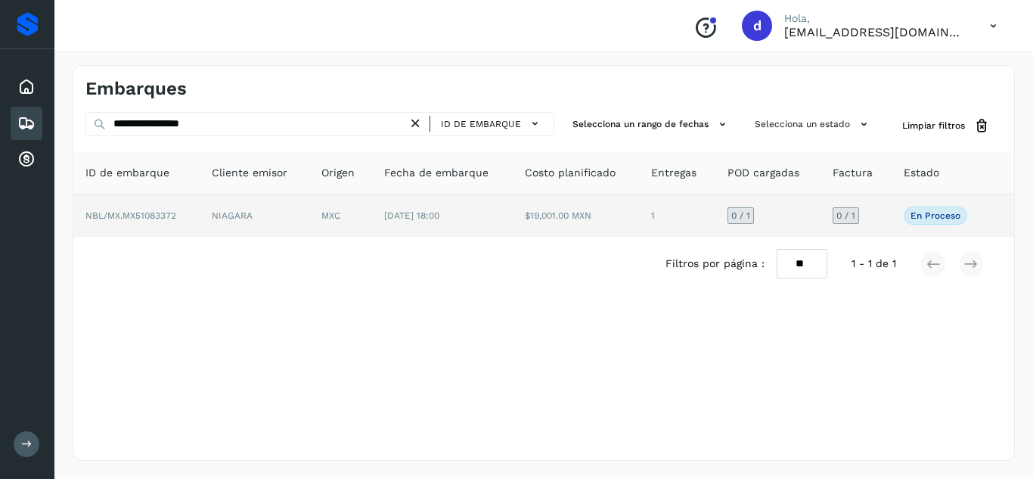
click at [159, 216] on span "NBL/MX.MX51083372" at bounding box center [130, 215] width 91 height 11
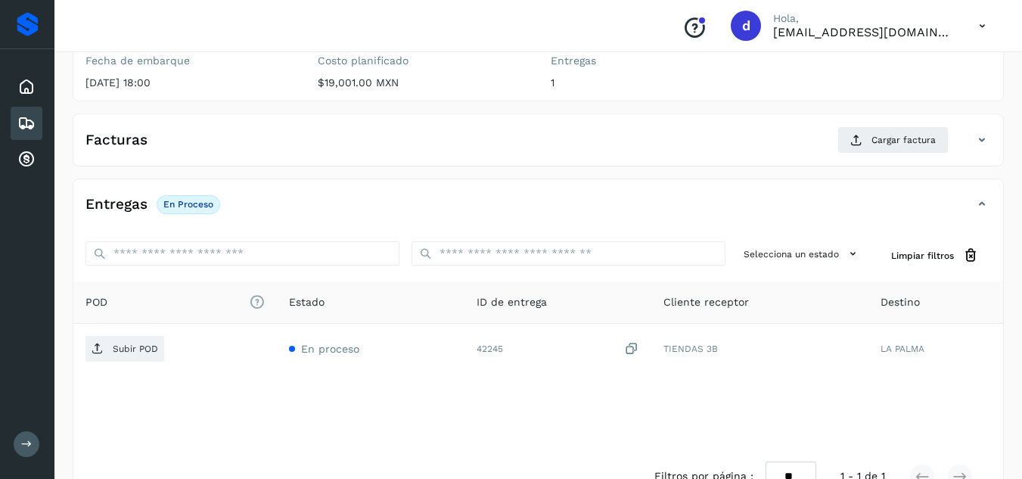
scroll to position [204, 0]
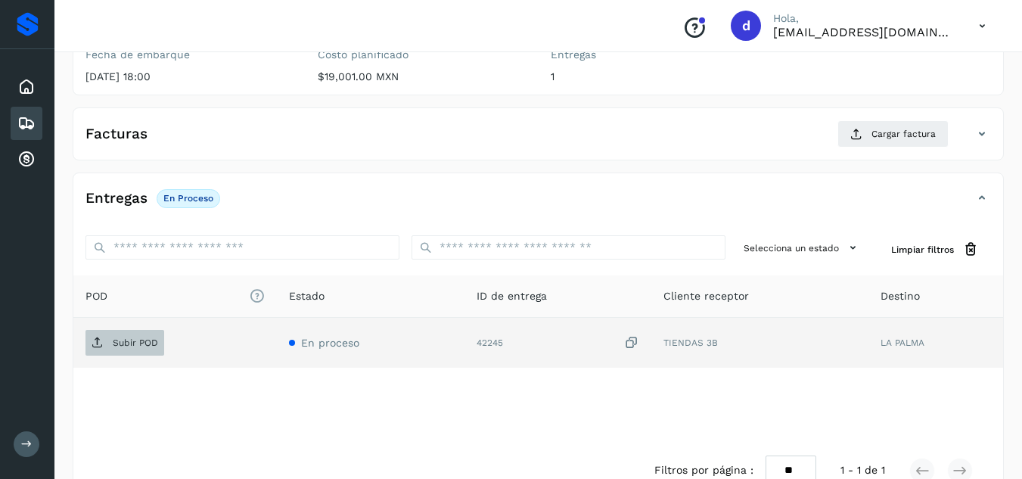
click at [138, 340] on p "Subir POD" at bounding box center [135, 342] width 45 height 11
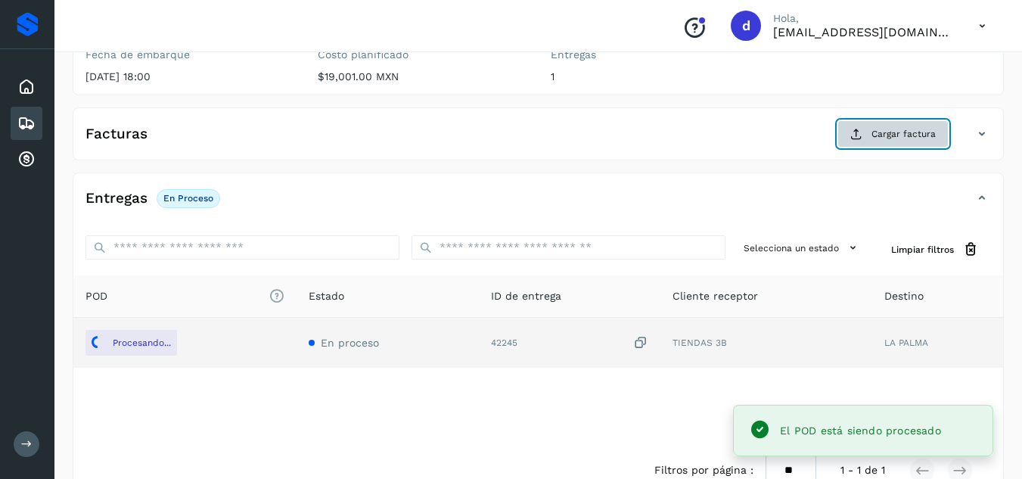
click at [887, 129] on span "Cargar factura" at bounding box center [903, 134] width 64 height 14
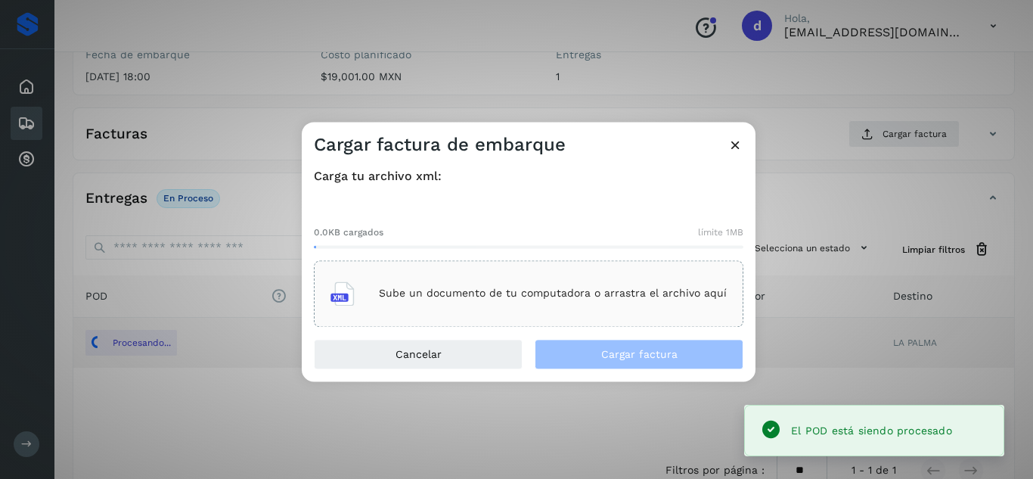
click at [547, 299] on p "Sube un documento de tu computadora o arrastra el archivo aquí" at bounding box center [553, 293] width 348 height 13
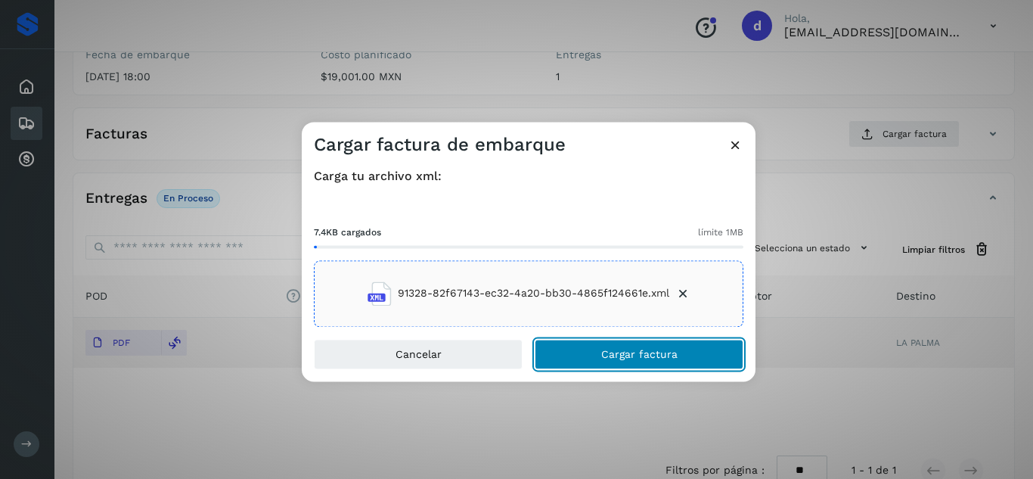
click at [590, 352] on button "Cargar factura" at bounding box center [639, 354] width 209 height 30
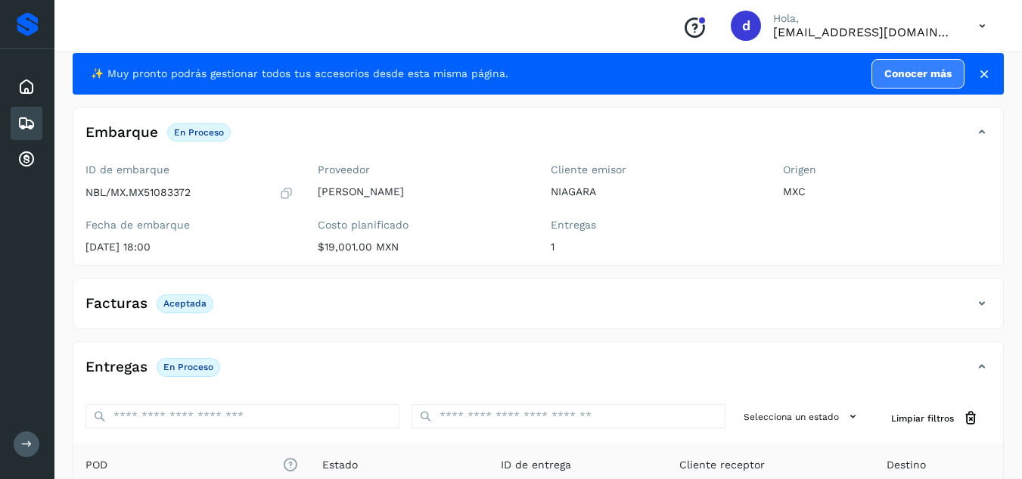
scroll to position [0, 0]
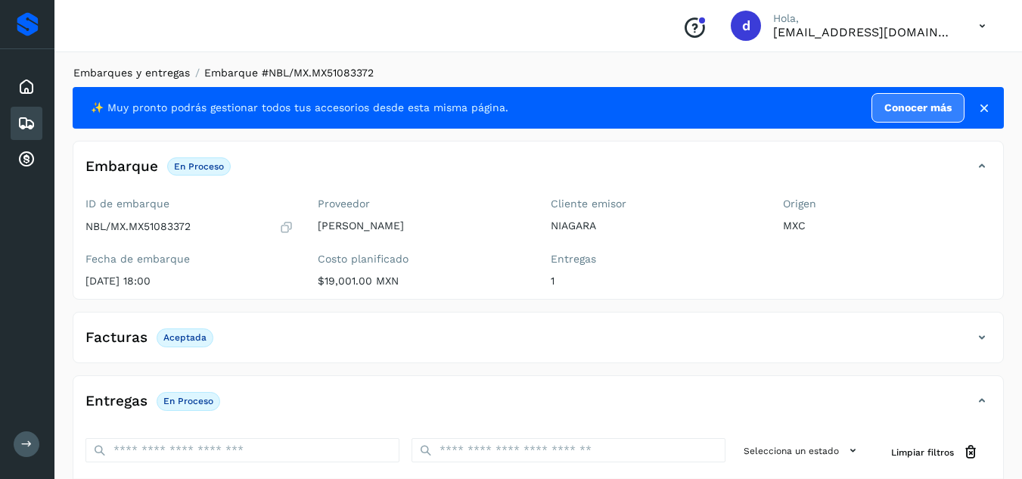
click at [182, 69] on link "Embarques y entregas" at bounding box center [131, 73] width 116 height 12
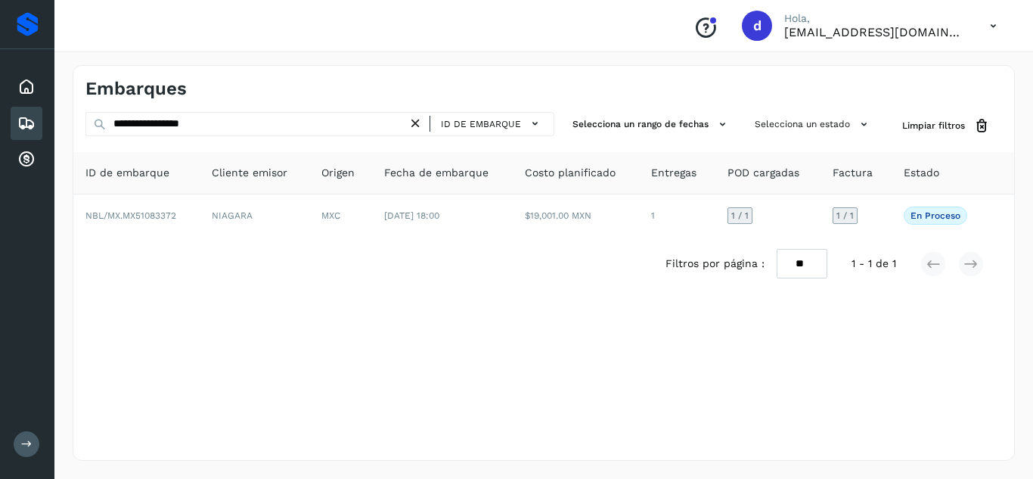
click at [421, 122] on icon at bounding box center [416, 124] width 16 height 16
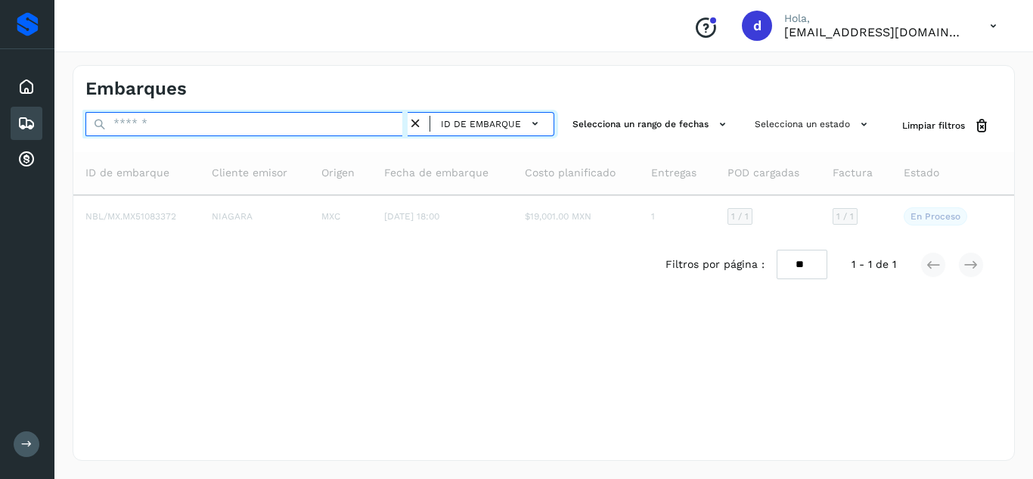
click at [369, 127] on input "text" at bounding box center [246, 124] width 322 height 24
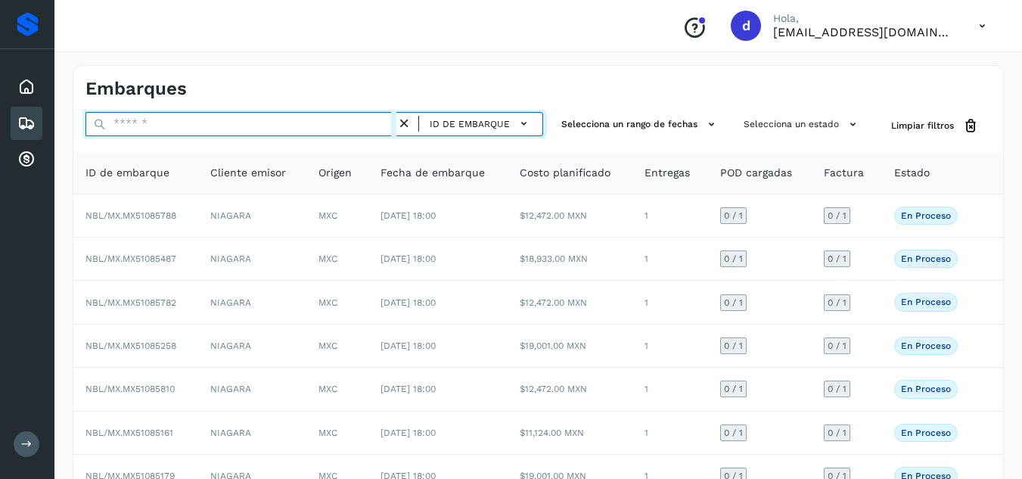
paste input "**********"
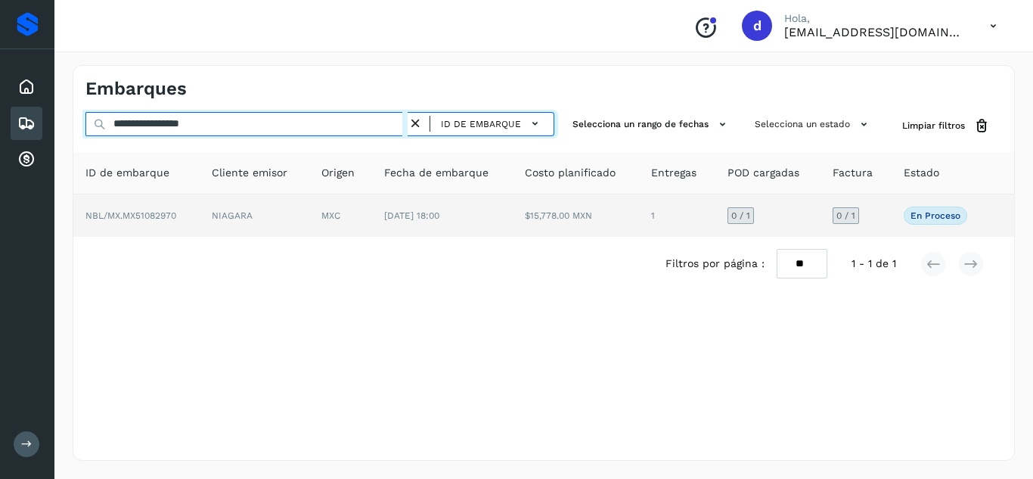
type input "**********"
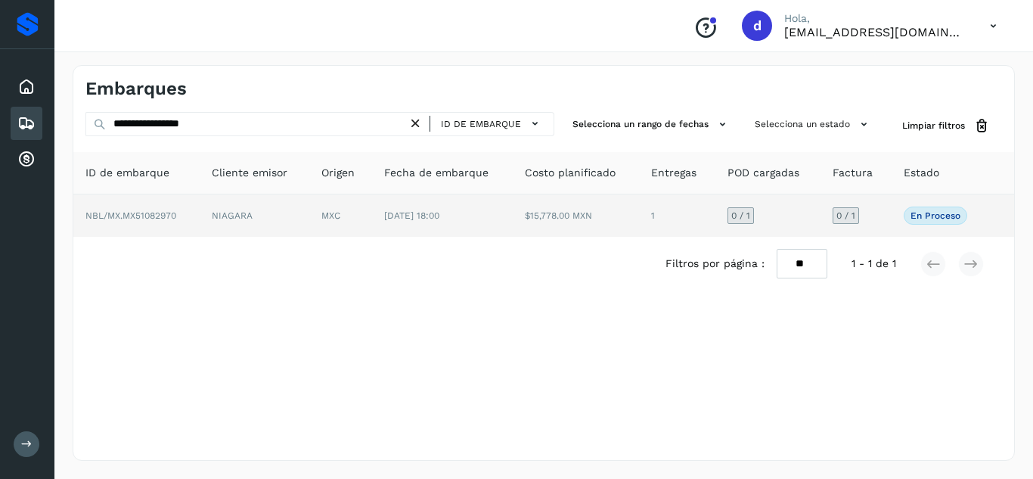
click at [169, 215] on span "NBL/MX.MX51082970" at bounding box center [130, 215] width 91 height 11
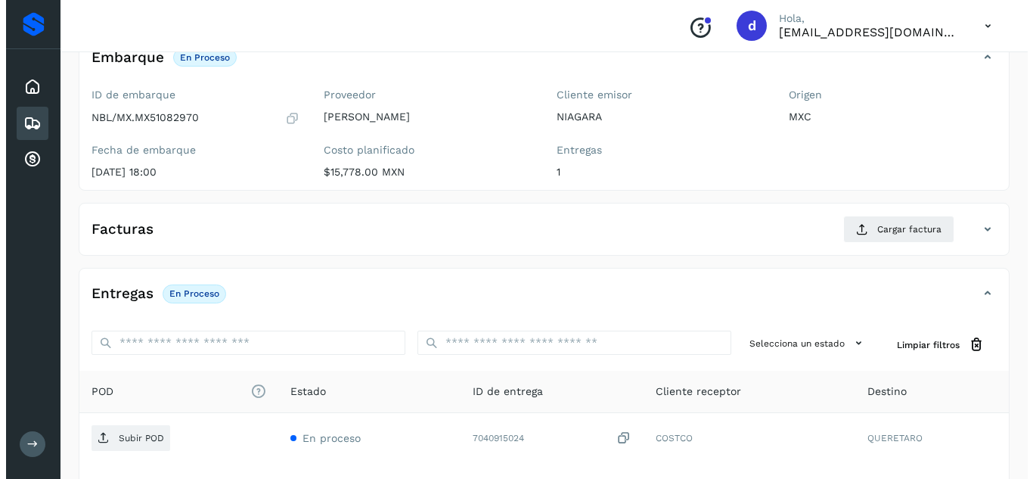
scroll to position [241, 0]
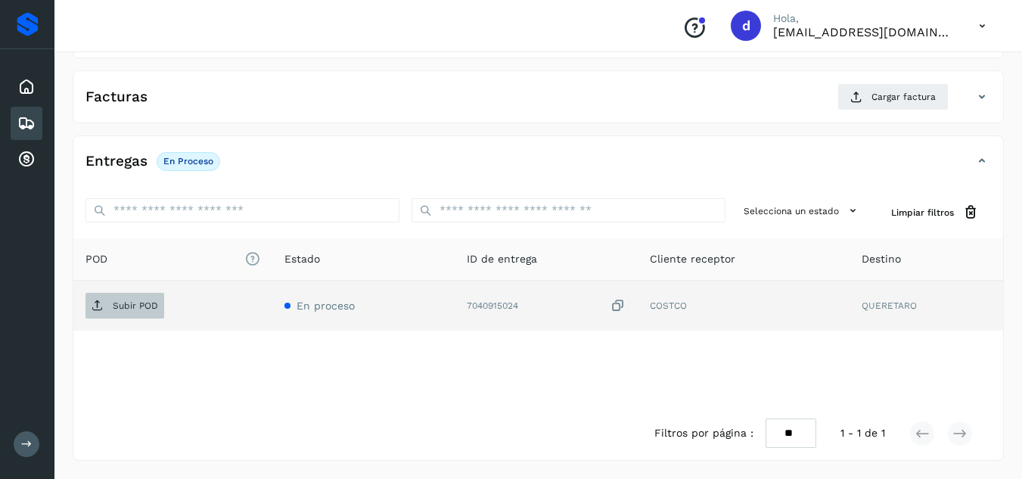
click at [149, 315] on span "Subir POD" at bounding box center [124, 306] width 79 height 24
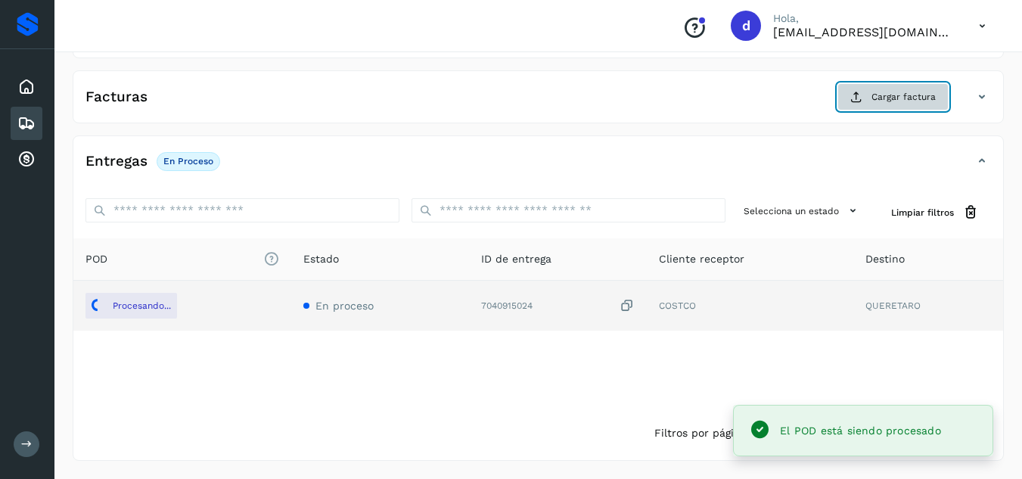
click at [901, 95] on span "Cargar factura" at bounding box center [903, 97] width 64 height 14
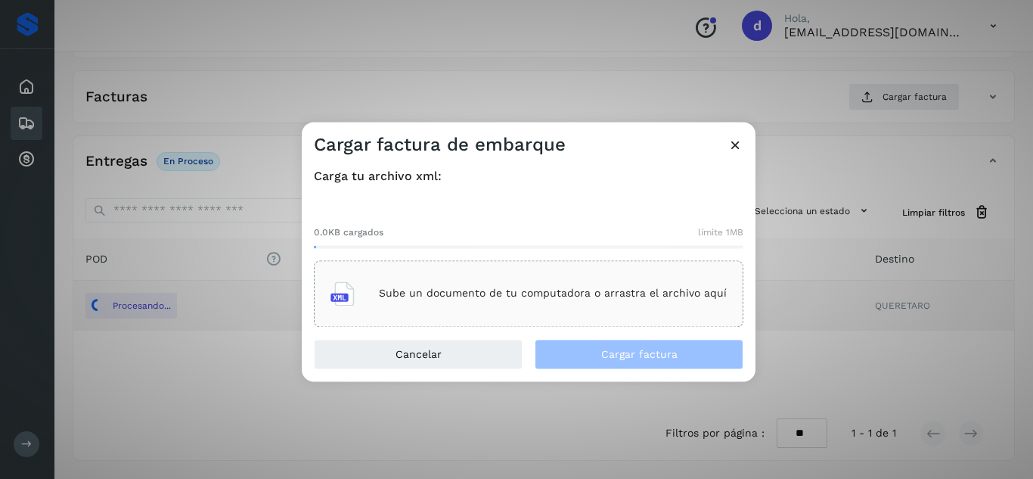
click at [544, 297] on p "Sube un documento de tu computadora o arrastra el archivo aquí" at bounding box center [553, 293] width 348 height 13
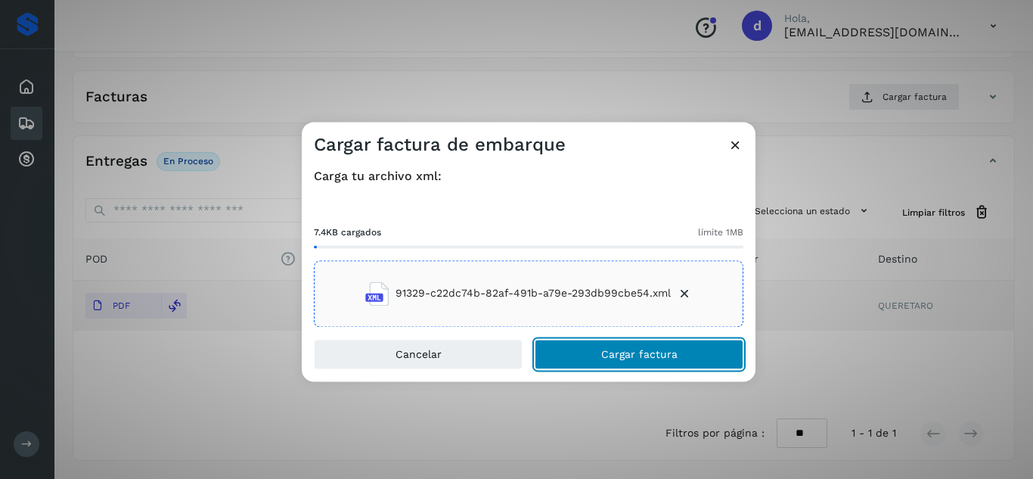
click at [637, 345] on button "Cargar factura" at bounding box center [639, 354] width 209 height 30
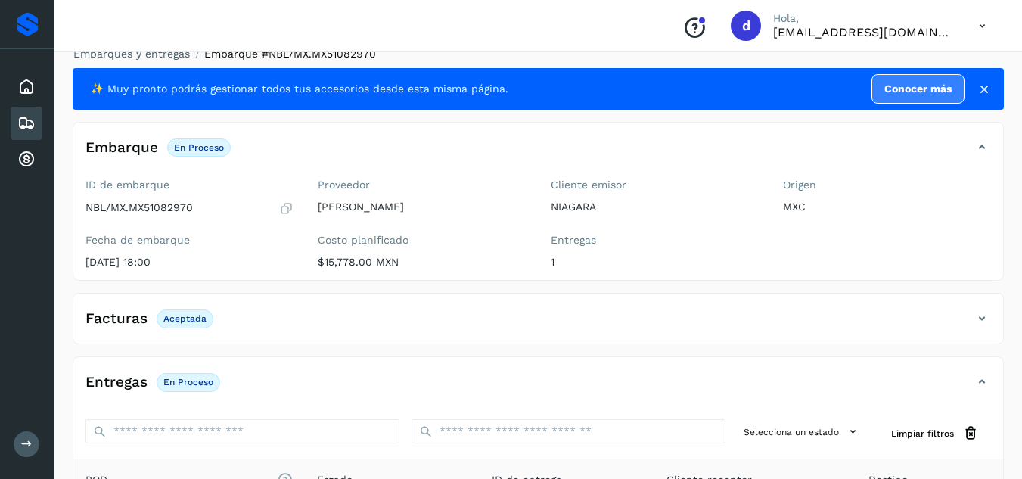
scroll to position [0, 0]
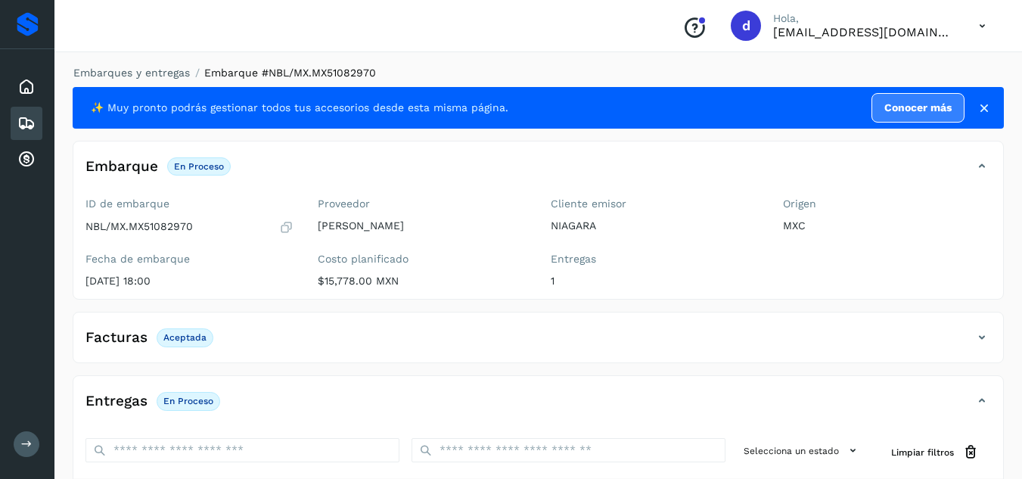
click at [118, 66] on li "Embarques y entregas" at bounding box center [127, 73] width 126 height 16
click at [120, 70] on link "Embarques y entregas" at bounding box center [131, 73] width 116 height 12
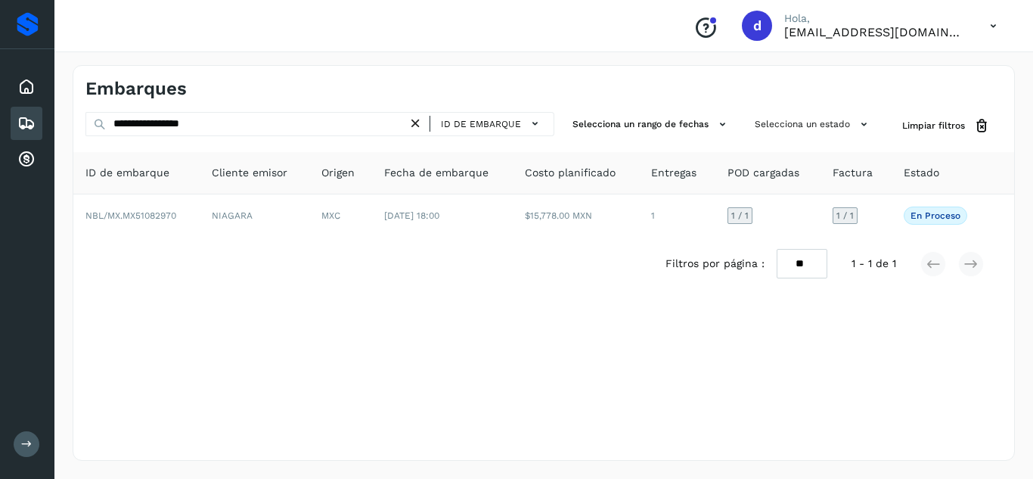
click at [426, 121] on div "ID de embarque" at bounding box center [486, 124] width 124 height 22
click at [420, 124] on icon at bounding box center [416, 124] width 16 height 16
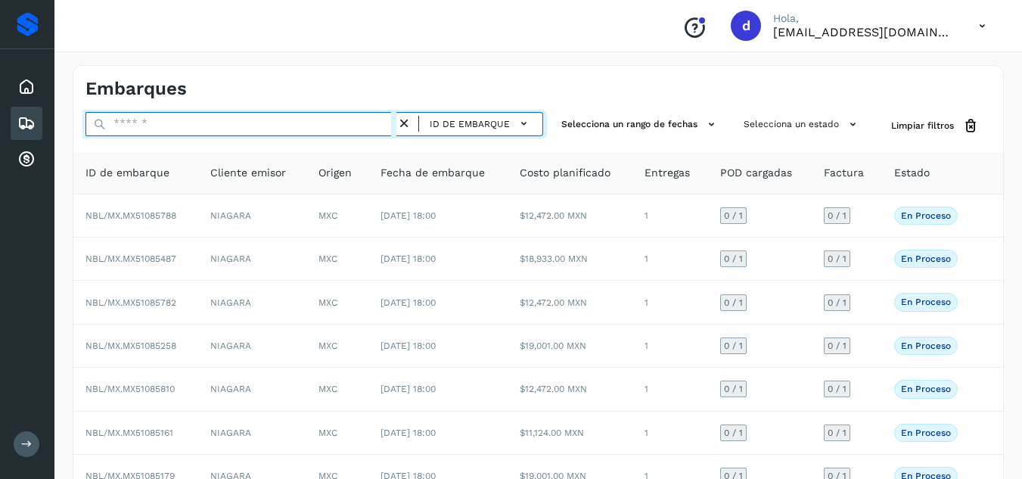
click at [374, 124] on input "text" at bounding box center [240, 124] width 311 height 24
paste input "**********"
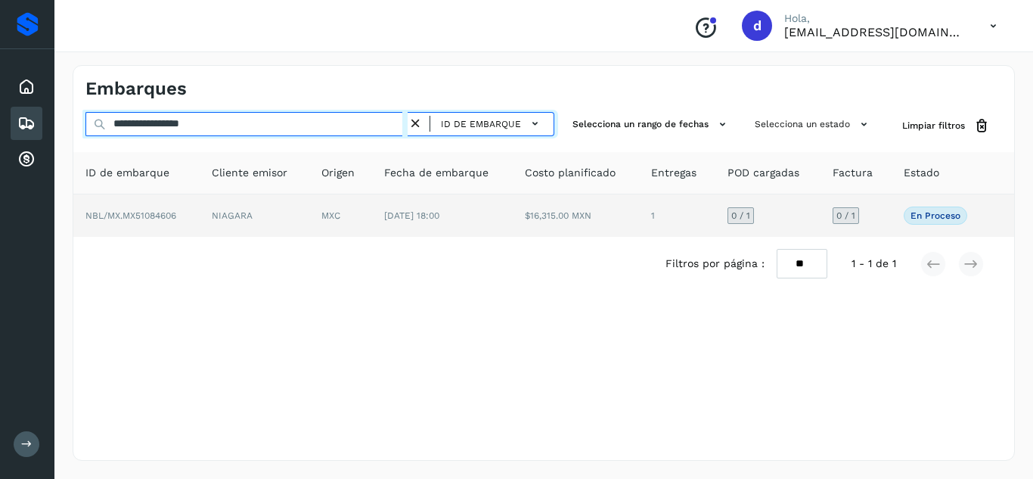
type input "**********"
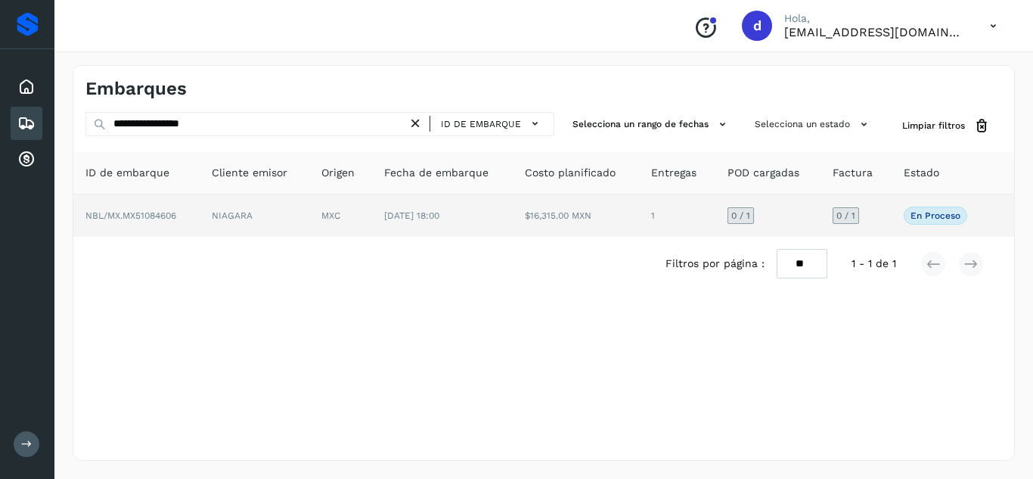
click at [172, 219] on span "NBL/MX.MX51084606" at bounding box center [130, 215] width 91 height 11
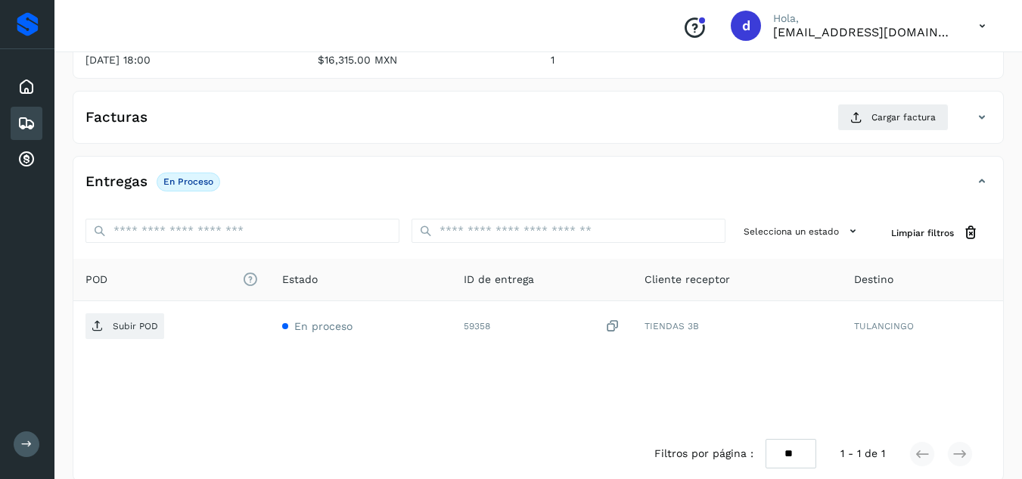
scroll to position [222, 0]
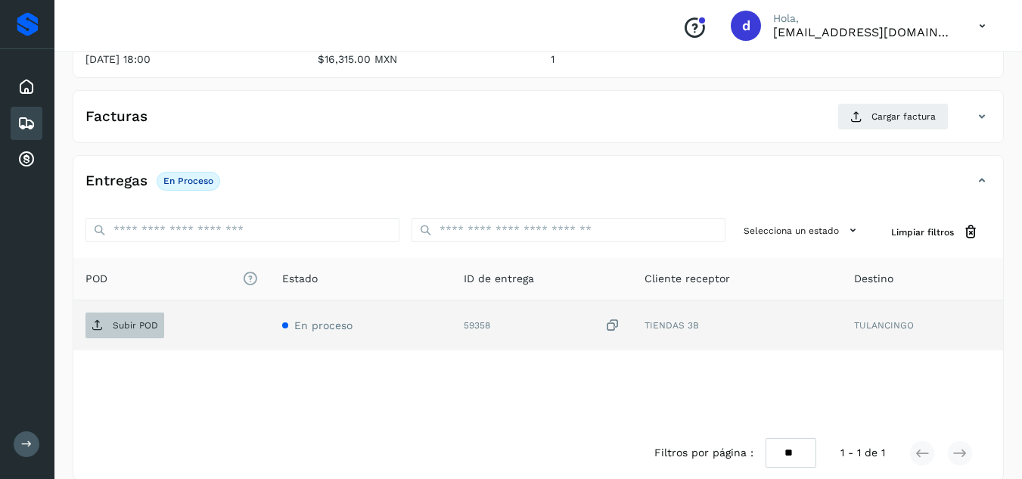
click at [105, 317] on span "Subir POD" at bounding box center [124, 325] width 79 height 24
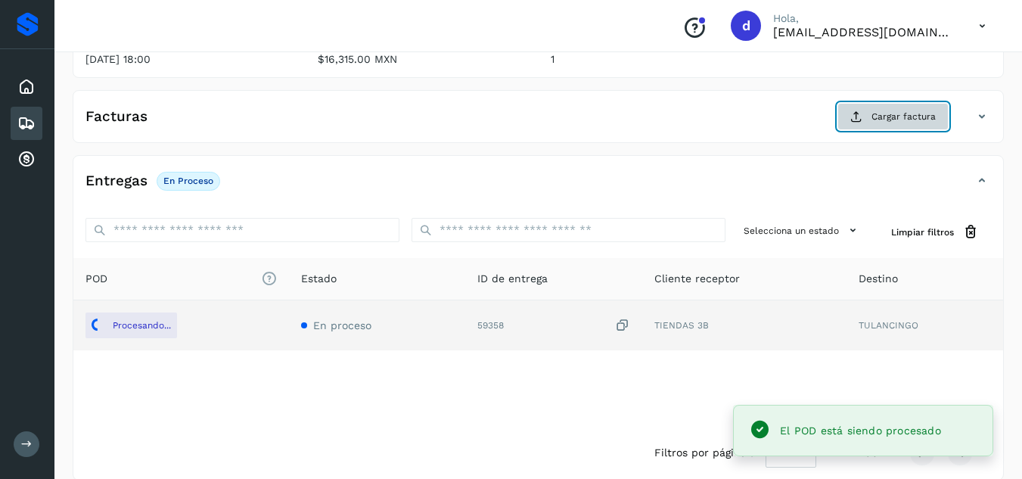
click at [922, 117] on span "Cargar factura" at bounding box center [903, 117] width 64 height 14
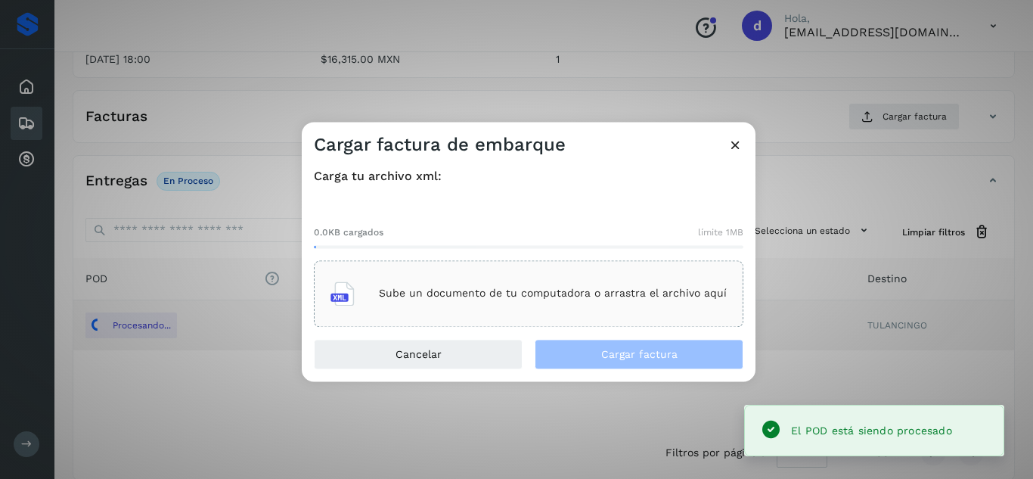
click at [640, 287] on p "Sube un documento de tu computadora o arrastra el archivo aquí" at bounding box center [553, 293] width 348 height 13
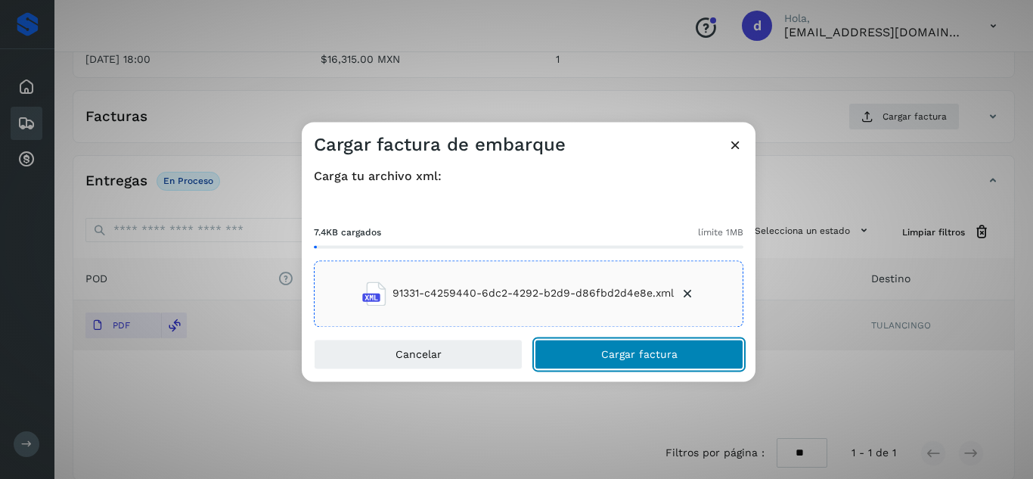
click at [604, 345] on button "Cargar factura" at bounding box center [639, 354] width 209 height 30
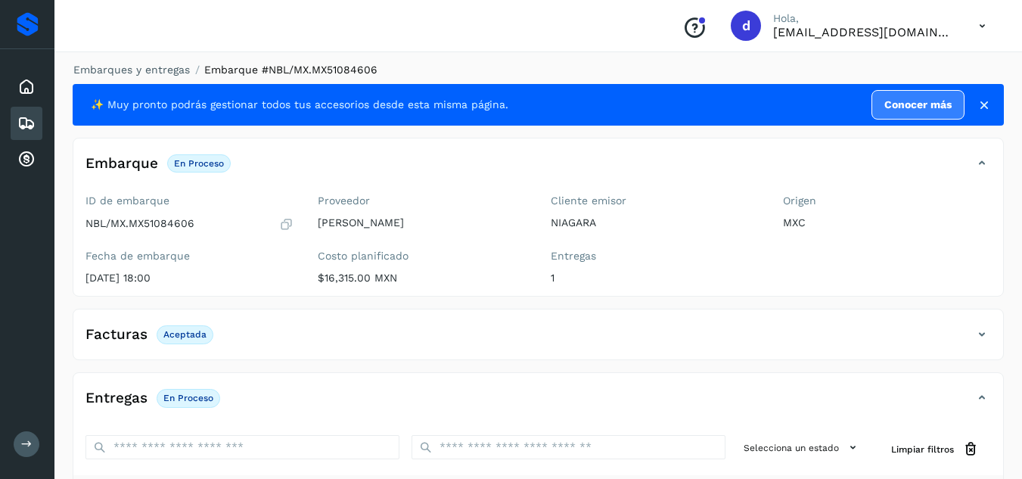
scroll to position [0, 0]
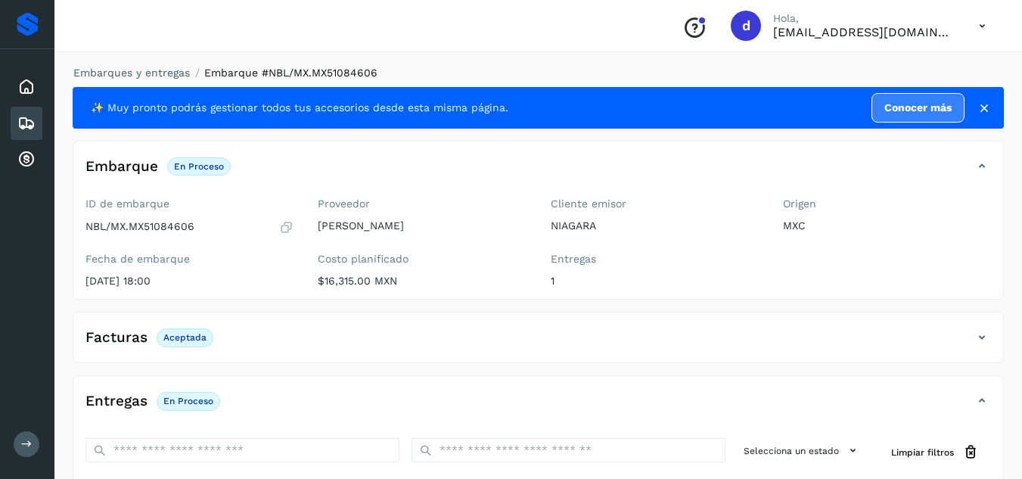
click at [150, 65] on li "Embarques y entregas" at bounding box center [127, 73] width 126 height 16
click at [161, 79] on li "Embarques y entregas" at bounding box center [127, 73] width 126 height 16
click at [161, 76] on link "Embarques y entregas" at bounding box center [131, 73] width 116 height 12
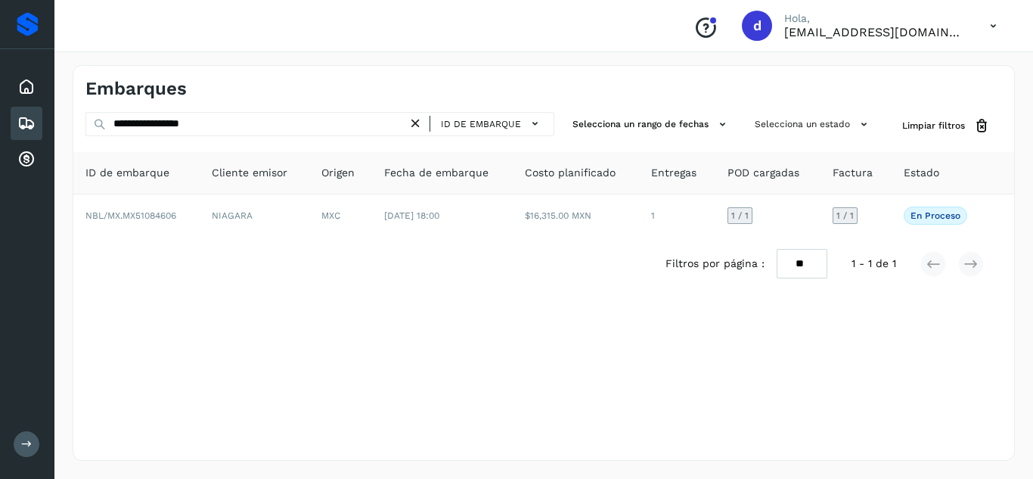
click at [416, 127] on icon at bounding box center [416, 124] width 16 height 16
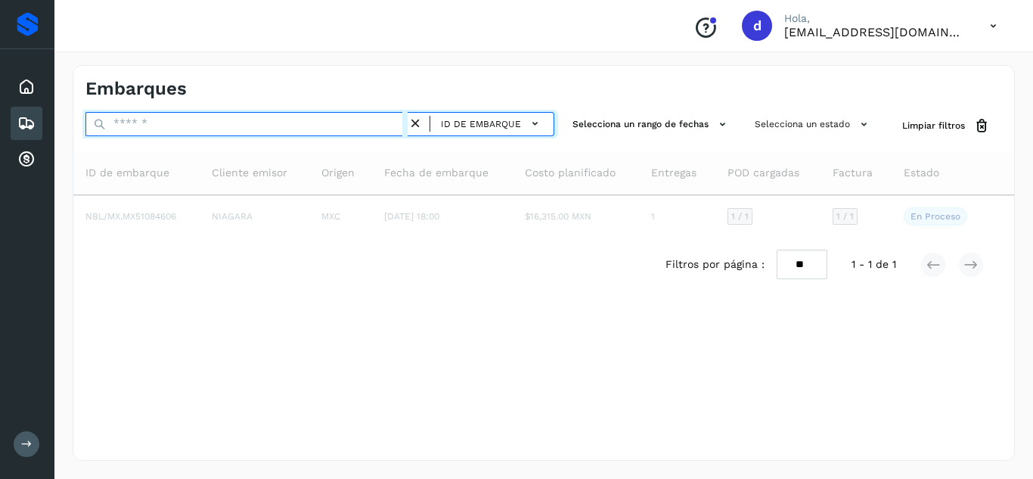
click at [380, 119] on input "text" at bounding box center [246, 124] width 322 height 24
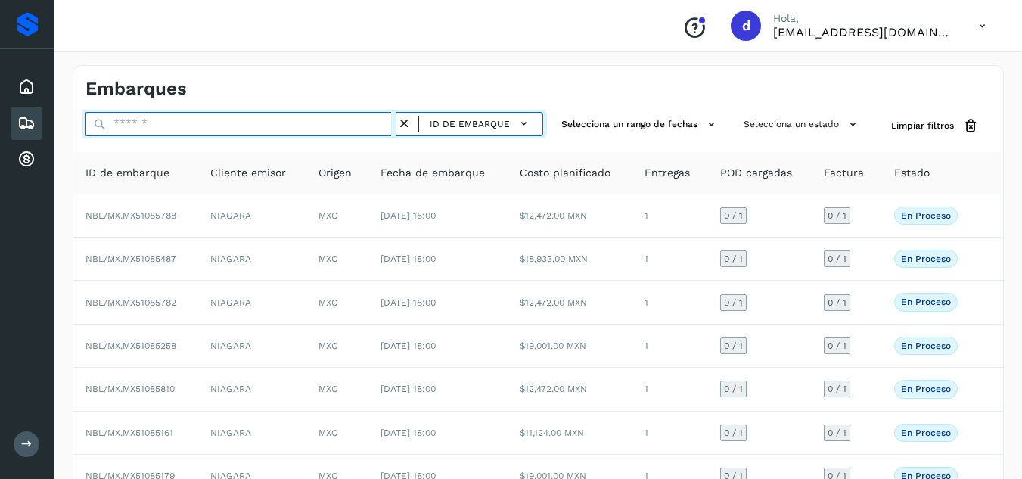
paste input "**********"
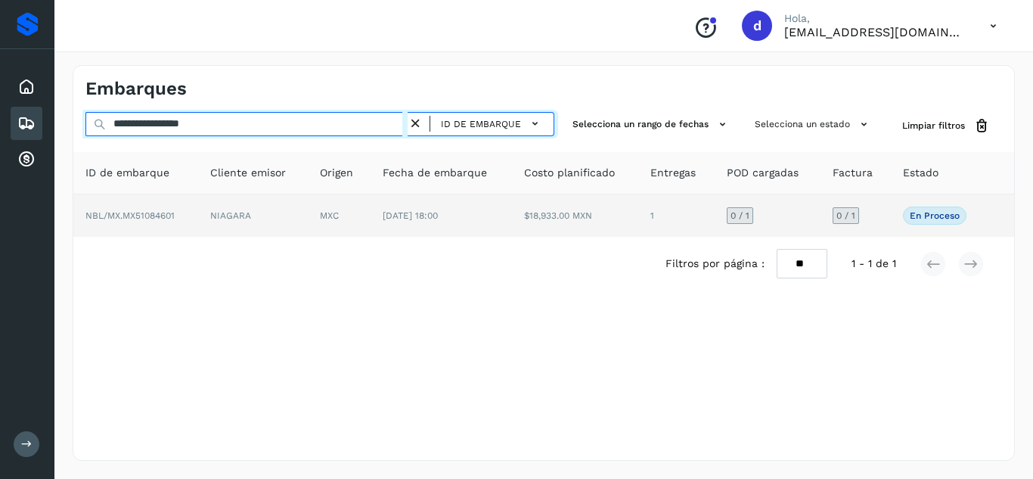
type input "**********"
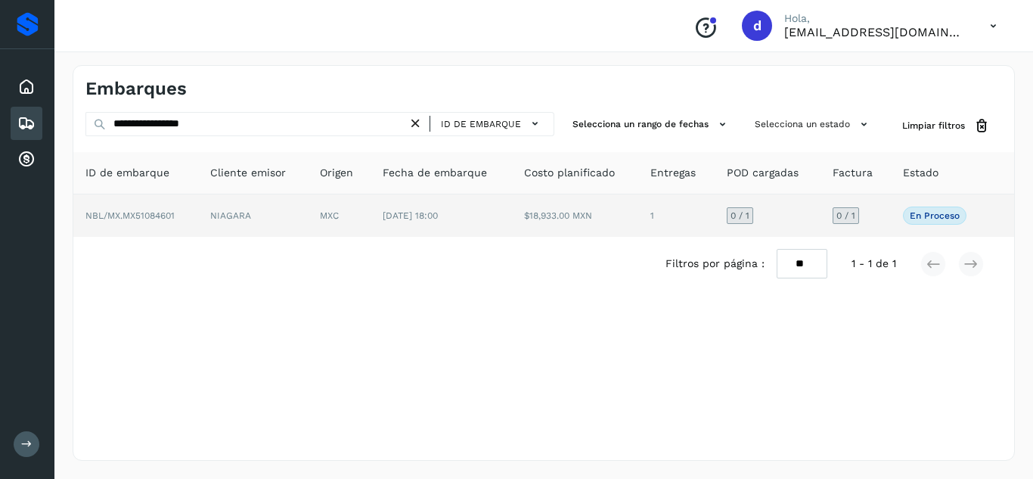
click at [174, 213] on span "NBL/MX.MX51084601" at bounding box center [129, 215] width 89 height 11
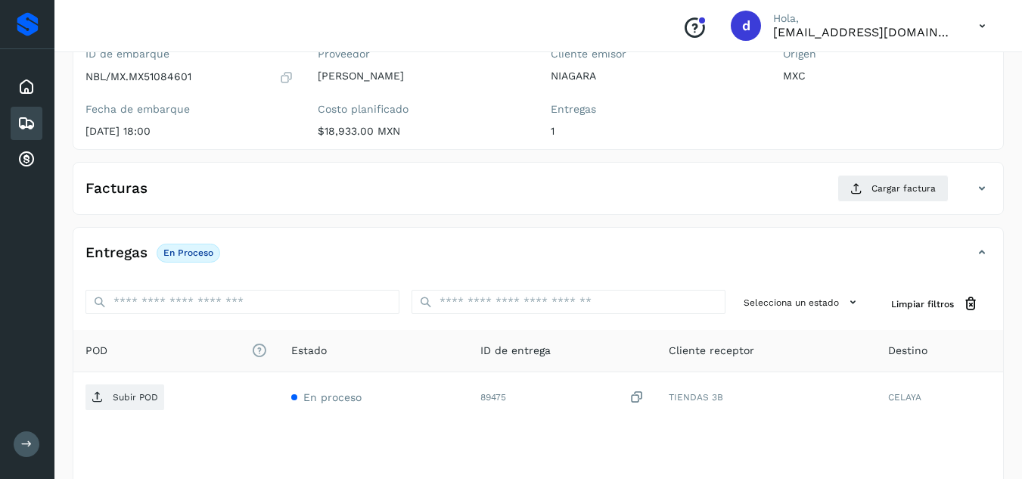
scroll to position [207, 0]
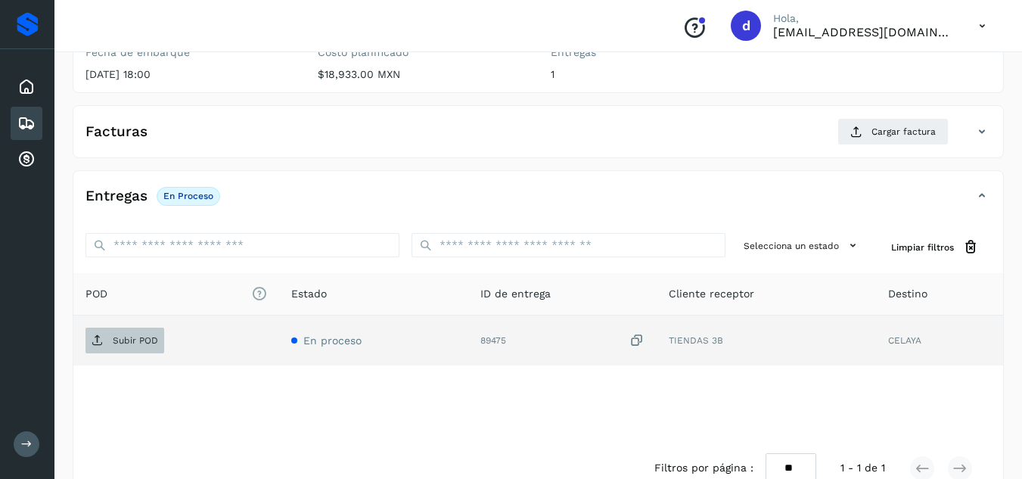
click at [141, 350] on span "Subir POD" at bounding box center [124, 340] width 79 height 24
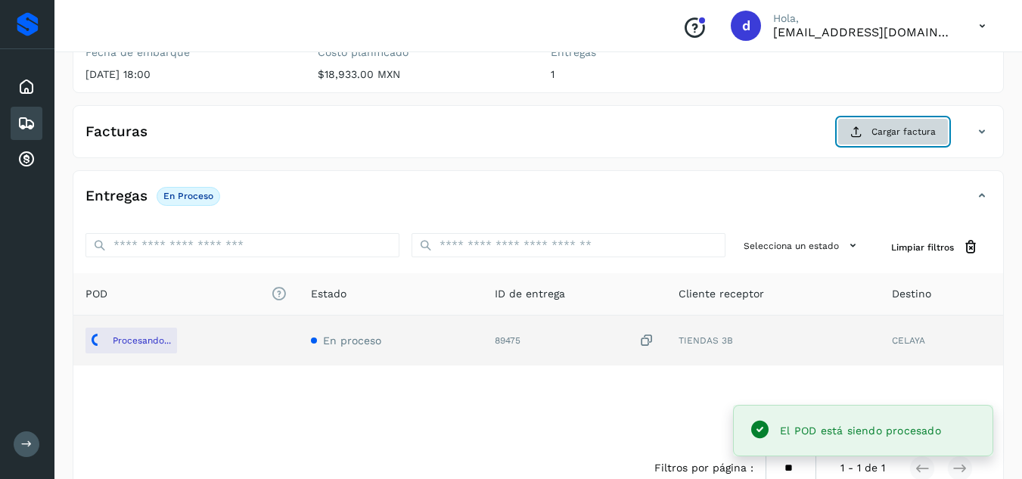
click at [903, 141] on button "Cargar factura" at bounding box center [892, 131] width 111 height 27
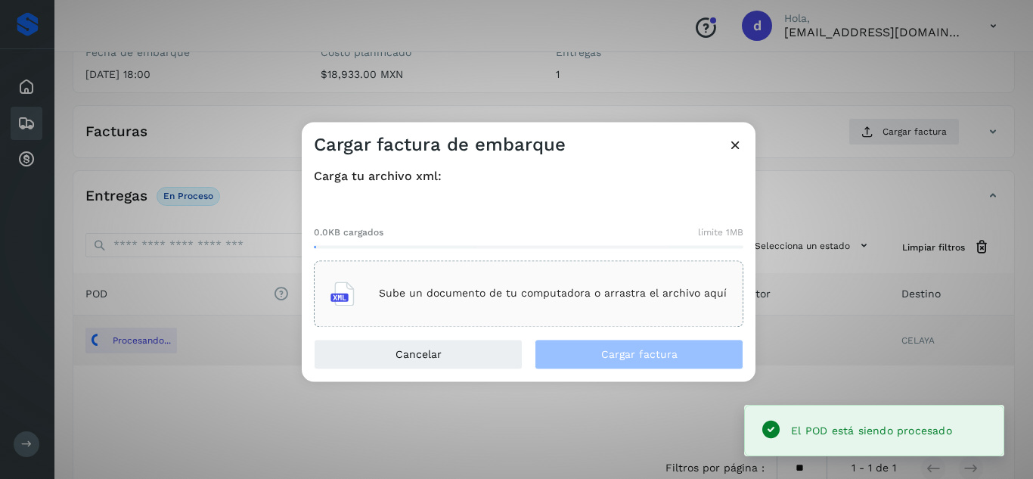
click at [635, 300] on div "Sube un documento de tu computadora o arrastra el archivo aquí" at bounding box center [529, 293] width 396 height 41
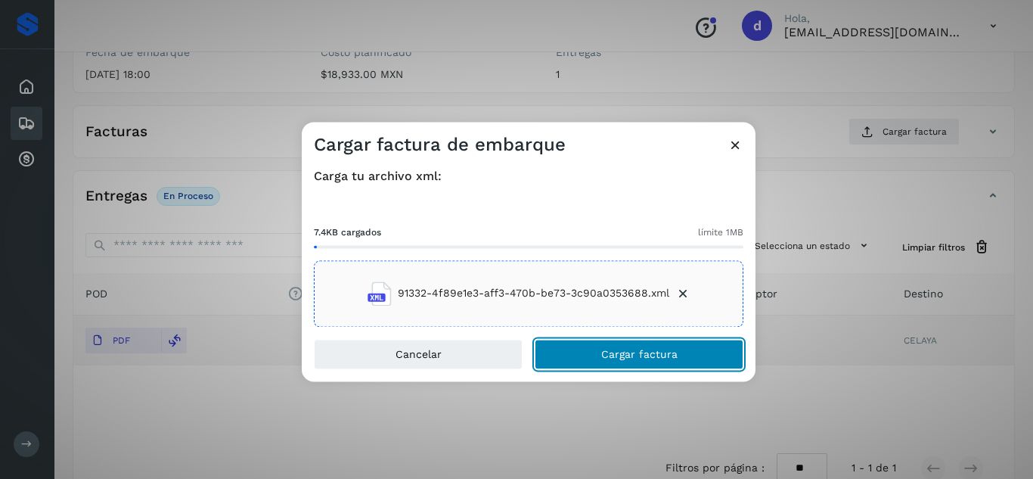
click at [661, 346] on button "Cargar factura" at bounding box center [639, 354] width 209 height 30
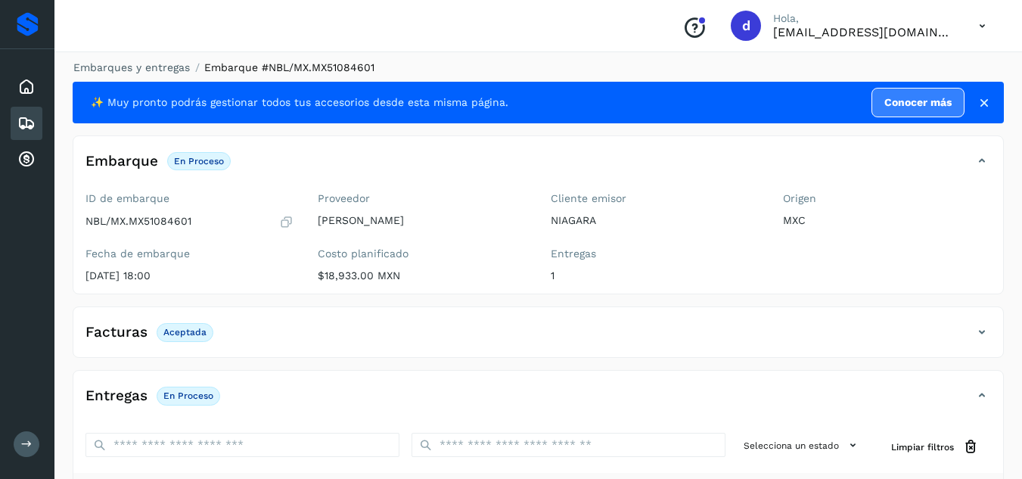
scroll to position [4, 0]
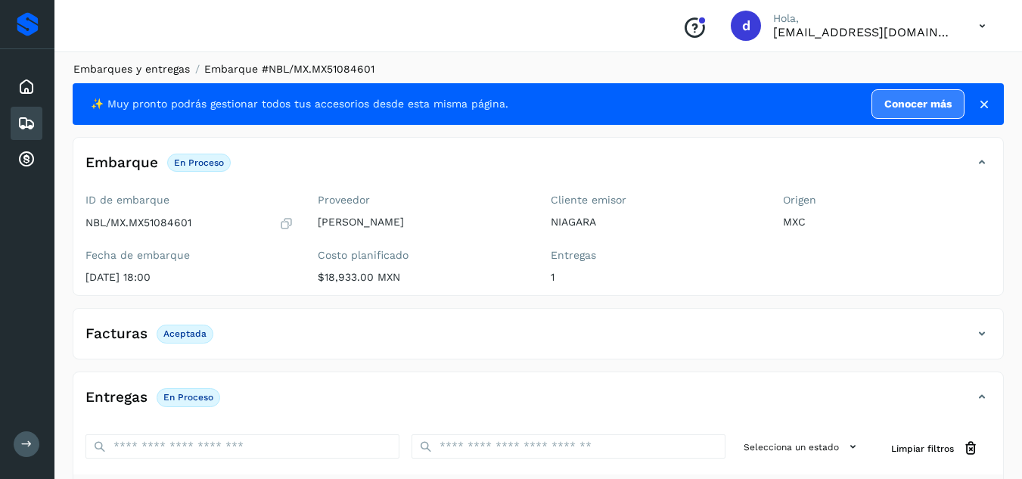
click at [166, 66] on link "Embarques y entregas" at bounding box center [131, 69] width 116 height 12
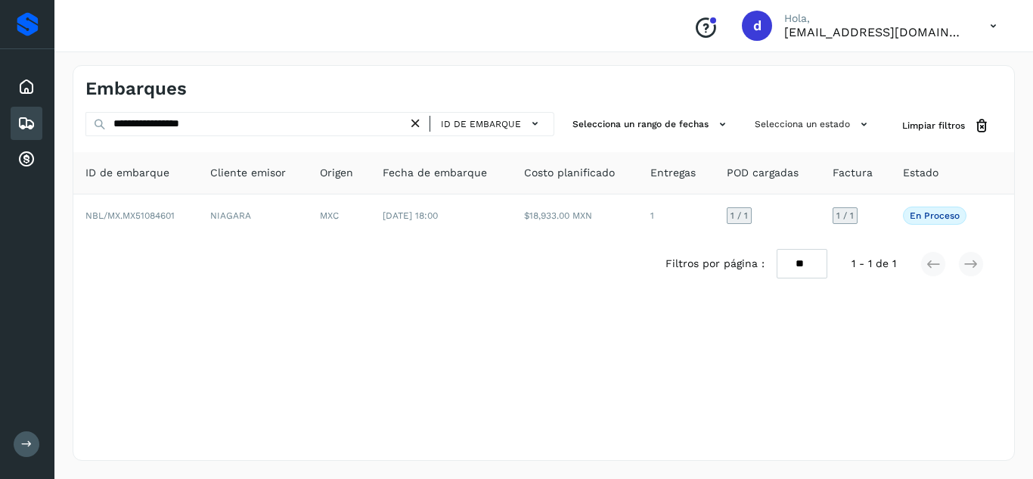
click at [421, 120] on icon at bounding box center [416, 124] width 16 height 16
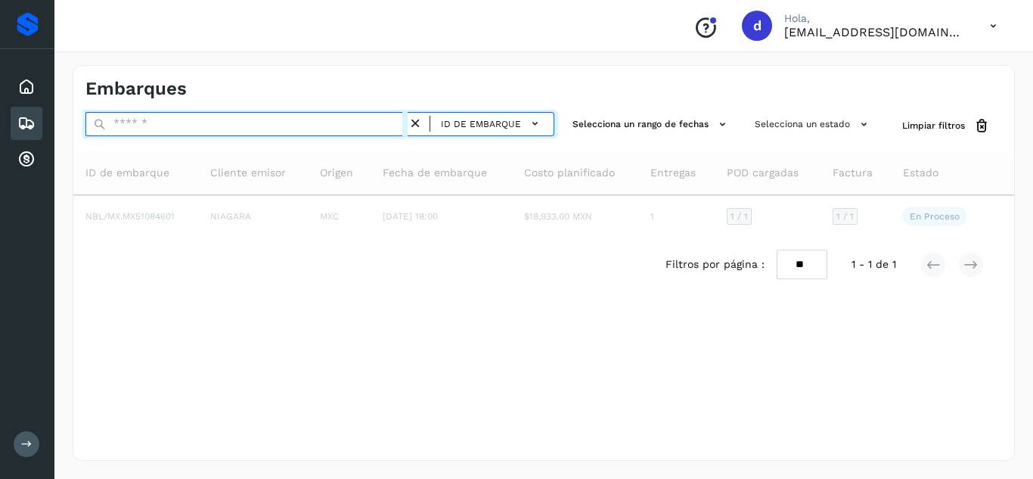
click at [394, 117] on input "text" at bounding box center [246, 124] width 322 height 24
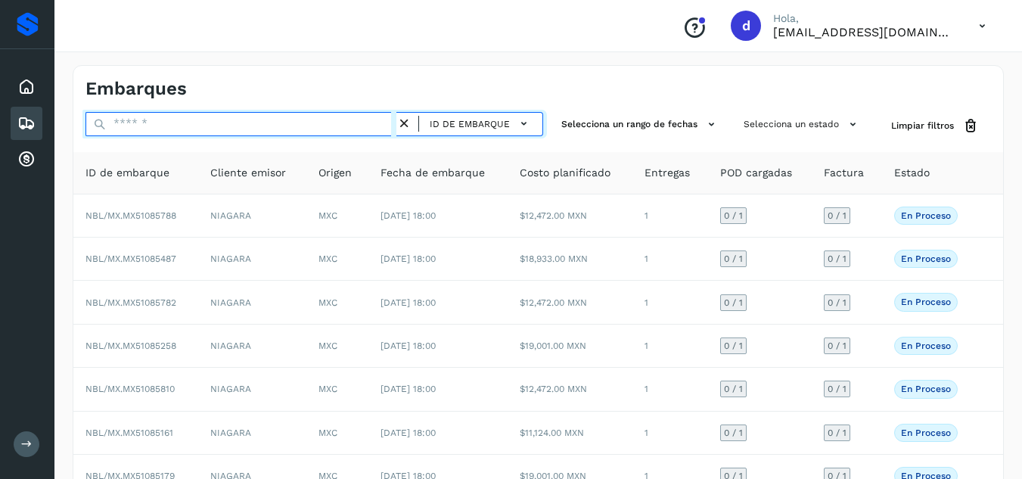
paste input "**********"
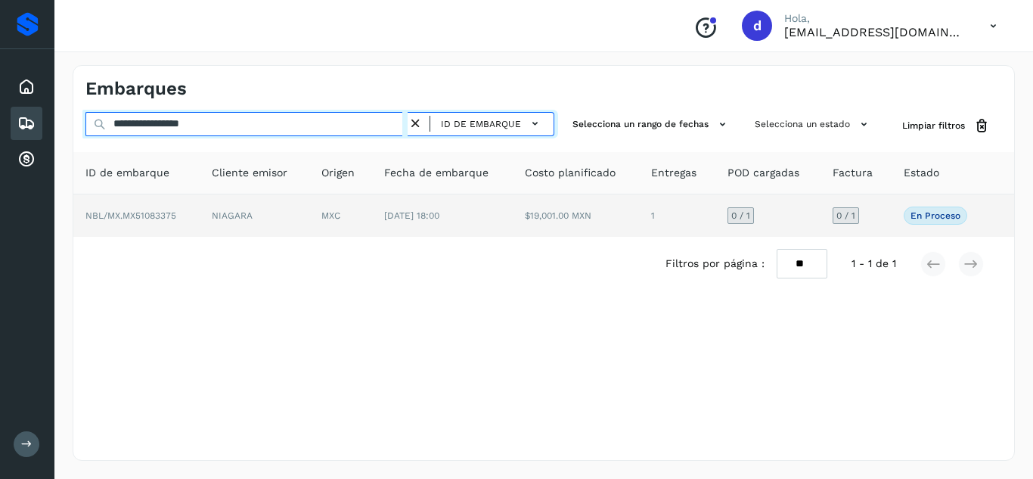
type input "**********"
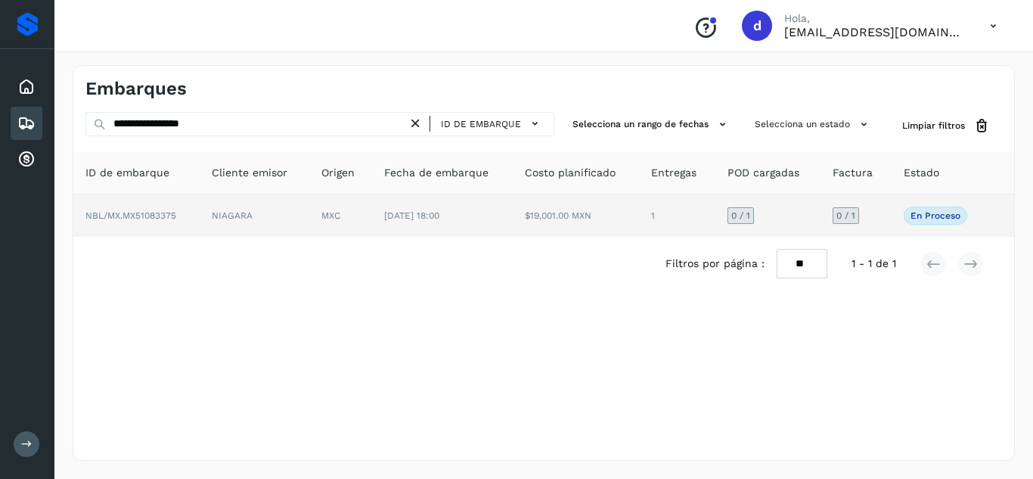
click at [163, 216] on span "NBL/MX.MX51083375" at bounding box center [130, 215] width 91 height 11
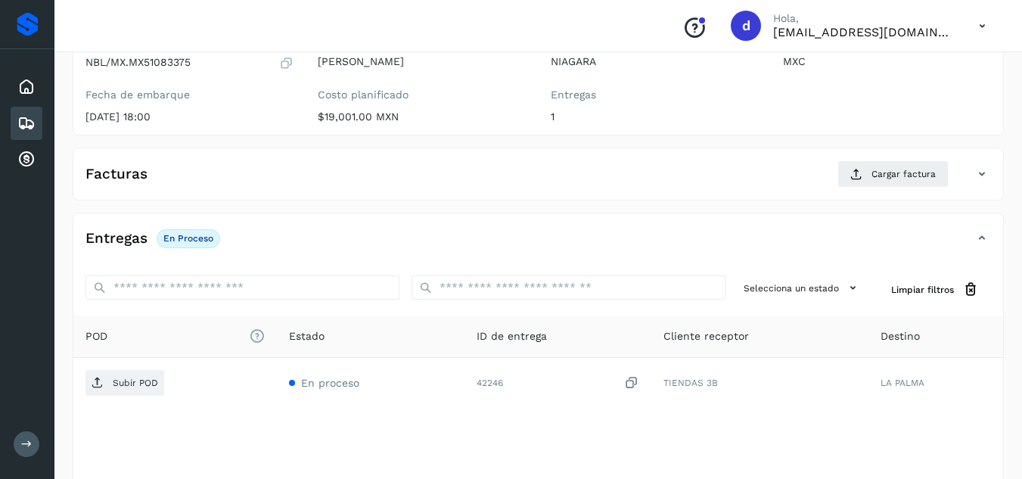
scroll to position [171, 0]
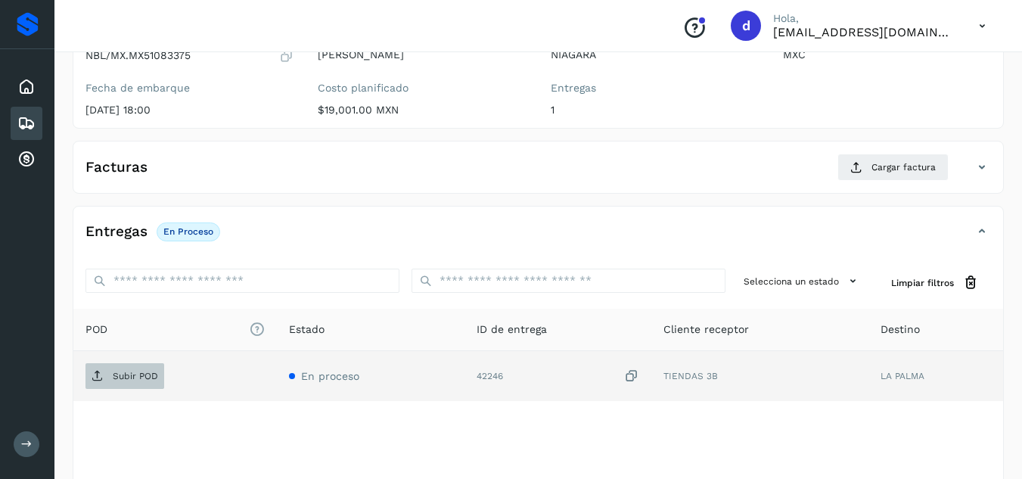
click at [150, 380] on p "Subir POD" at bounding box center [135, 376] width 45 height 11
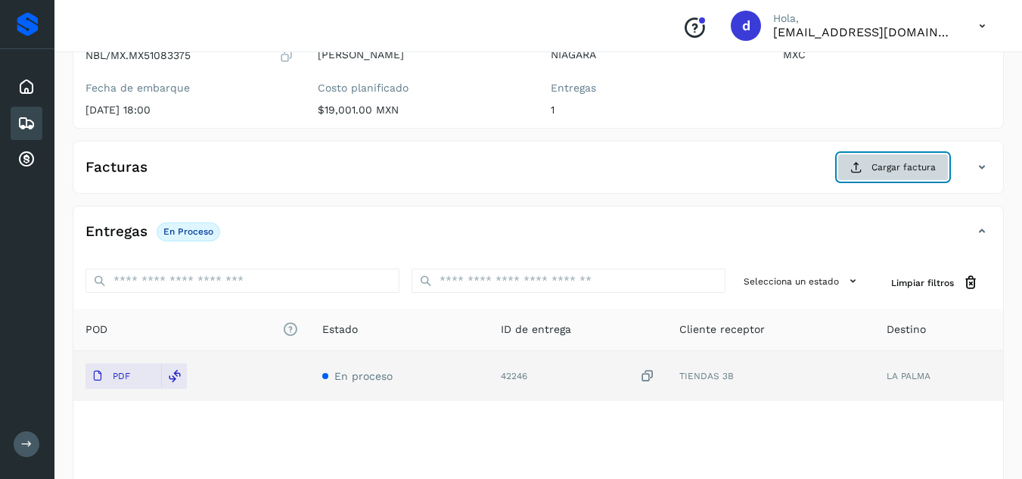
click at [906, 168] on span "Cargar factura" at bounding box center [903, 167] width 64 height 14
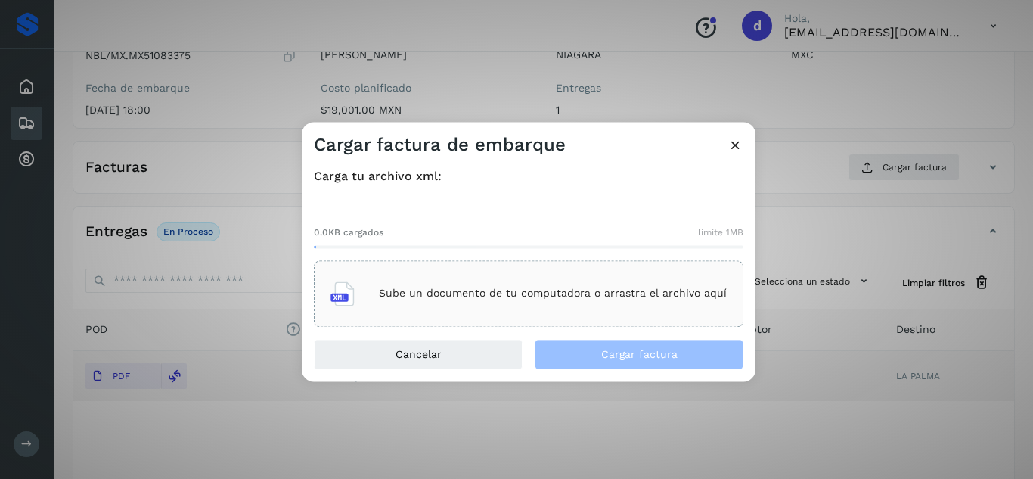
click at [554, 306] on div "Sube un documento de tu computadora o arrastra el archivo aquí" at bounding box center [529, 293] width 396 height 41
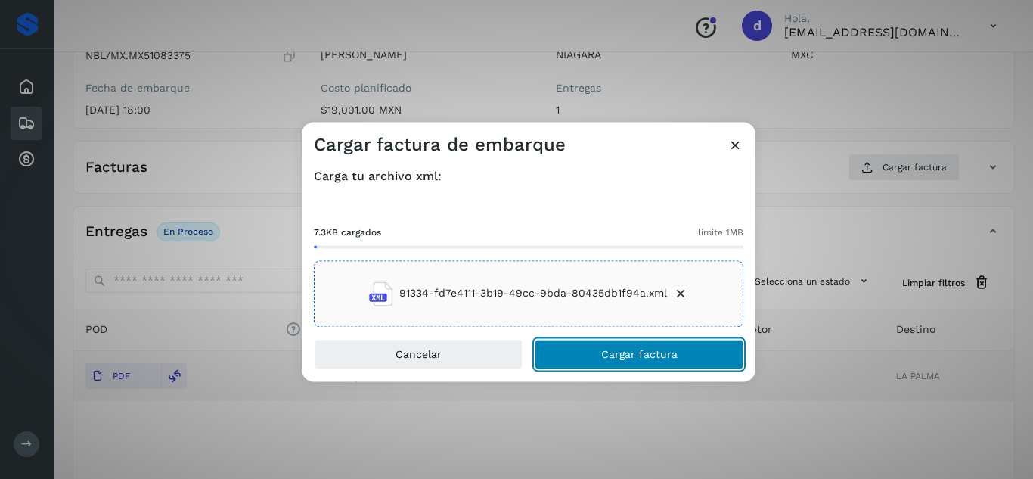
click at [610, 349] on span "Cargar factura" at bounding box center [639, 354] width 76 height 11
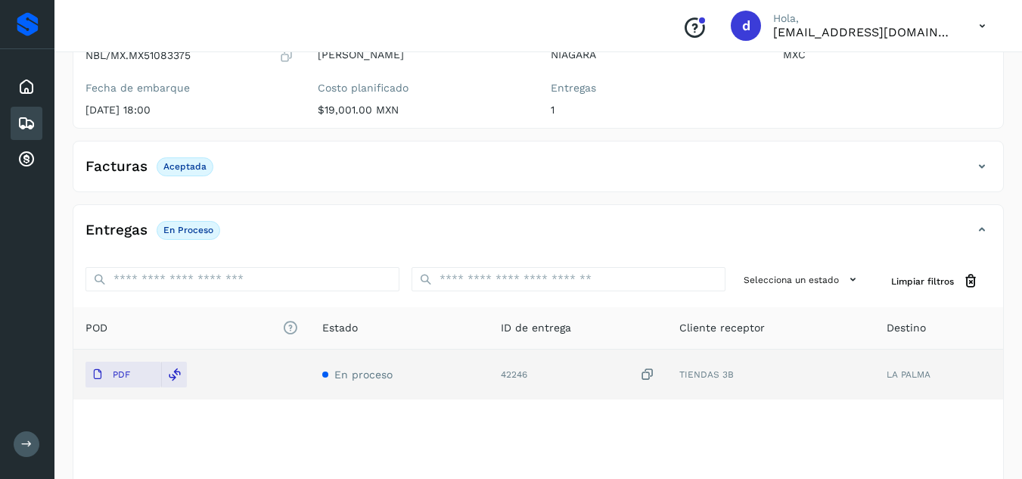
scroll to position [0, 0]
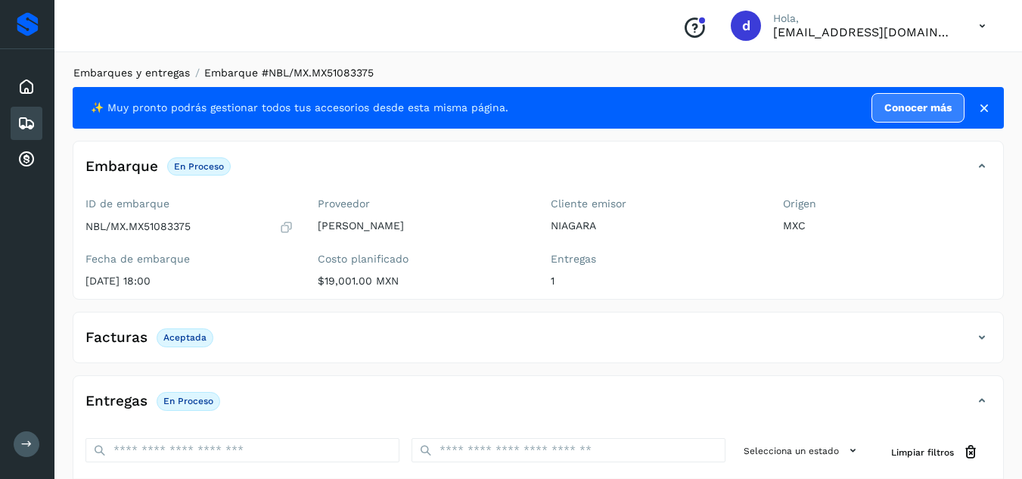
click at [138, 73] on link "Embarques y entregas" at bounding box center [131, 73] width 116 height 12
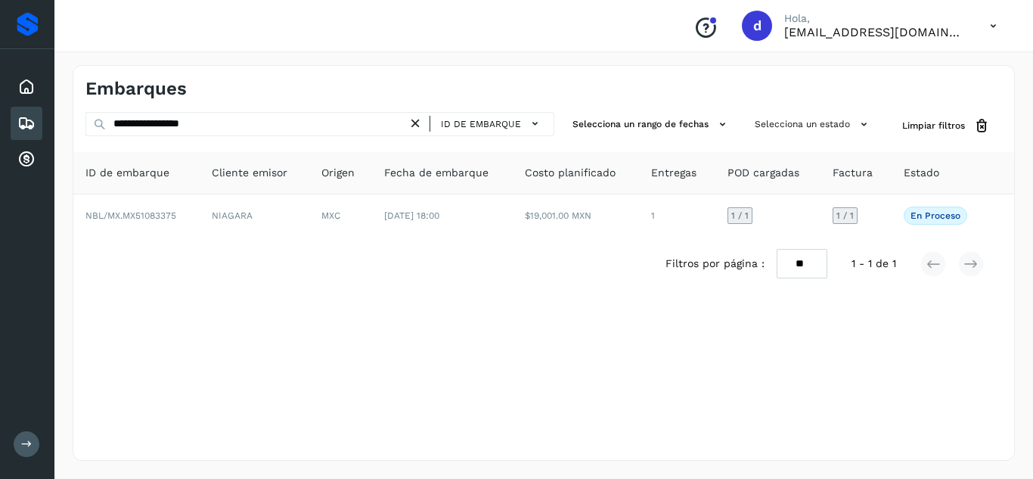
click at [411, 119] on icon at bounding box center [416, 124] width 16 height 16
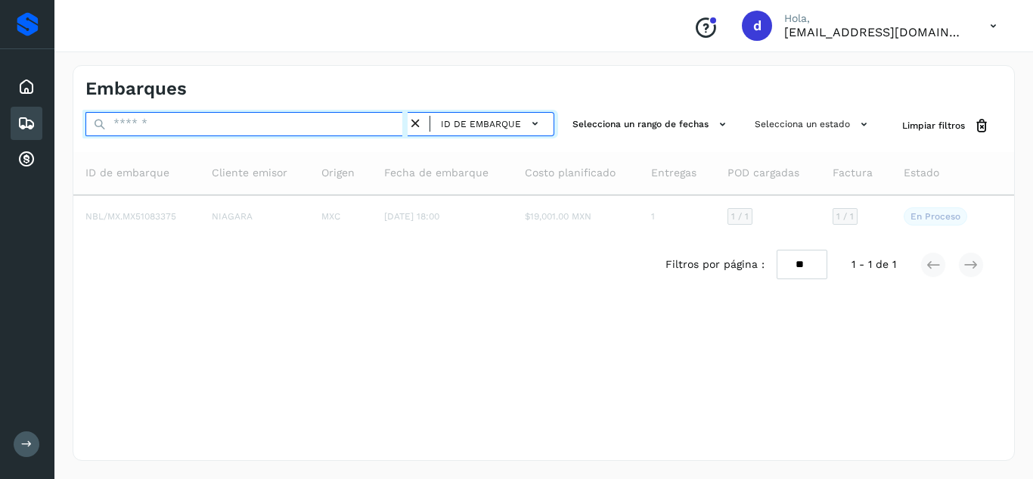
click at [393, 121] on input "text" at bounding box center [246, 124] width 322 height 24
paste input "**********"
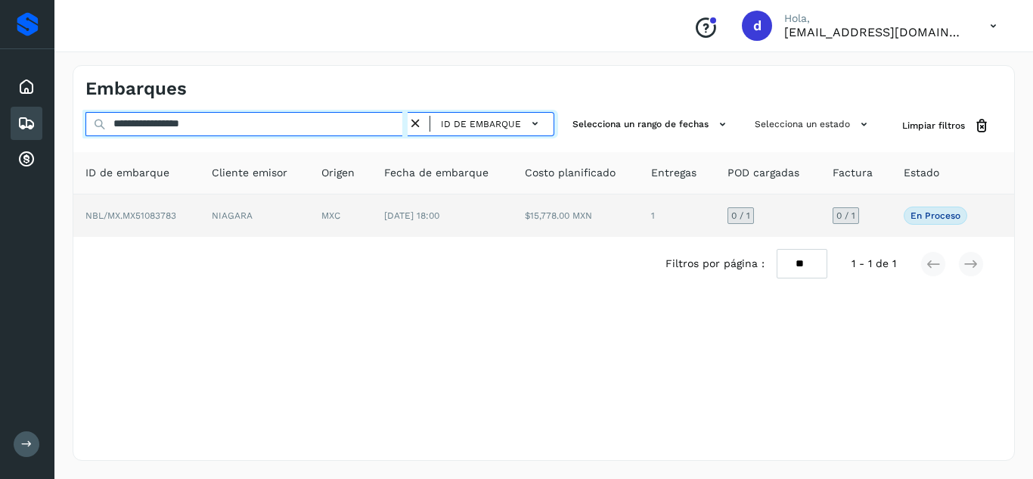
type input "**********"
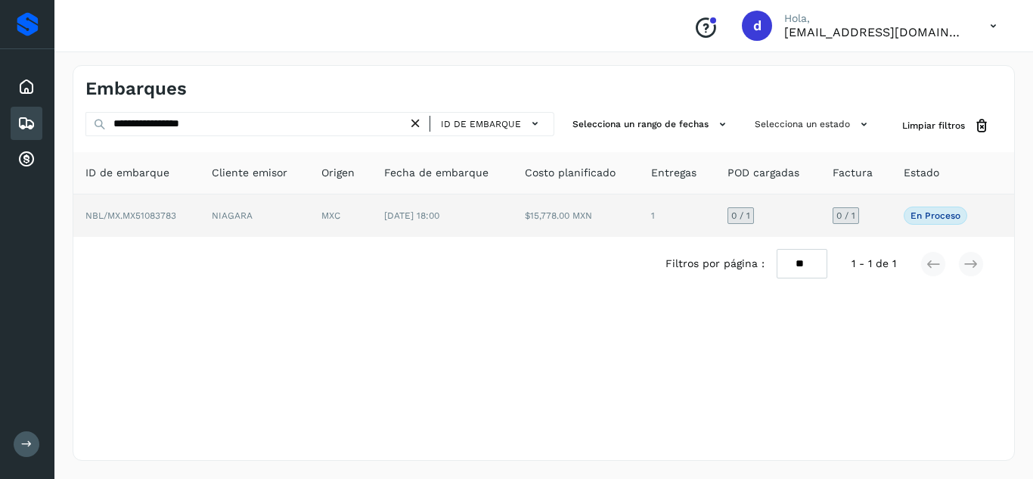
click at [168, 220] on span "NBL/MX.MX51083783" at bounding box center [130, 215] width 91 height 11
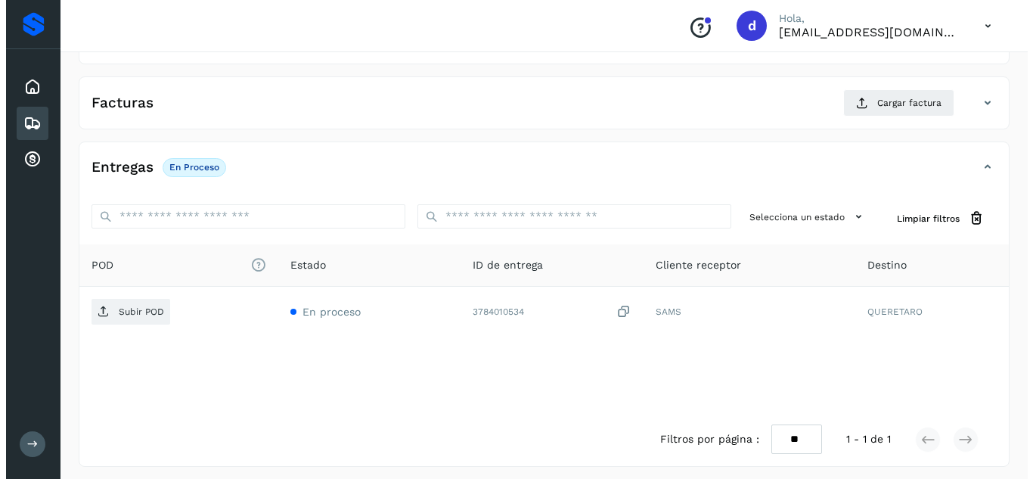
scroll to position [241, 0]
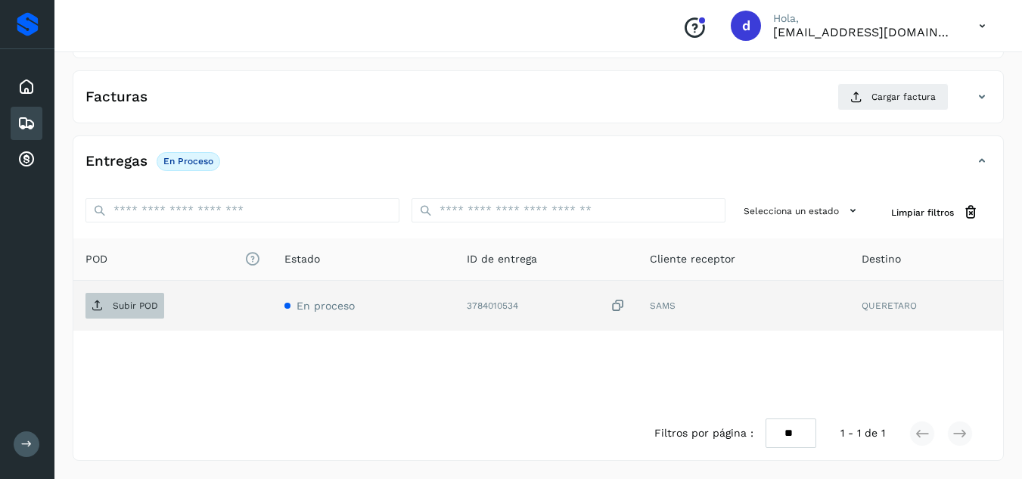
click at [107, 306] on span "Subir POD" at bounding box center [124, 306] width 79 height 24
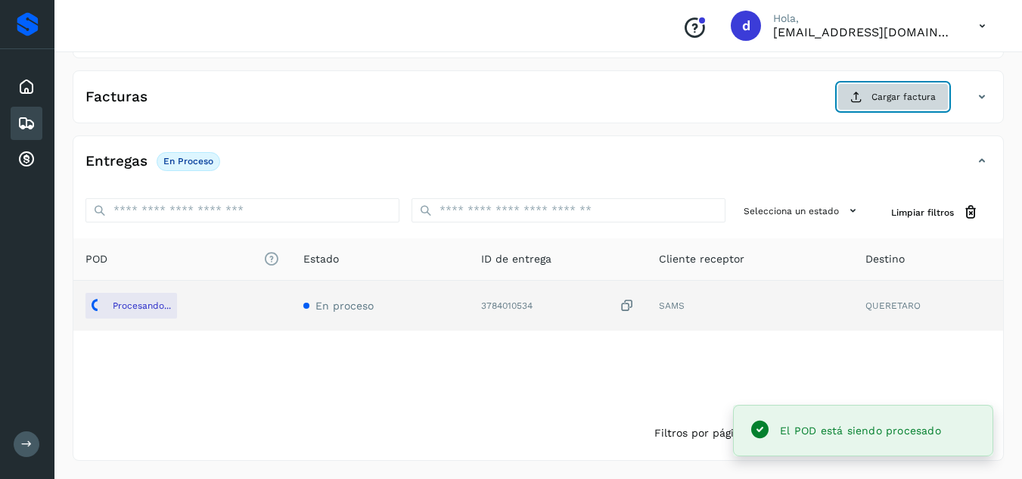
click at [885, 104] on span "Cargar factura" at bounding box center [903, 97] width 64 height 14
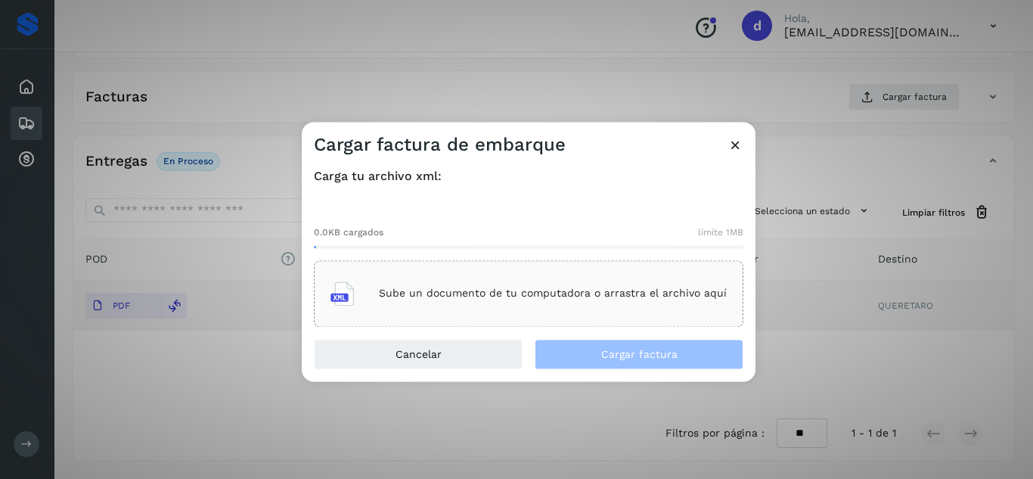
click at [596, 297] on p "Sube un documento de tu computadora o arrastra el archivo aquí" at bounding box center [553, 293] width 348 height 13
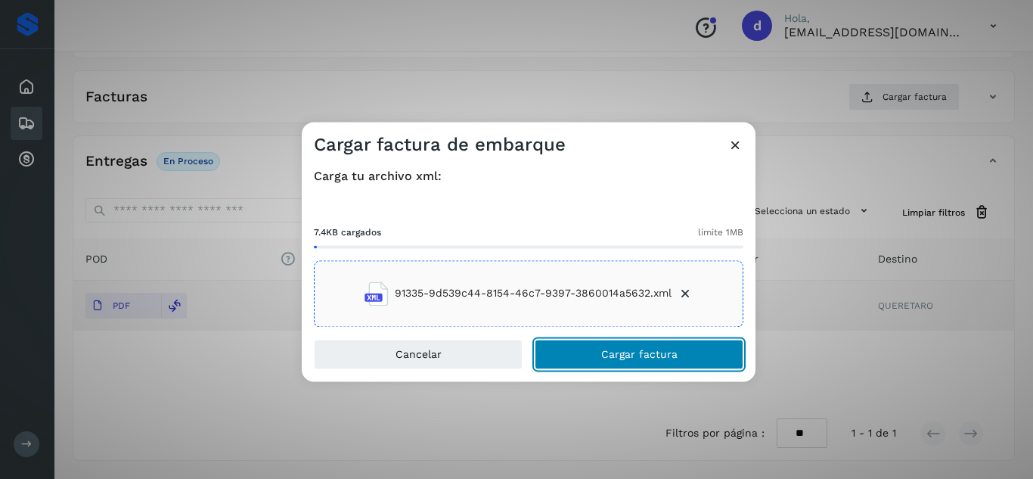
click at [635, 357] on span "Cargar factura" at bounding box center [639, 354] width 76 height 11
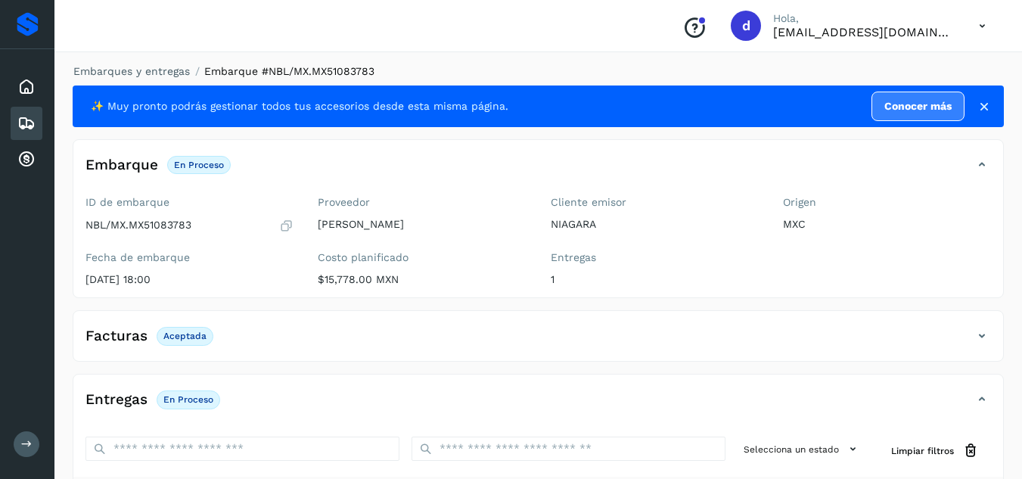
scroll to position [0, 0]
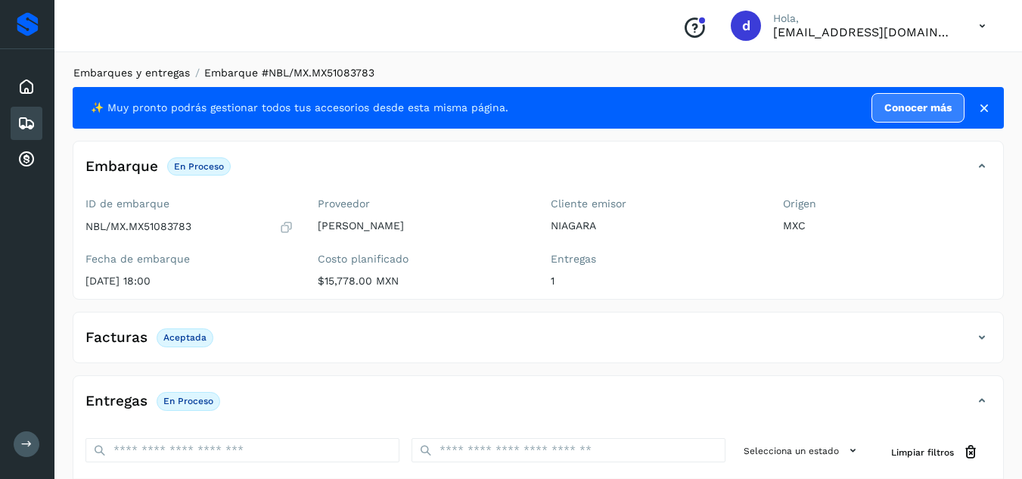
click at [172, 68] on link "Embarques y entregas" at bounding box center [131, 73] width 116 height 12
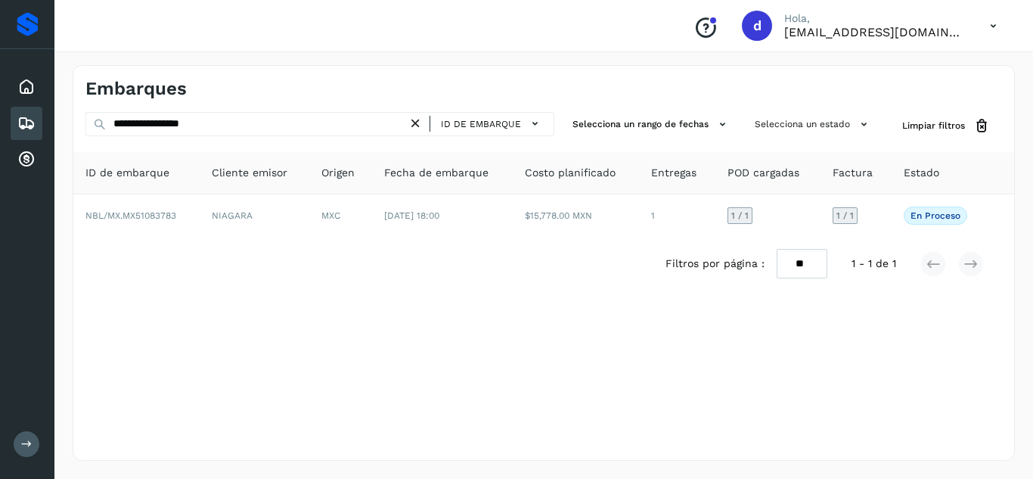
click at [424, 123] on icon at bounding box center [416, 124] width 16 height 16
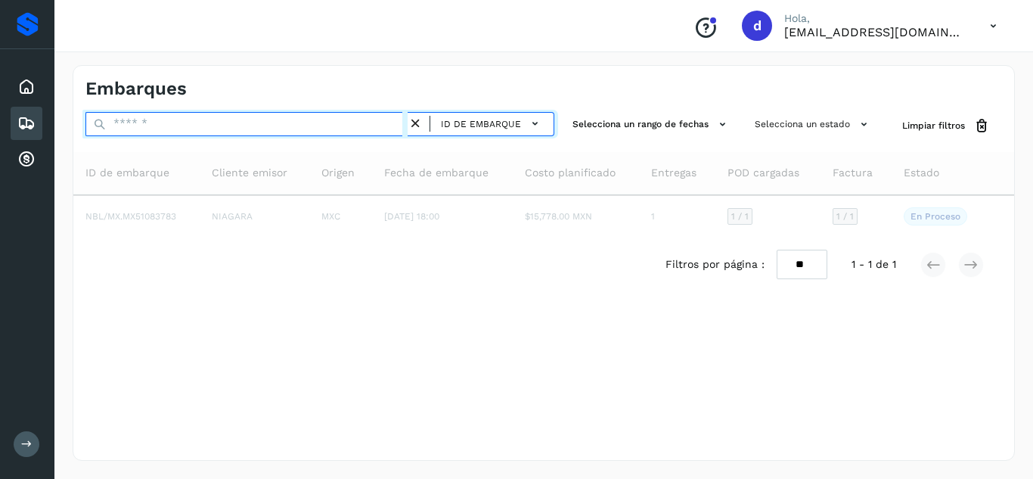
click at [360, 123] on input "text" at bounding box center [246, 124] width 322 height 24
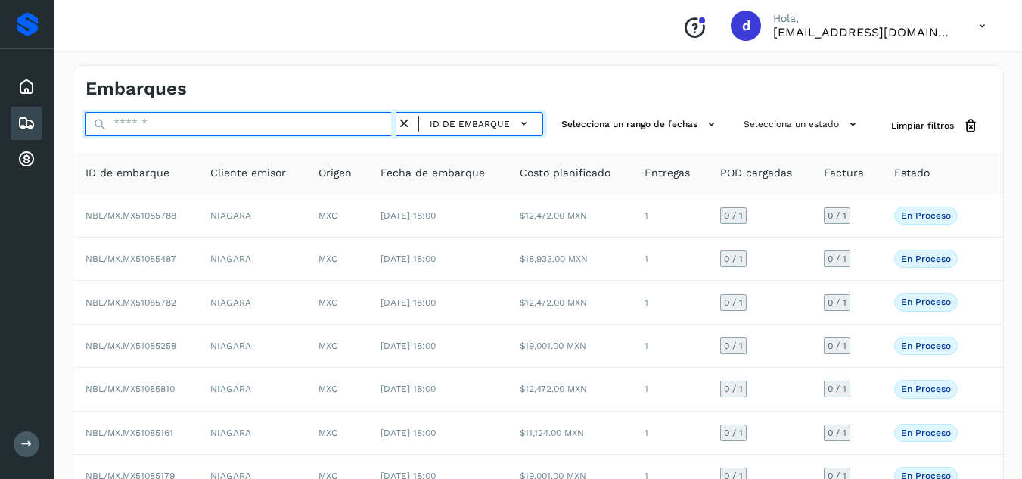
paste input "**********"
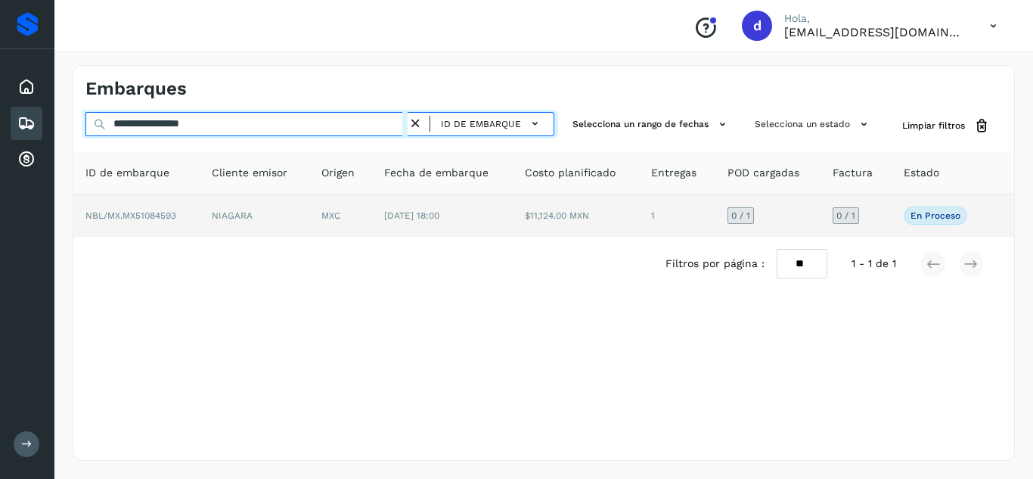
type input "**********"
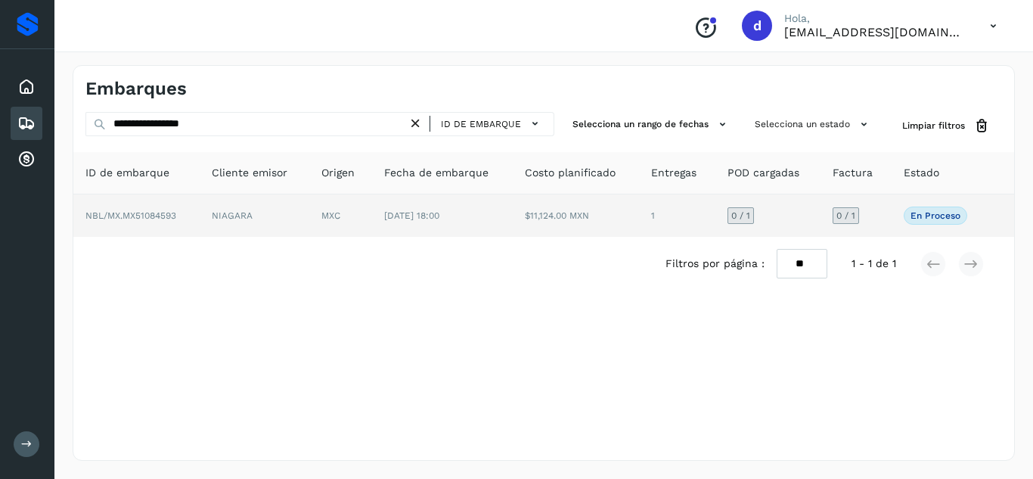
click at [173, 208] on td "NBL/MX.MX51084593" at bounding box center [136, 215] width 126 height 42
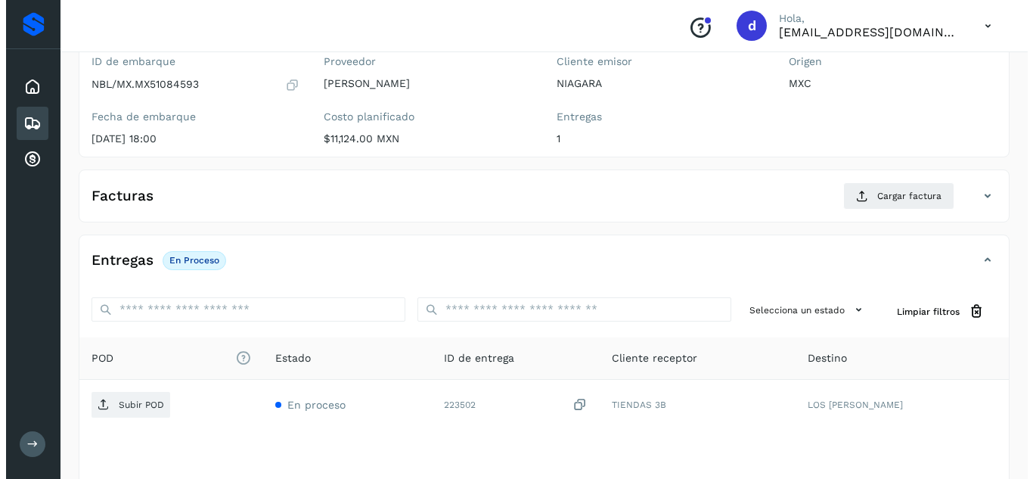
scroll to position [241, 0]
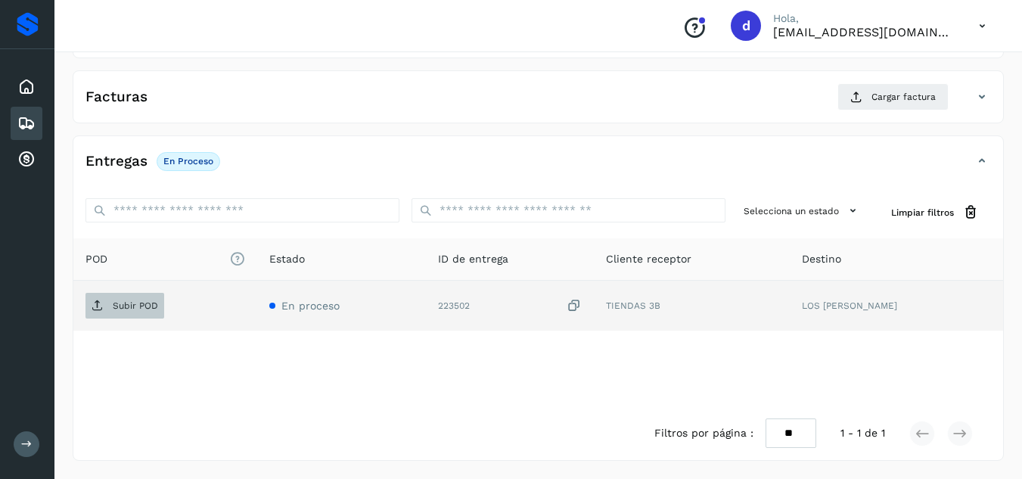
click at [156, 306] on p "Subir POD" at bounding box center [135, 305] width 45 height 11
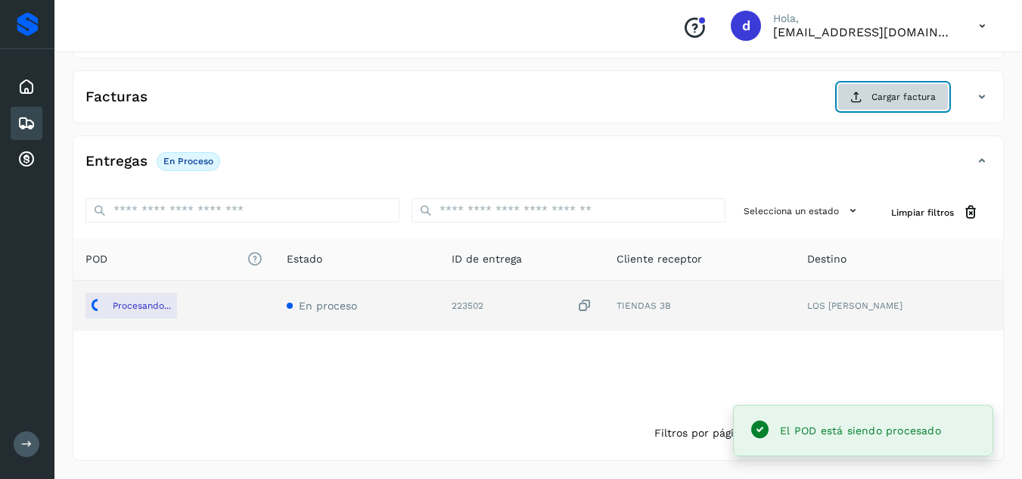
click at [857, 95] on icon at bounding box center [856, 97] width 12 height 12
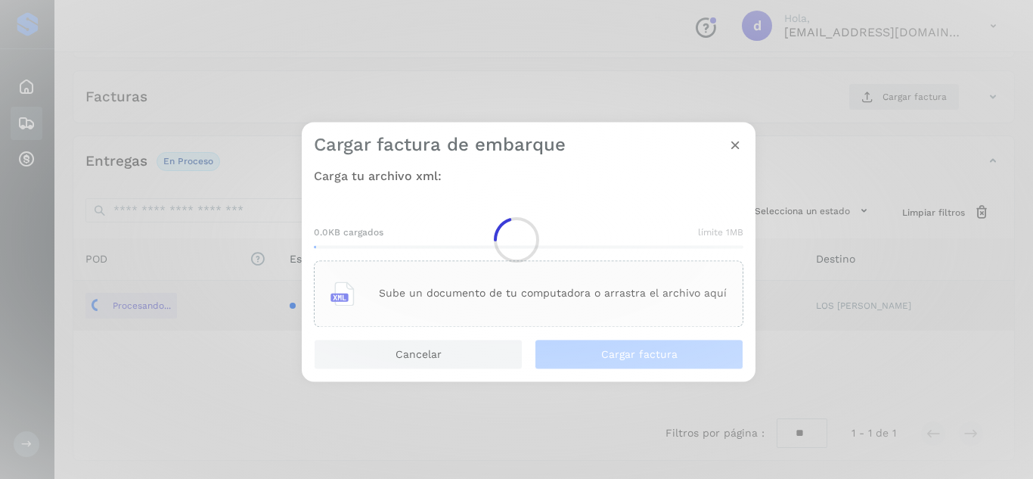
click at [537, 287] on main "Proveedores Inicio Embarques Cuentas por cobrar Salir Conoce nuestros beneficio…" at bounding box center [516, 119] width 1033 height 720
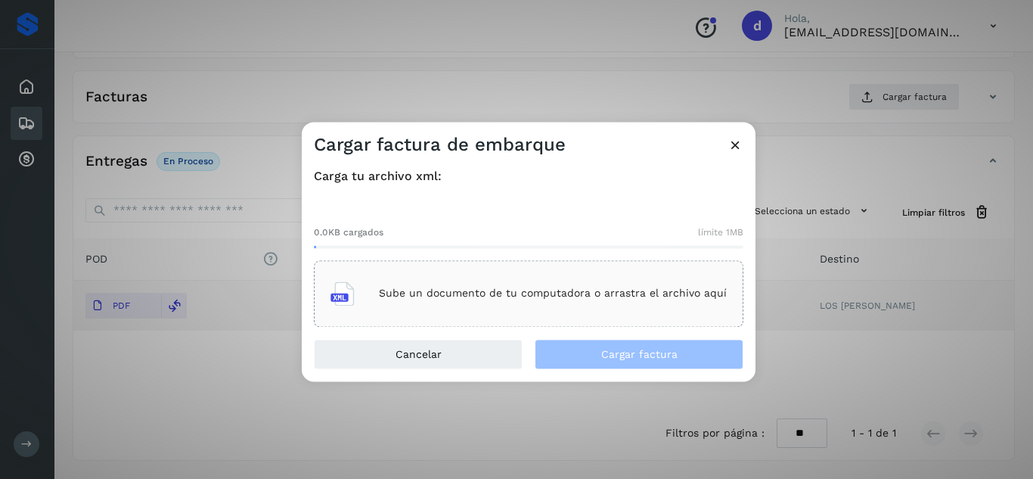
click at [537, 287] on p "Sube un documento de tu computadora o arrastra el archivo aquí" at bounding box center [553, 293] width 348 height 13
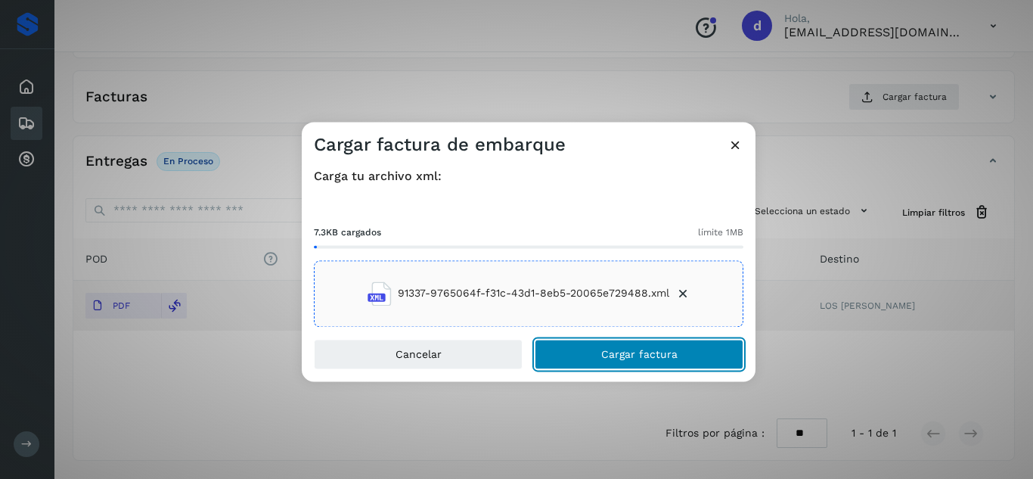
click at [655, 345] on button "Cargar factura" at bounding box center [639, 354] width 209 height 30
